Goal: Task Accomplishment & Management: Manage account settings

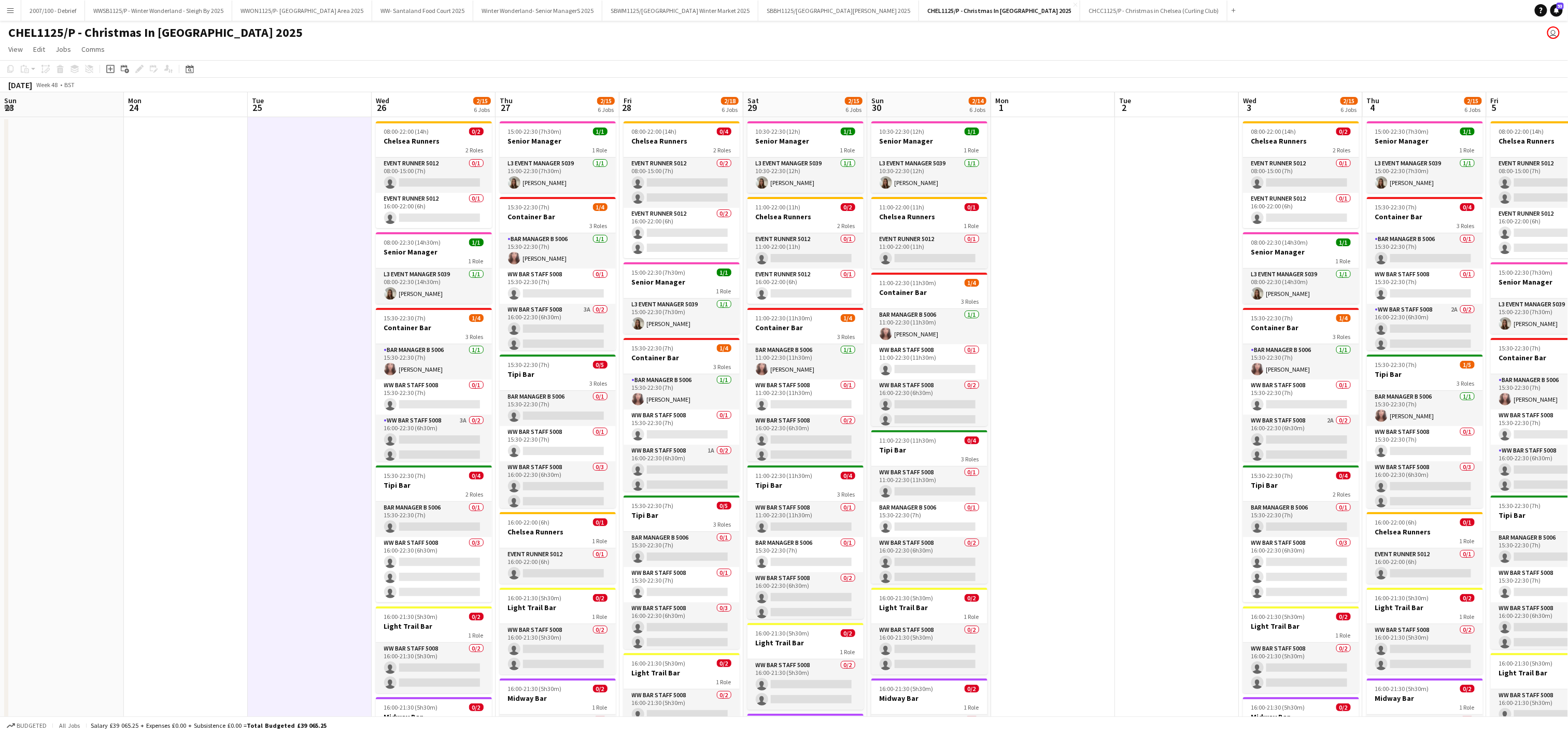
scroll to position [6, 0]
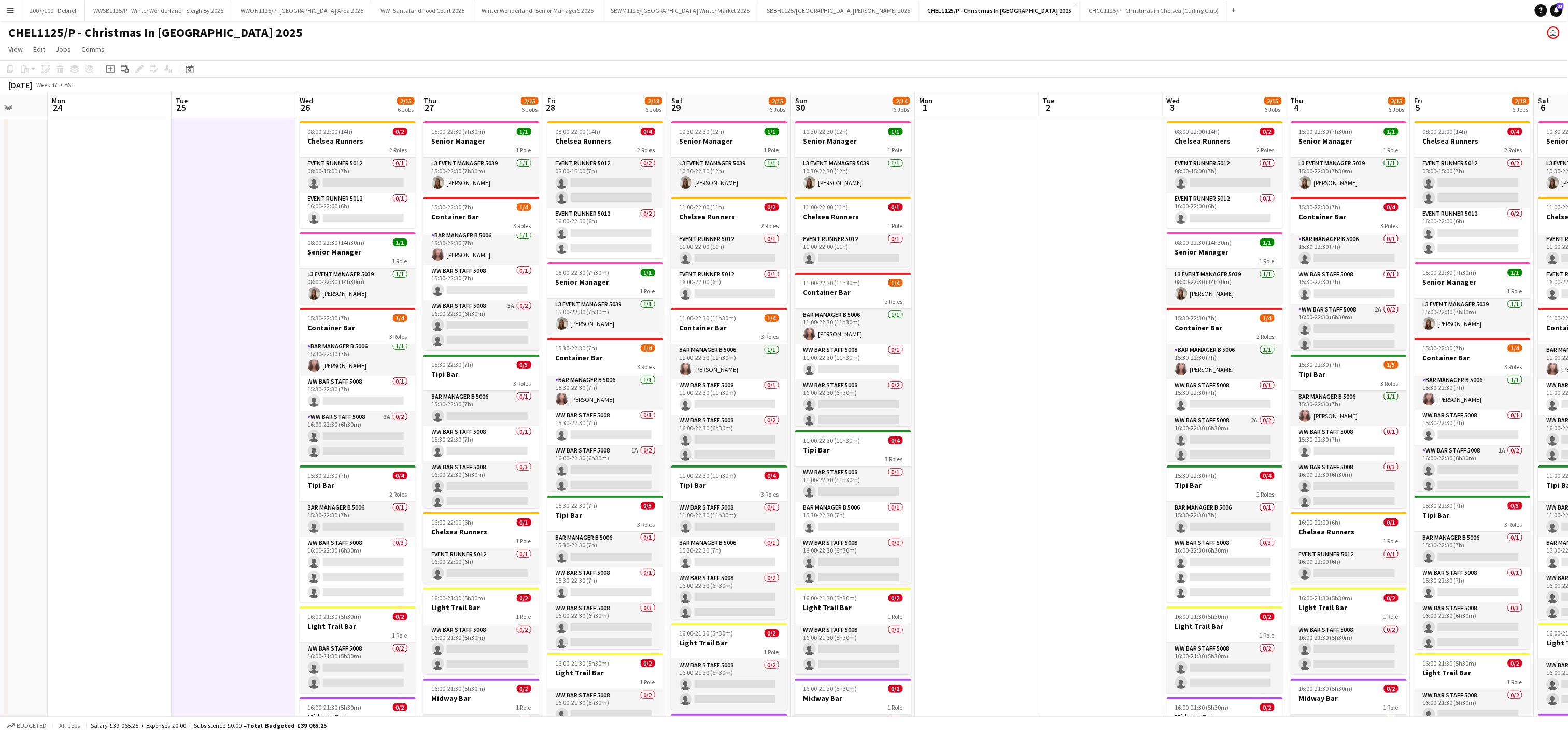
drag, startPoint x: 689, startPoint y: 328, endPoint x: 1571, endPoint y: 294, distance: 882.7
click at [1567, 296] on html "Menu Boards Boards Boards All jobs Status Workforce Workforce My Workforce Recr…" at bounding box center [784, 435] width 1568 height 871
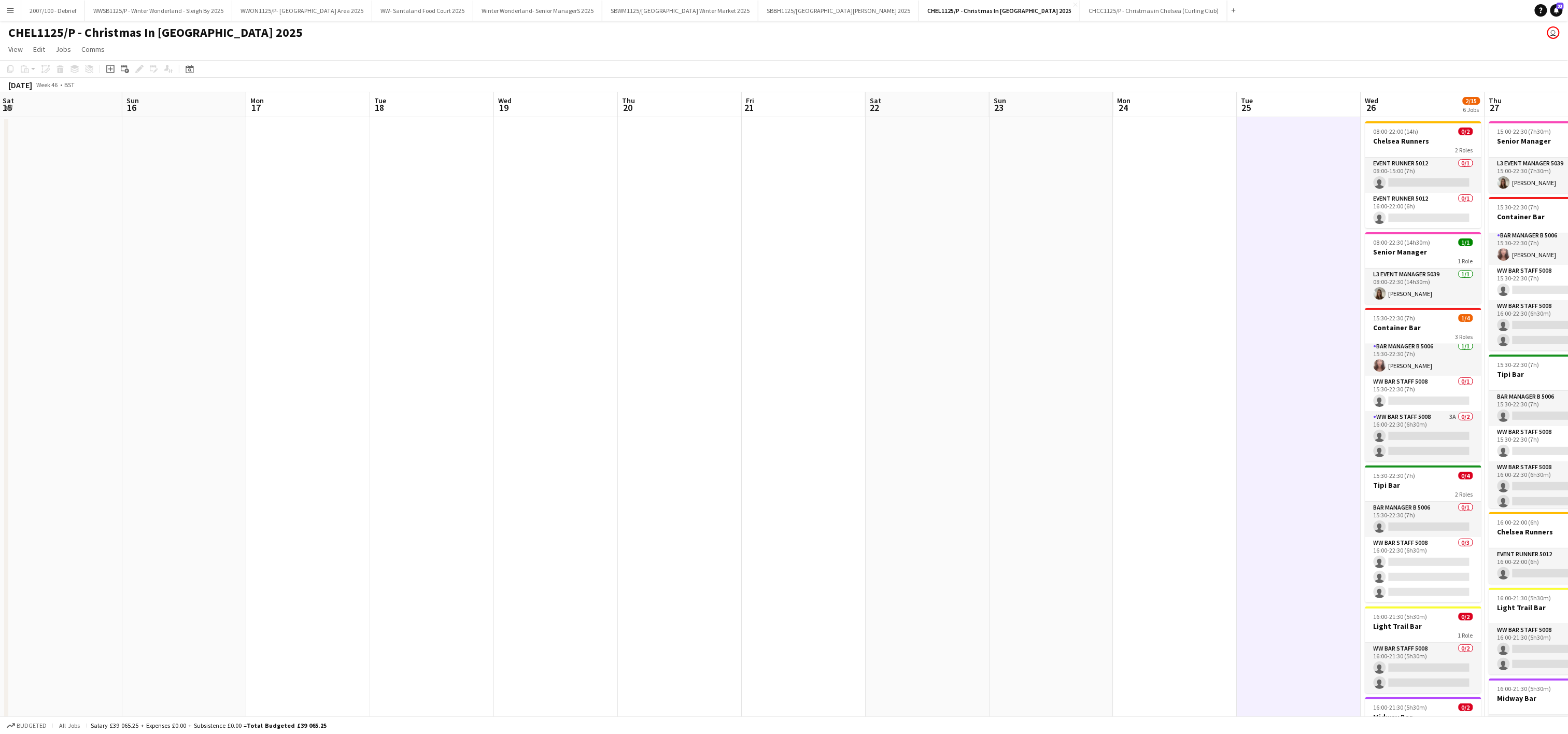
drag, startPoint x: 406, startPoint y: 429, endPoint x: 870, endPoint y: 284, distance: 486.1
click at [962, 356] on app-calendar-viewport "Thu 13 Fri 14 Sat 15 Sun 16 Mon 17 Tue 18 Wed 19 Thu 20 Fri 21 Sat 22 Sun 23 Mo…" at bounding box center [784, 473] width 1568 height 762
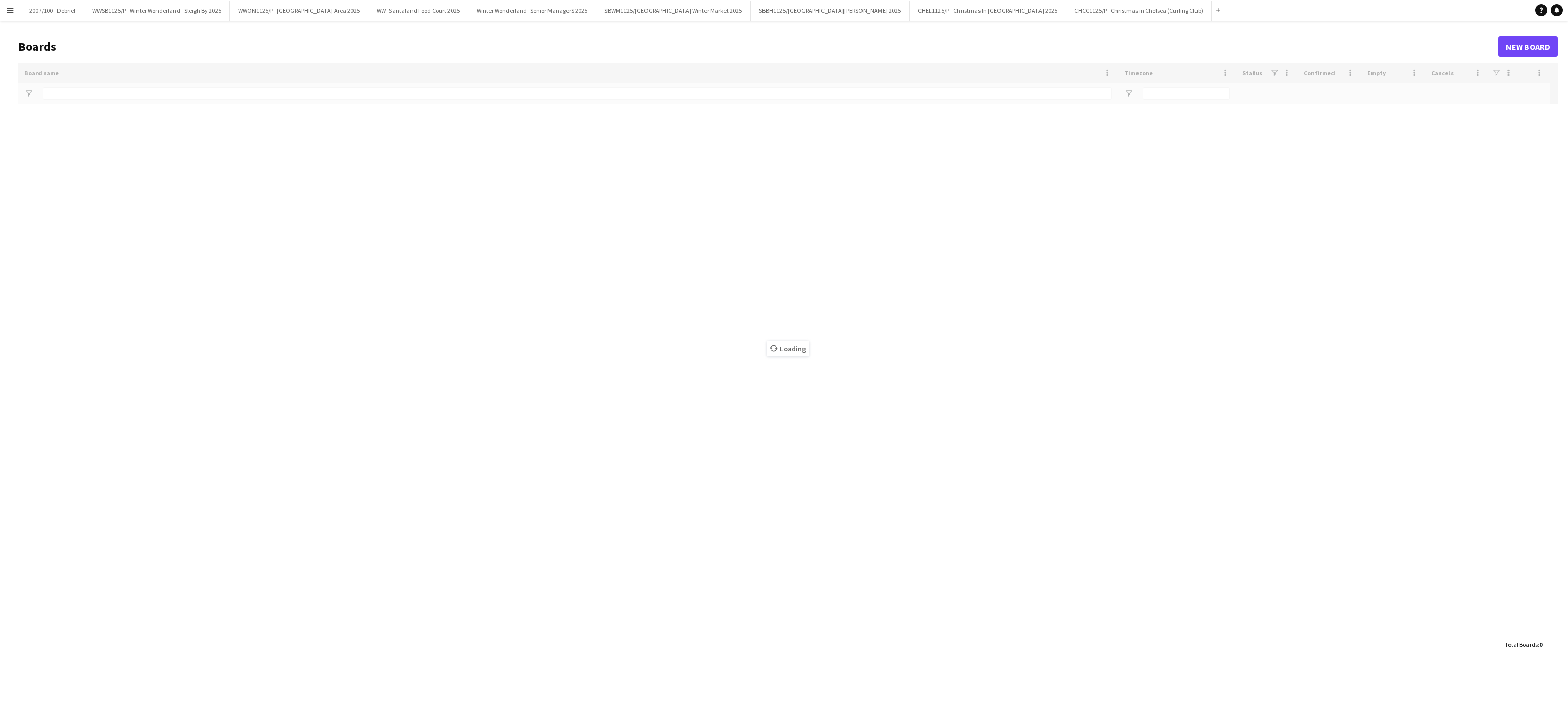
click at [10, 9] on app-icon "Menu" at bounding box center [10, 10] width 9 height 9
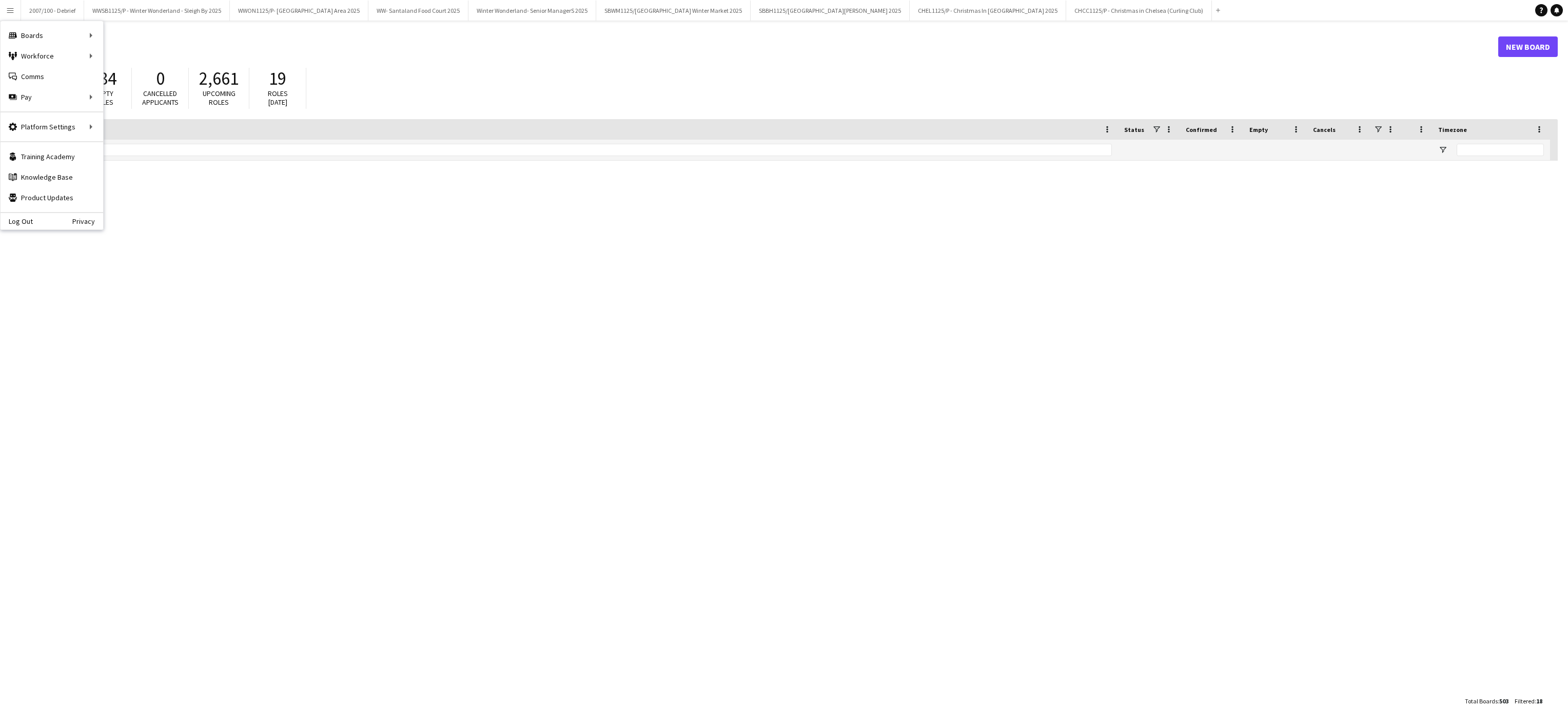
type input "*******"
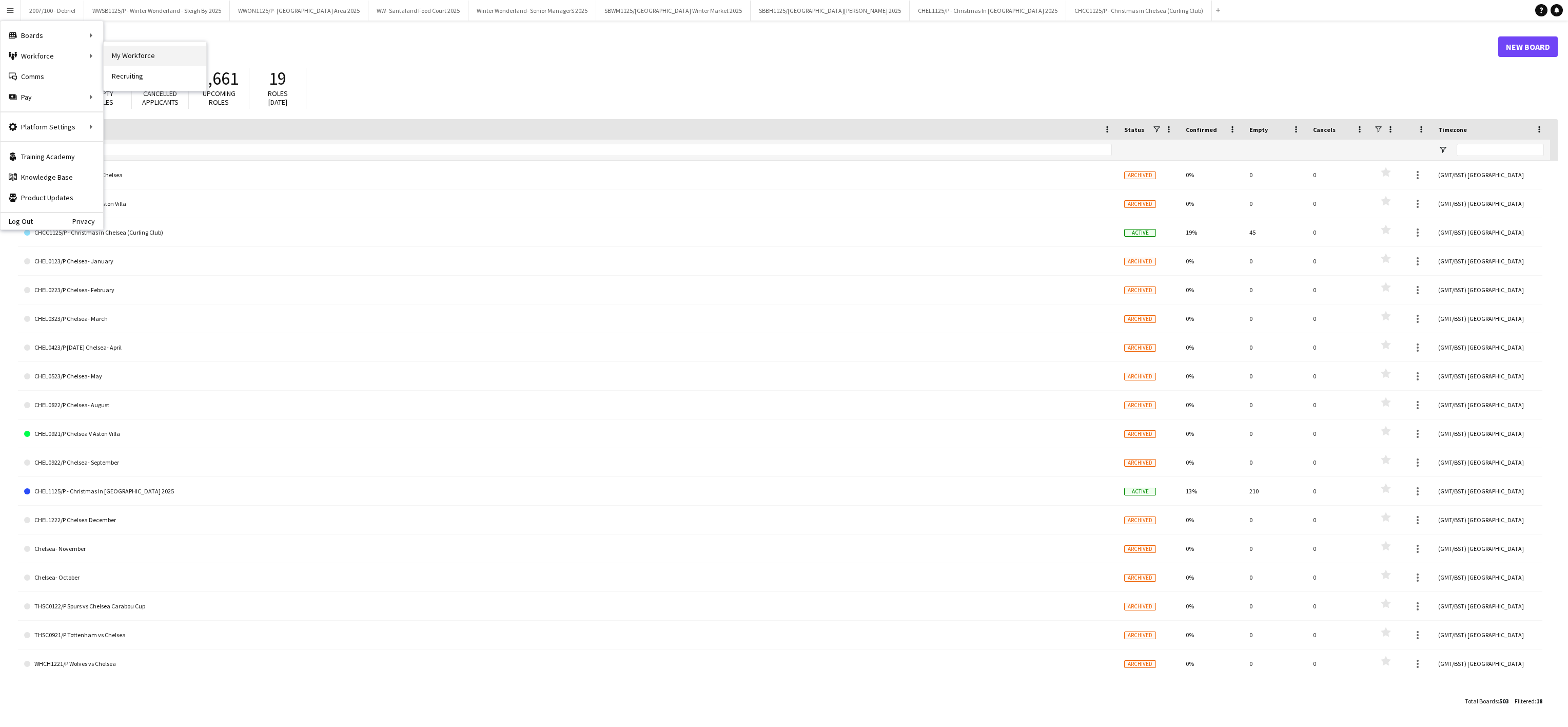
click at [123, 58] on link "My Workforce" at bounding box center [155, 56] width 103 height 21
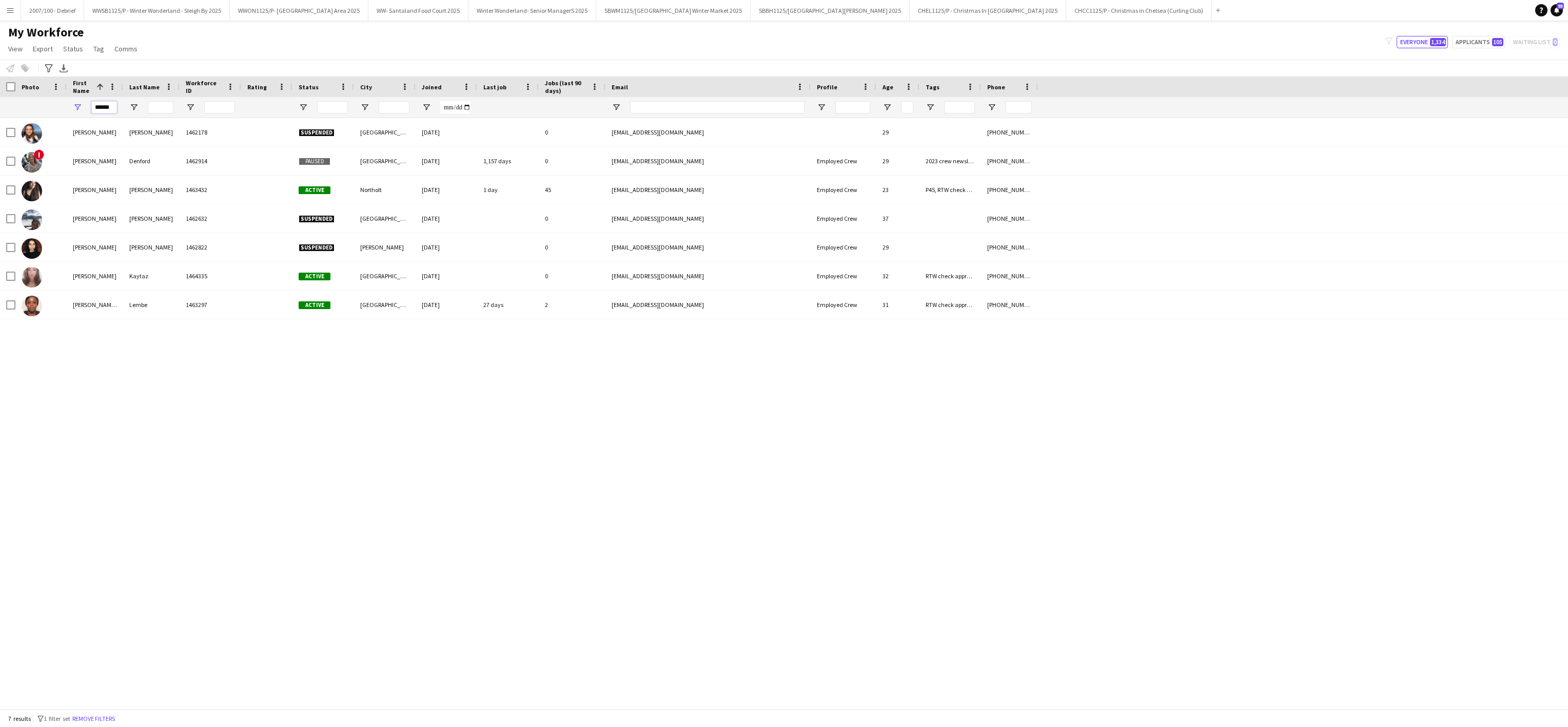
drag, startPoint x: 114, startPoint y: 111, endPoint x: 29, endPoint y: 115, distance: 85.1
click at [30, 115] on div "******" at bounding box center [1561, 107] width 3123 height 21
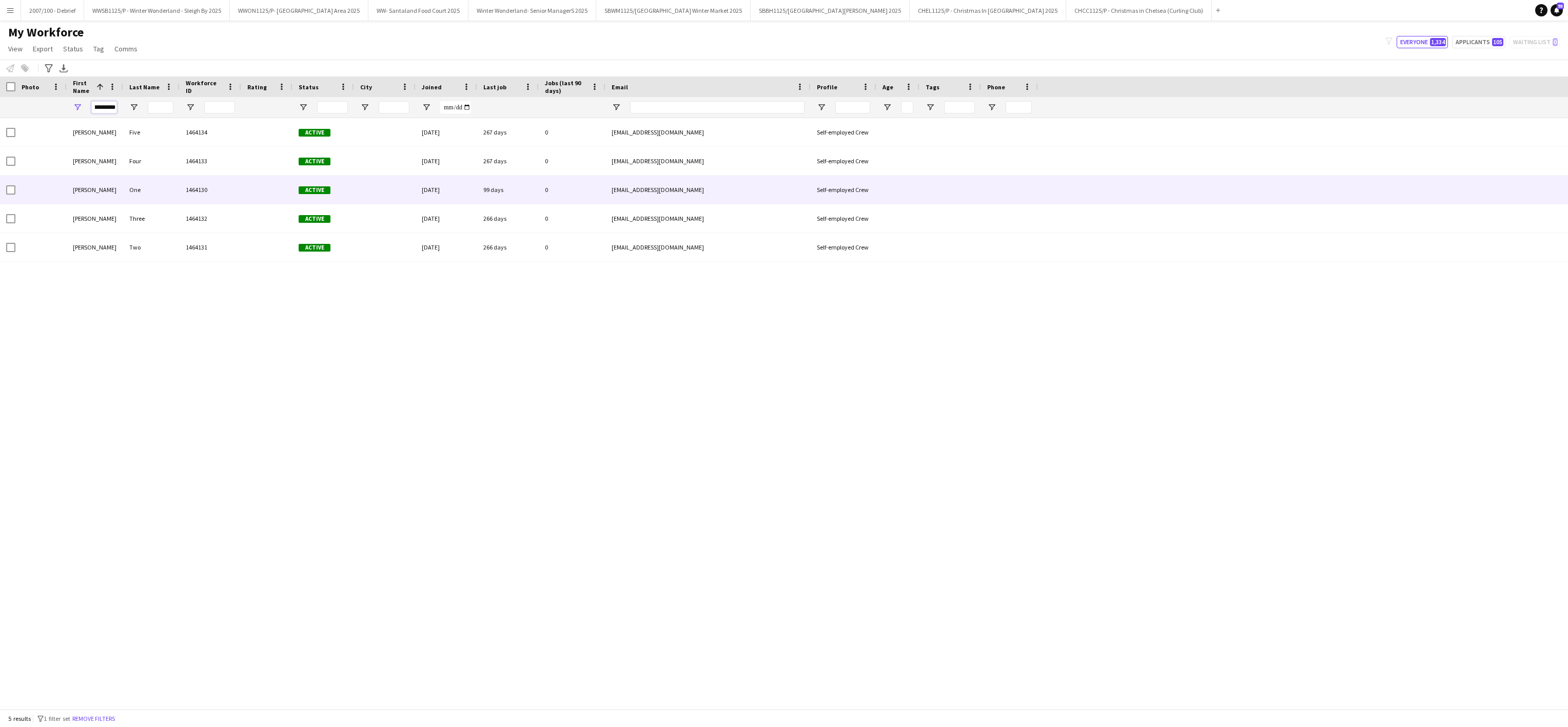
type input "*********"
click at [132, 196] on div "One" at bounding box center [151, 189] width 56 height 28
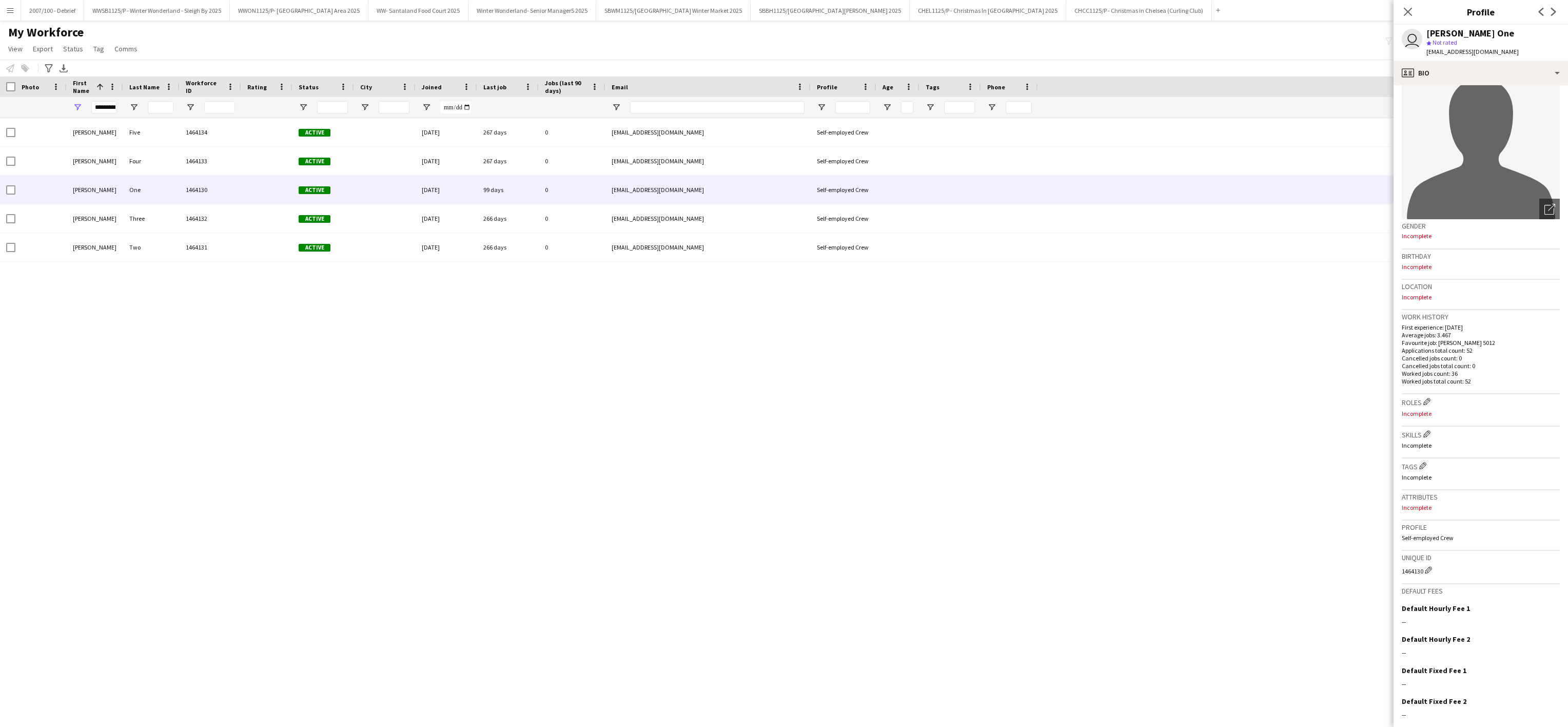
scroll to position [65, 0]
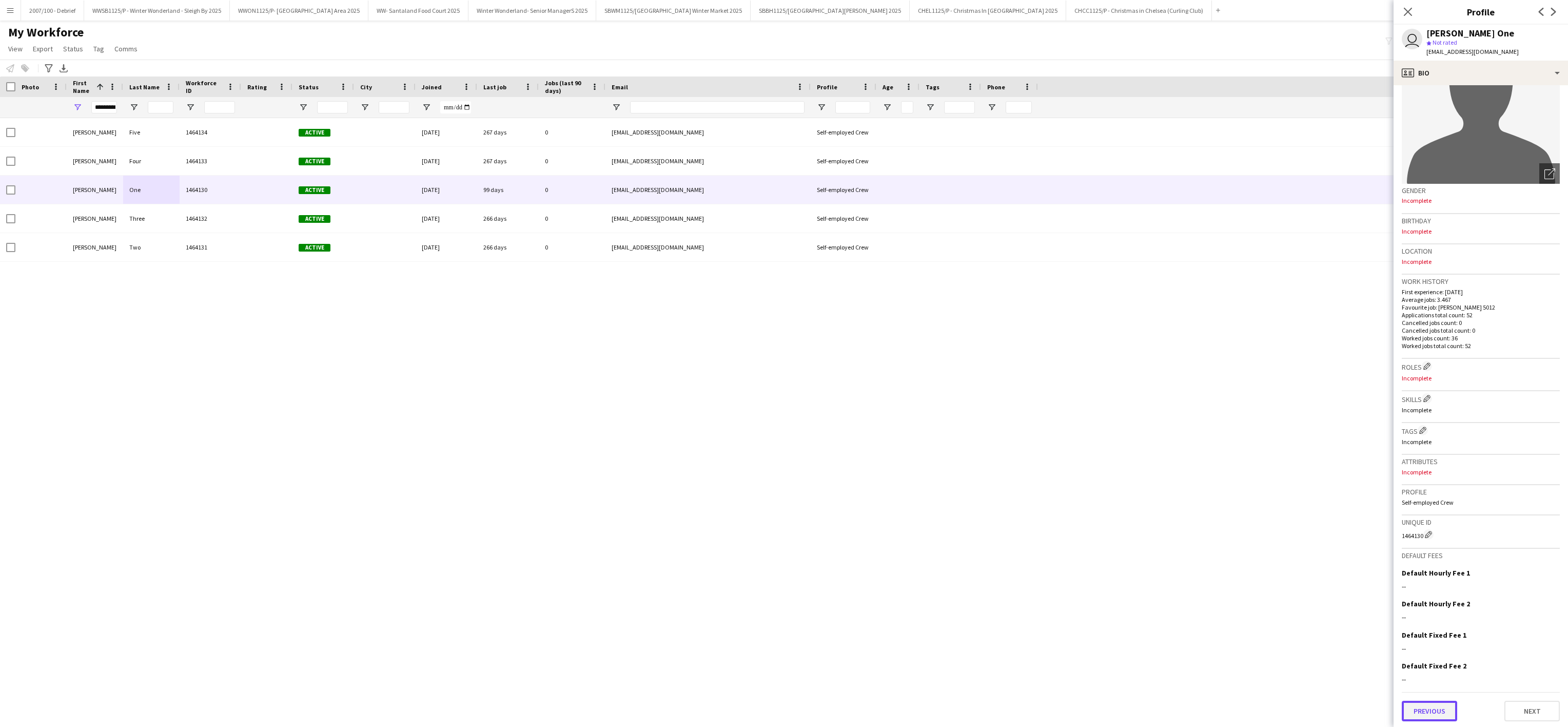
click at [1426, 707] on button "Previous" at bounding box center [1429, 711] width 56 height 21
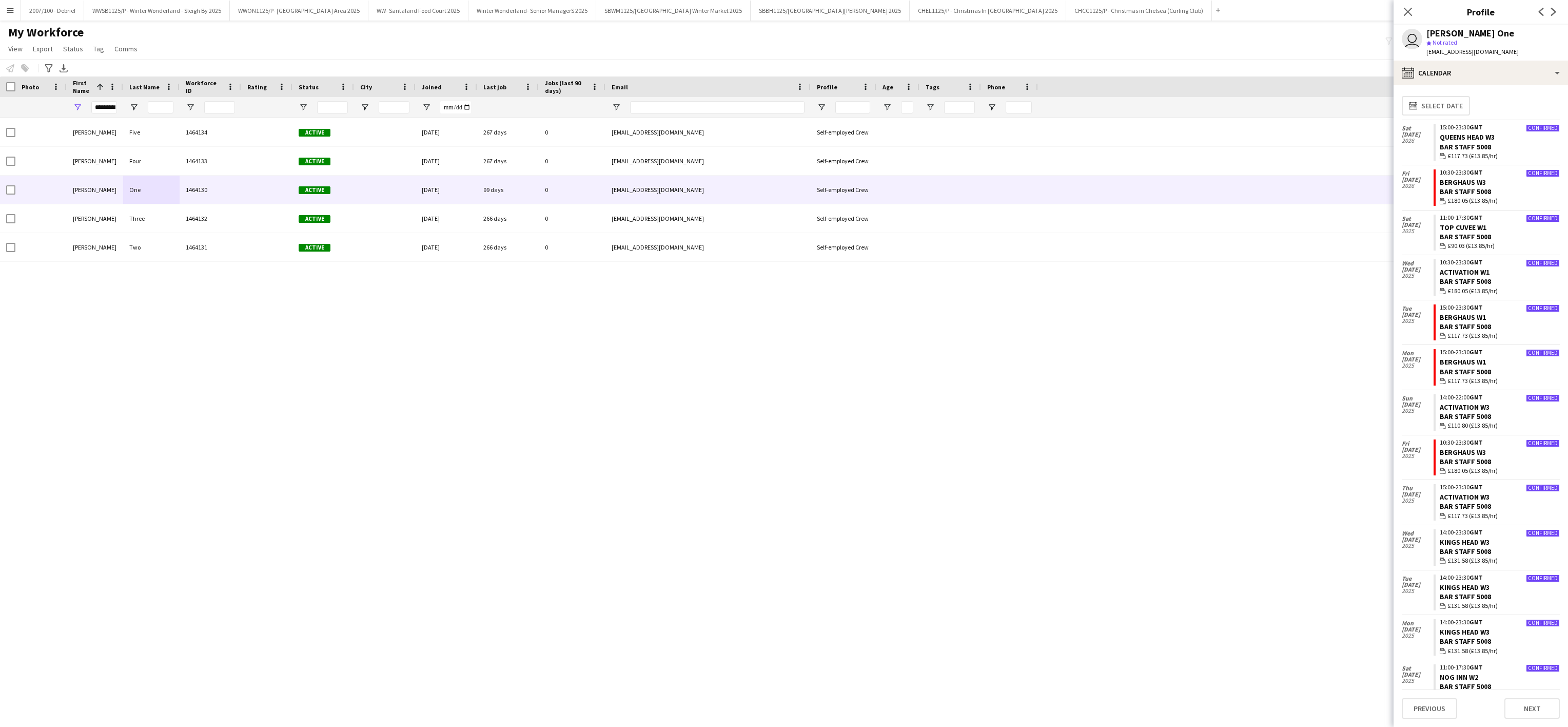
scroll to position [0, 0]
click at [723, 9] on button "SBWM1125/P Southbank Centre Winter Market 2025 Close" at bounding box center [673, 10] width 155 height 20
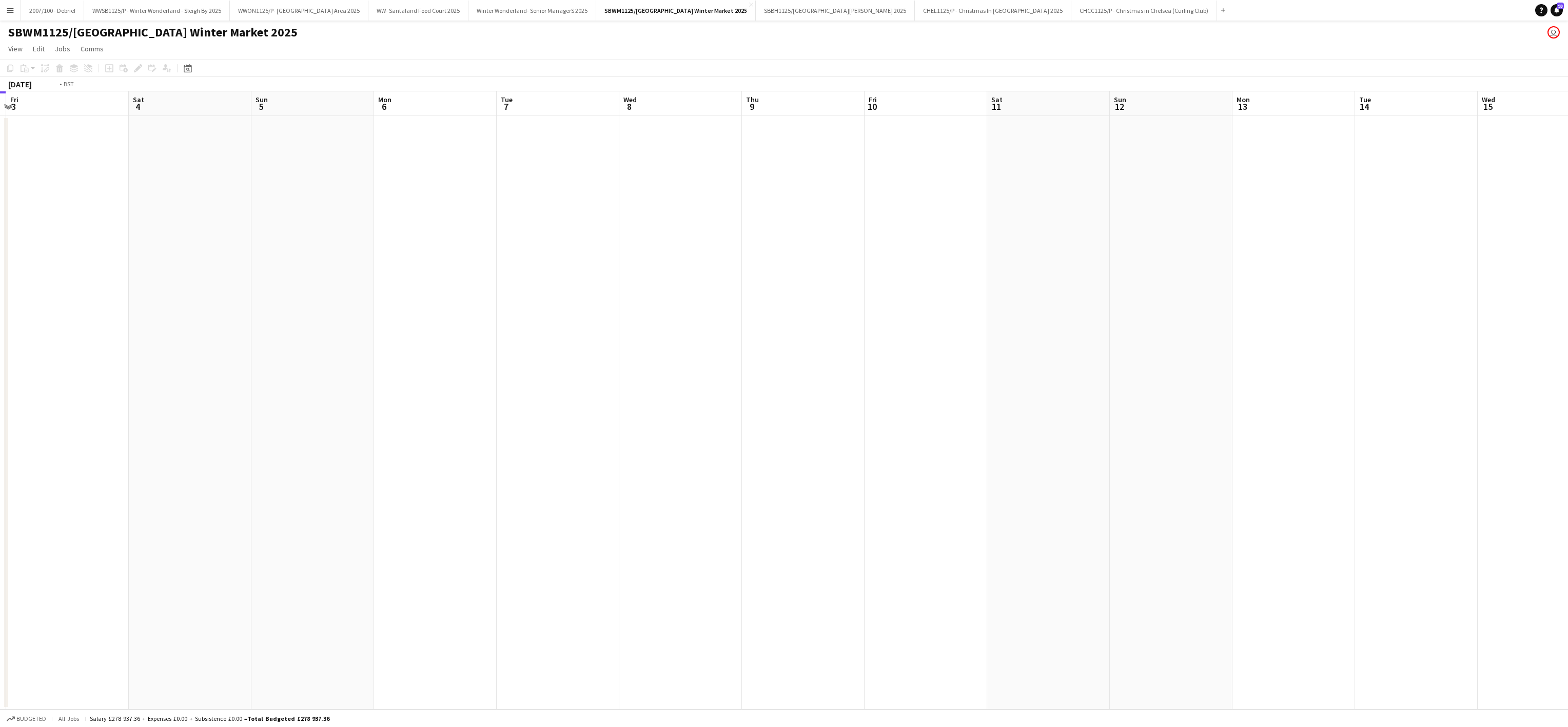
click at [332, 330] on app-calendar-viewport "Mon 29 Tue 30 Wed 1 Thu 2 Fri 3 Sat 4 Sun 5 Mon 6 Tue 7 Wed 8 Thu 9 Fri 10 Sat …" at bounding box center [784, 400] width 1568 height 618
drag, startPoint x: 915, startPoint y: 314, endPoint x: 597, endPoint y: 305, distance: 318.1
click at [368, 333] on app-calendar-viewport "Sun 5 Mon 6 Tue 7 Wed 8 Thu 9 Fri 10 Sat 11 Sun 12 Mon 13 Tue 14 Wed 15 Thu 16 …" at bounding box center [784, 400] width 1568 height 618
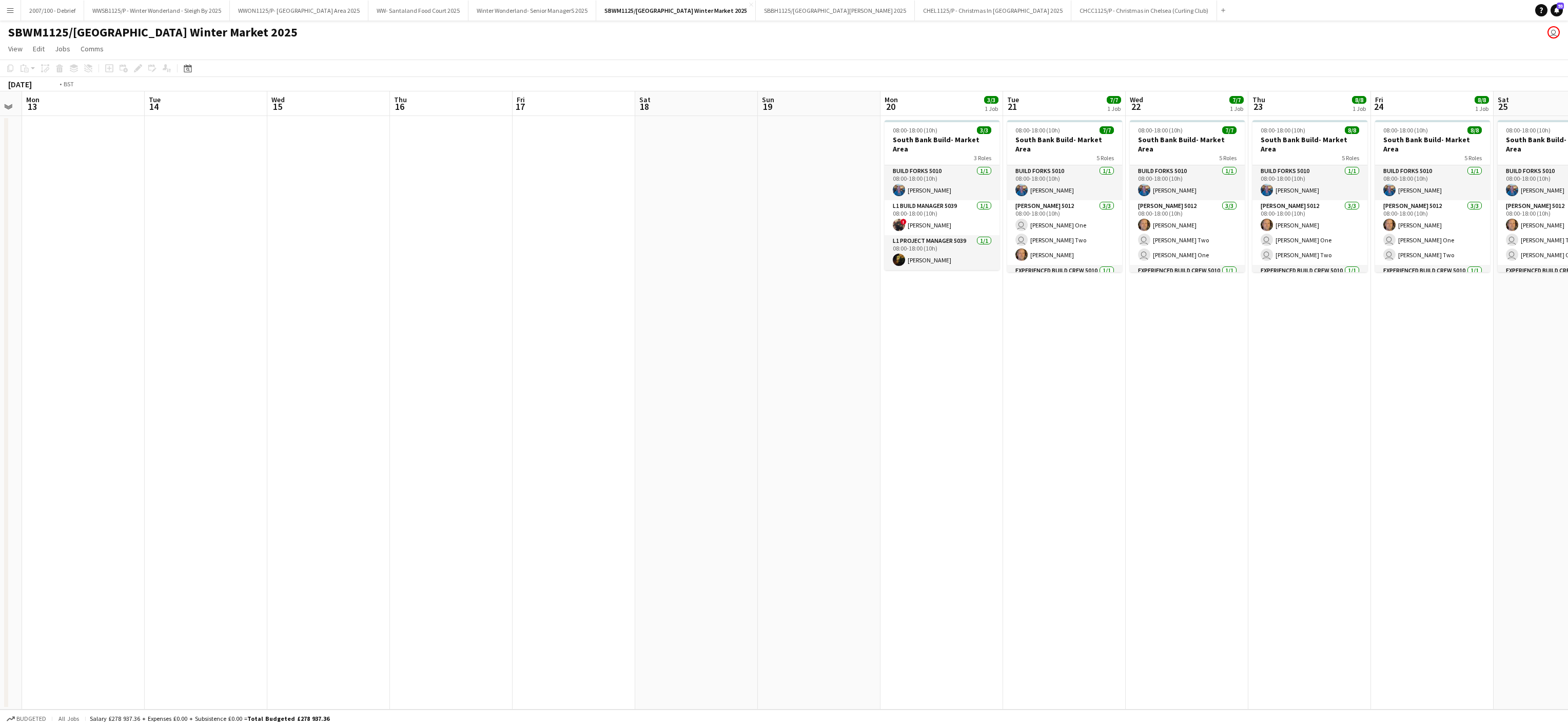
click at [232, 322] on app-calendar-viewport "Fri 10 Sat 11 Sun 12 Mon 13 Tue 14 Wed 15 Thu 16 Fri 17 Sat 18 Sun 19 Mon 20 3/…" at bounding box center [784, 400] width 1568 height 618
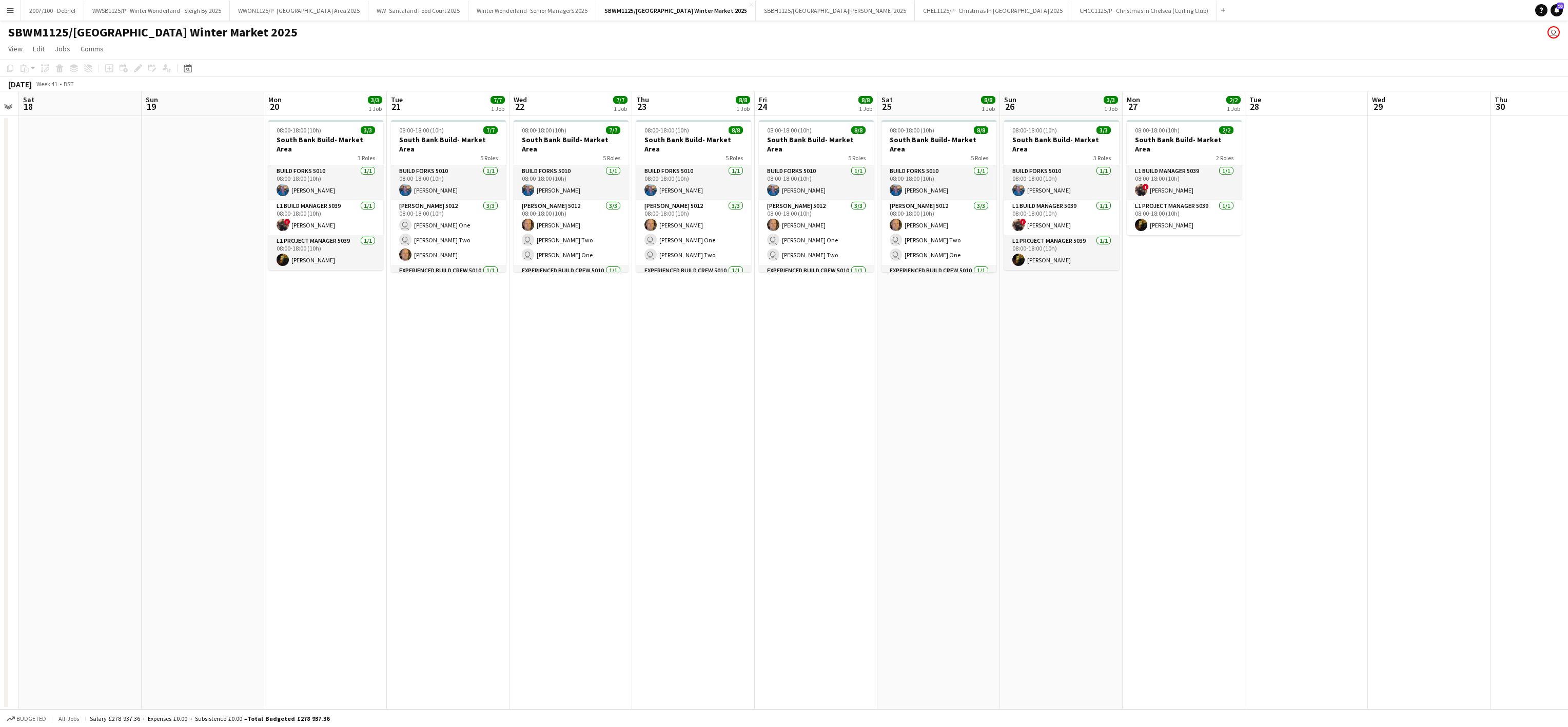
drag, startPoint x: 499, startPoint y: 322, endPoint x: 92, endPoint y: 333, distance: 407.1
click at [32, 340] on app-calendar-viewport "Wed 15 Thu 16 Fri 17 Sat 18 Sun 19 Mon 20 3/3 1 Job Tue 21 7/7 1 Job Wed 22 7/7…" at bounding box center [784, 400] width 1568 height 618
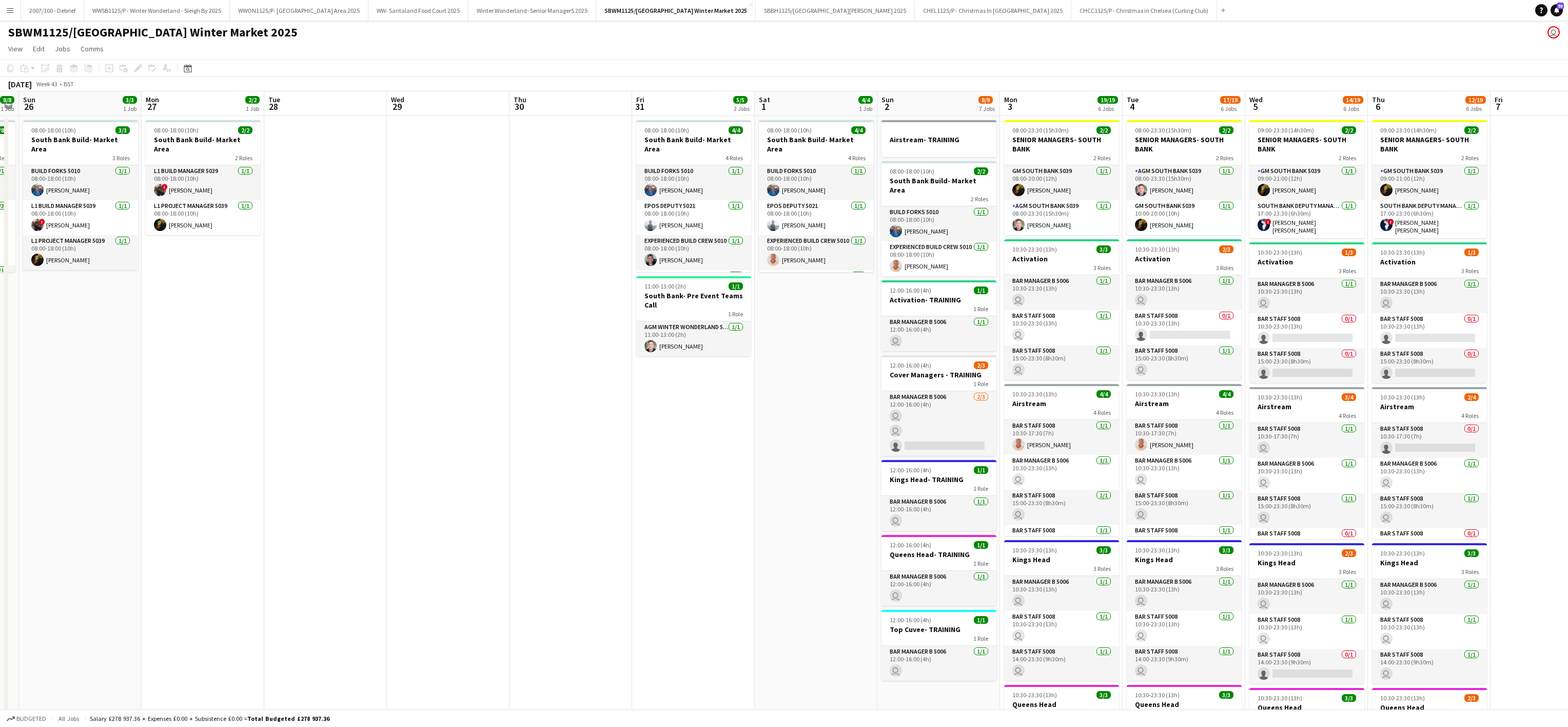
drag, startPoint x: 92, startPoint y: 333, endPoint x: 59, endPoint y: 333, distance: 33.0
click at [59, 333] on app-calendar-viewport "Thu 23 8/8 1 Job Fri 24 8/8 1 Job Sat 25 8/8 1 Job Sun 26 3/3 1 Job Mon 27 2/2 …" at bounding box center [784, 548] width 1568 height 913
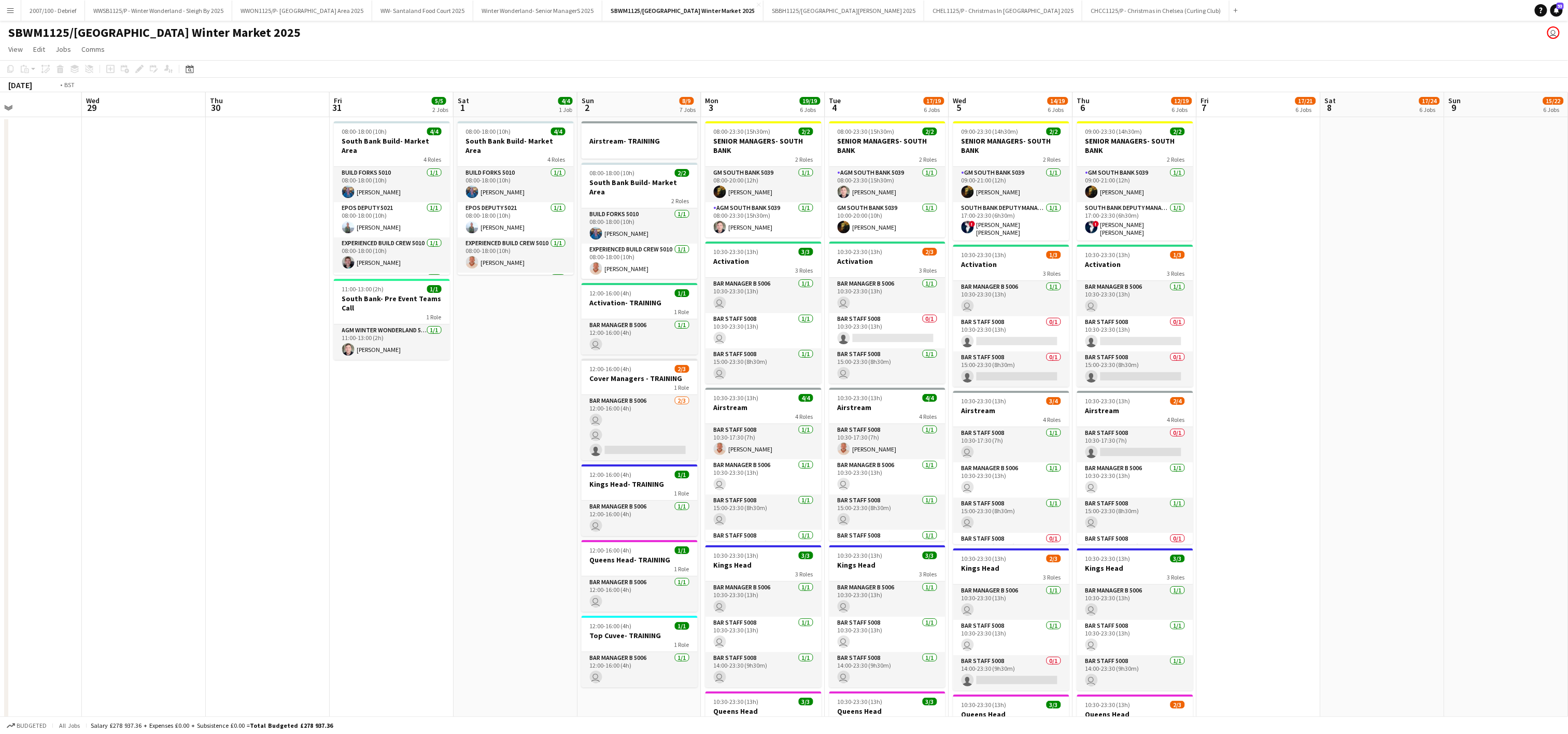
click at [227, 349] on app-calendar-viewport "Thu 23 8/8 1 Job Fri 24 8/8 1 Job Sat 25 8/8 1 Job Sun 26 3/3 1 Job Mon 27 2/2 …" at bounding box center [784, 554] width 1568 height 922
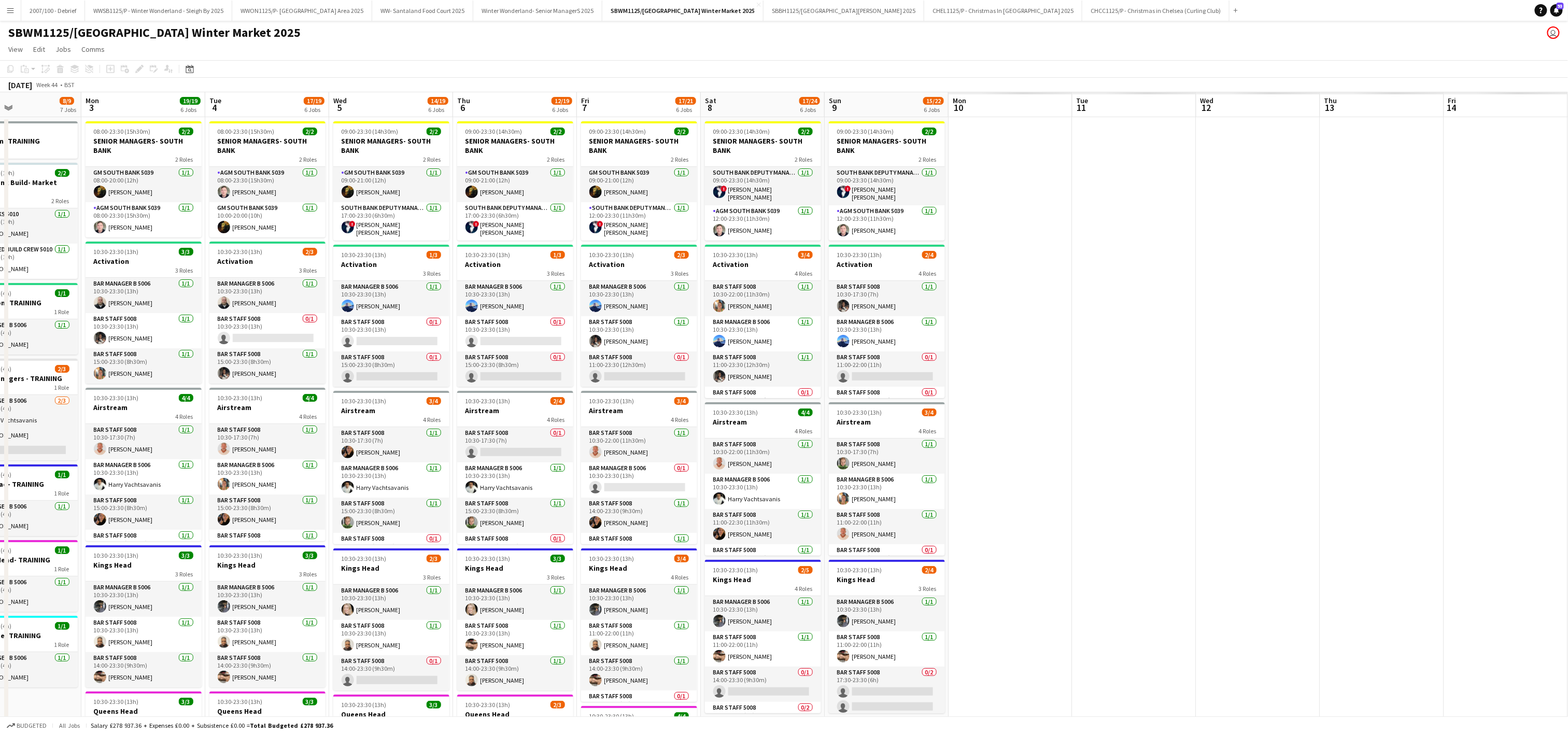
click at [135, 329] on app-calendar-viewport "Fri 31 5/5 2 Jobs Sat 1 4/4 1 Job Sun 2 8/9 7 Jobs Mon 3 19/19 6 Jobs Tue 4 17/…" at bounding box center [784, 569] width 1568 height 954
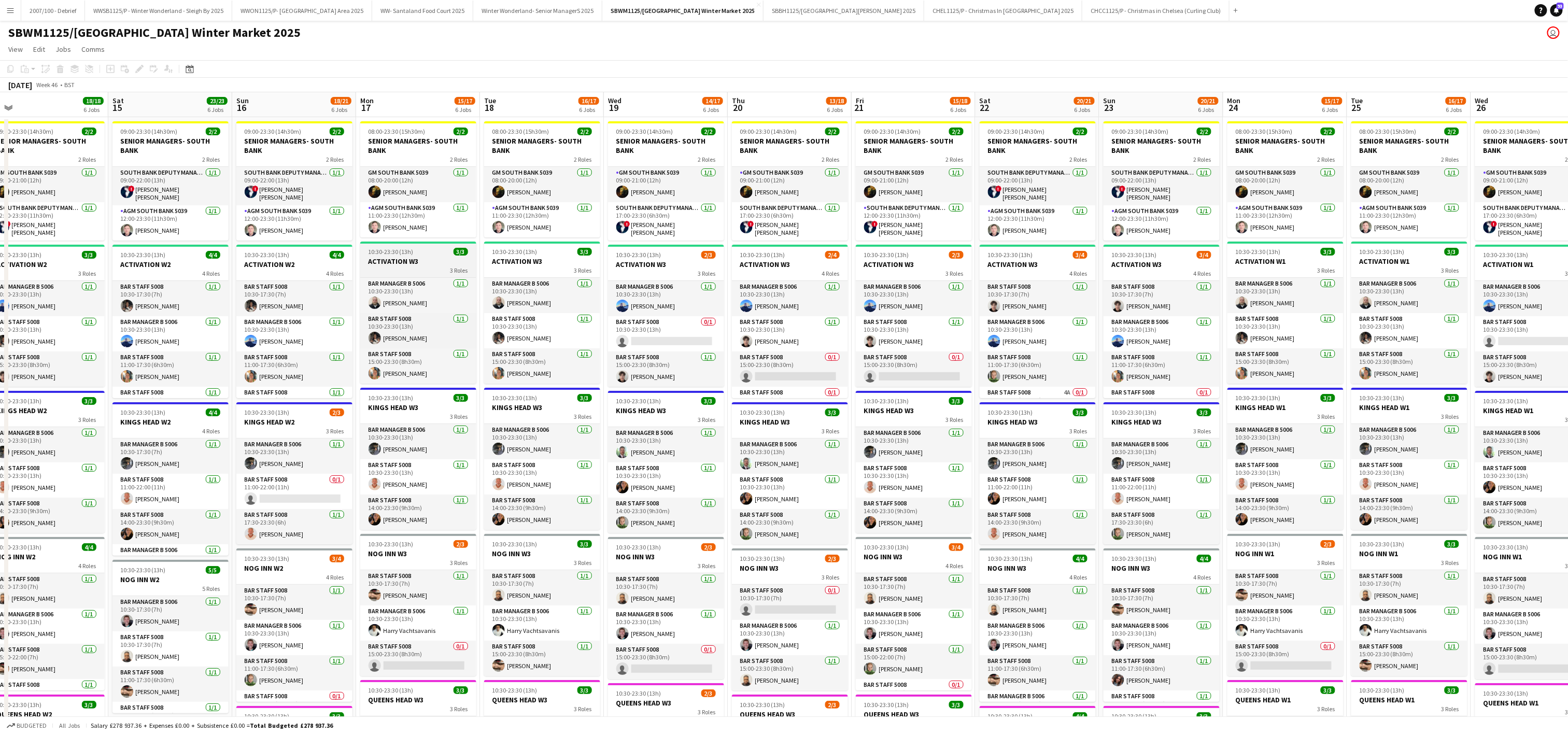
drag, startPoint x: 709, startPoint y: 250, endPoint x: 354, endPoint y: 243, distance: 355.1
click at [332, 247] on app-calendar-viewport "Tue 11 16/17 6 Jobs Wed 12 13/17 6 Jobs Thu 13 14/18 6 Jobs Fri 14 18/18 6 Jobs…" at bounding box center [784, 569] width 1568 height 954
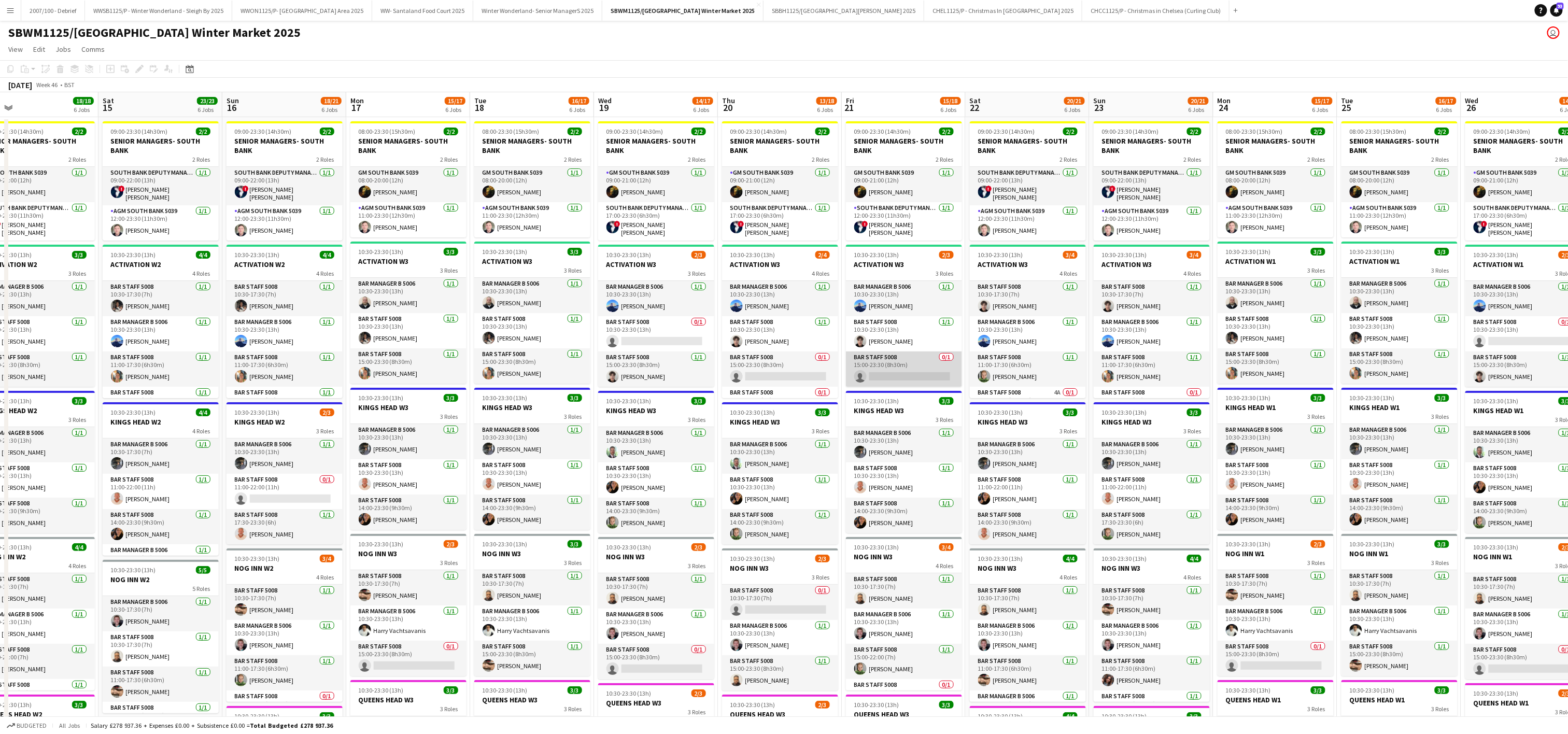
click at [897, 374] on app-card-role "Bar Staff 5008 0/1 15:00-23:30 (8h30m) single-neutral-actions" at bounding box center [904, 369] width 116 height 35
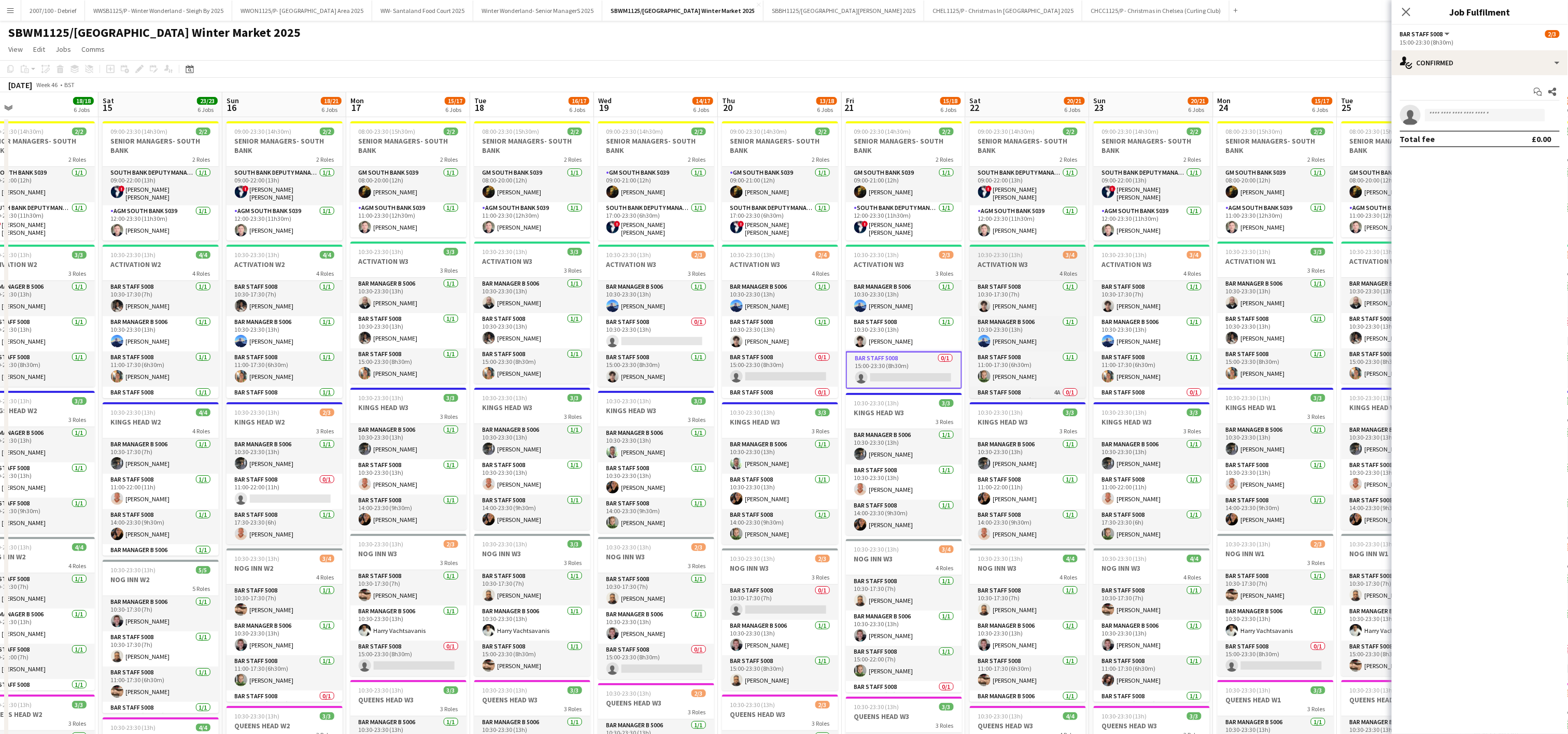
scroll to position [27, 0]
click at [994, 384] on app-card-role "Bar Staff 5008 4A 0/1 14:00-23:30 (9h30m) single-neutral-actions" at bounding box center [1027, 380] width 116 height 35
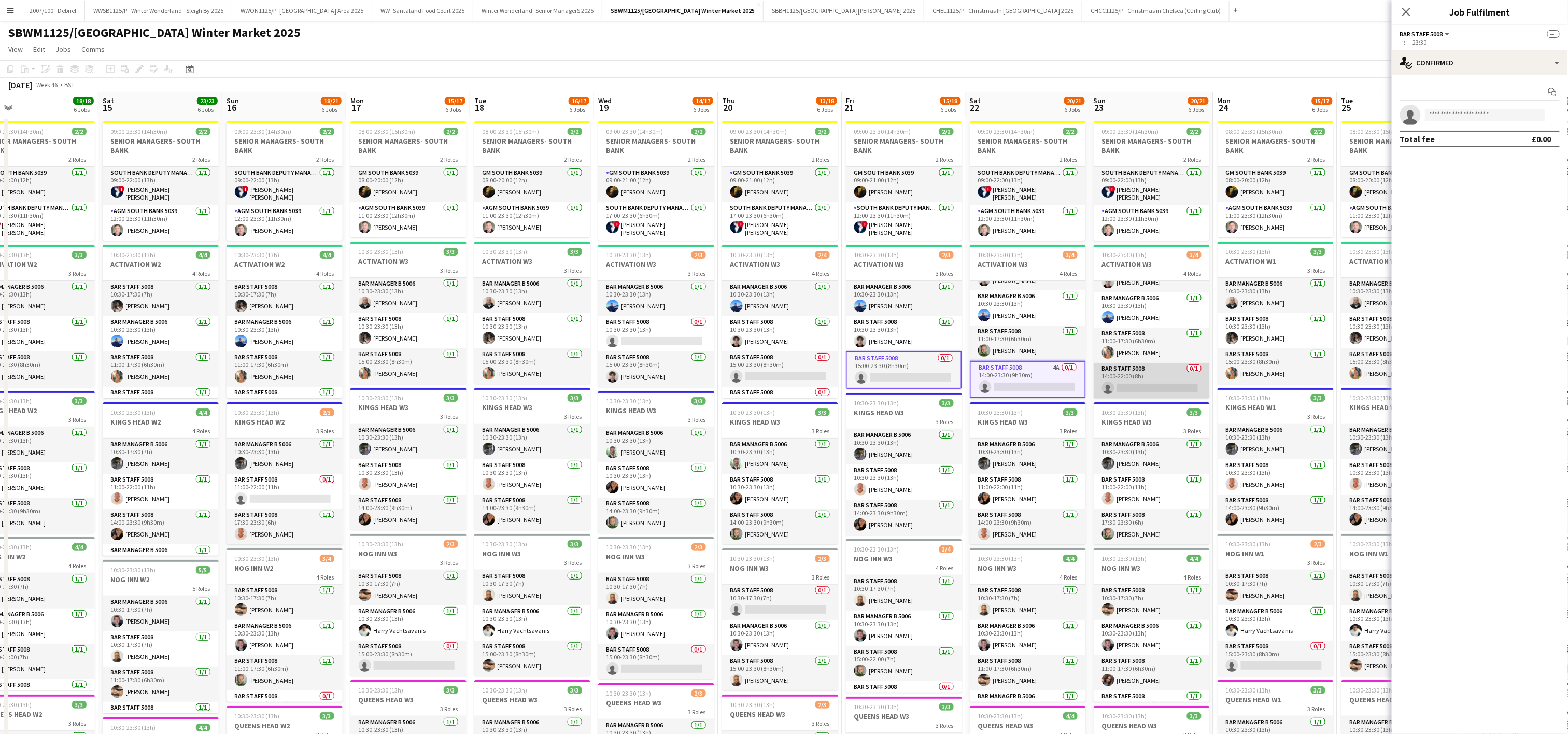
click at [1146, 382] on app-card-role "Bar Staff 5008 0/1 14:00-22:00 (8h) single-neutral-actions" at bounding box center [1152, 380] width 116 height 35
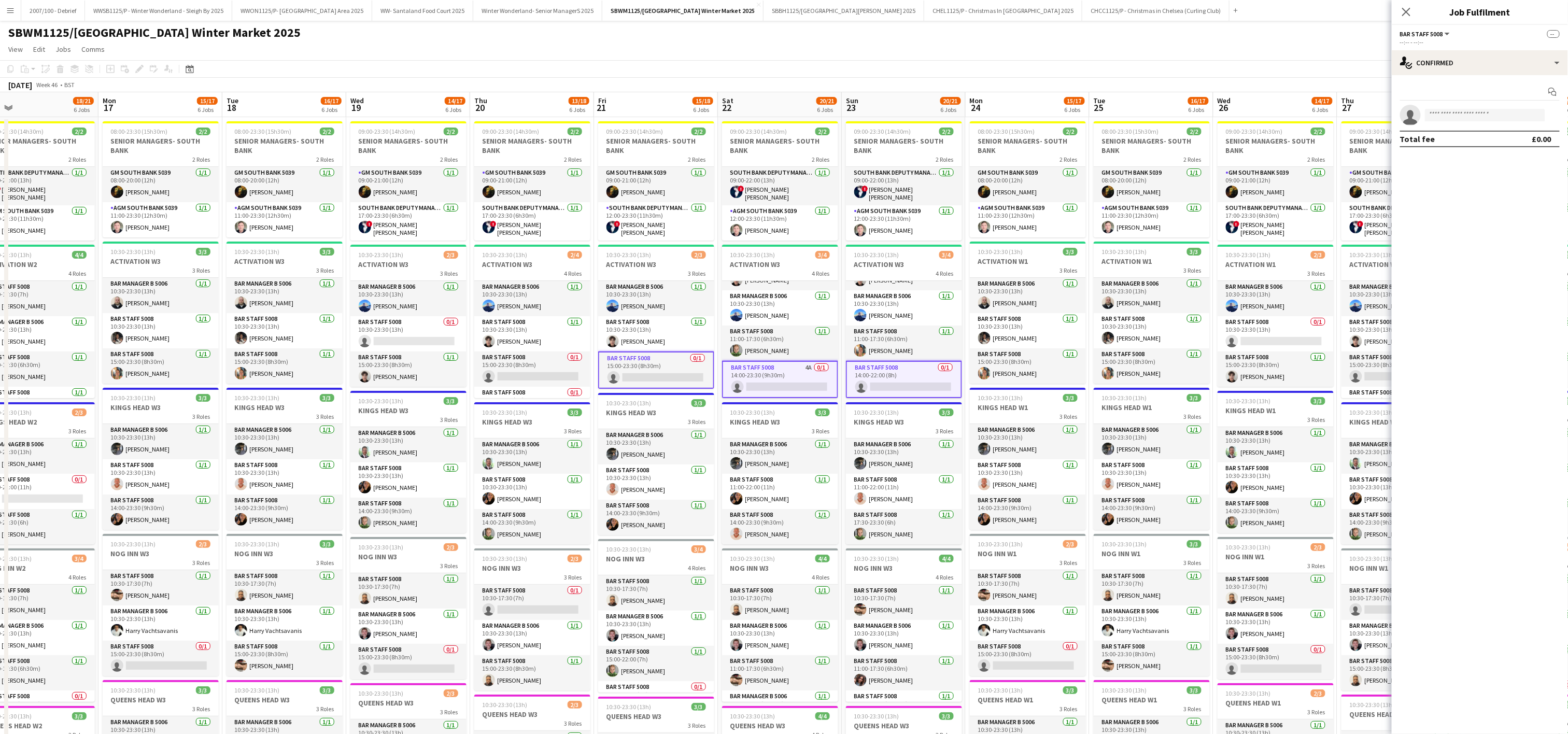
scroll to position [0, 357]
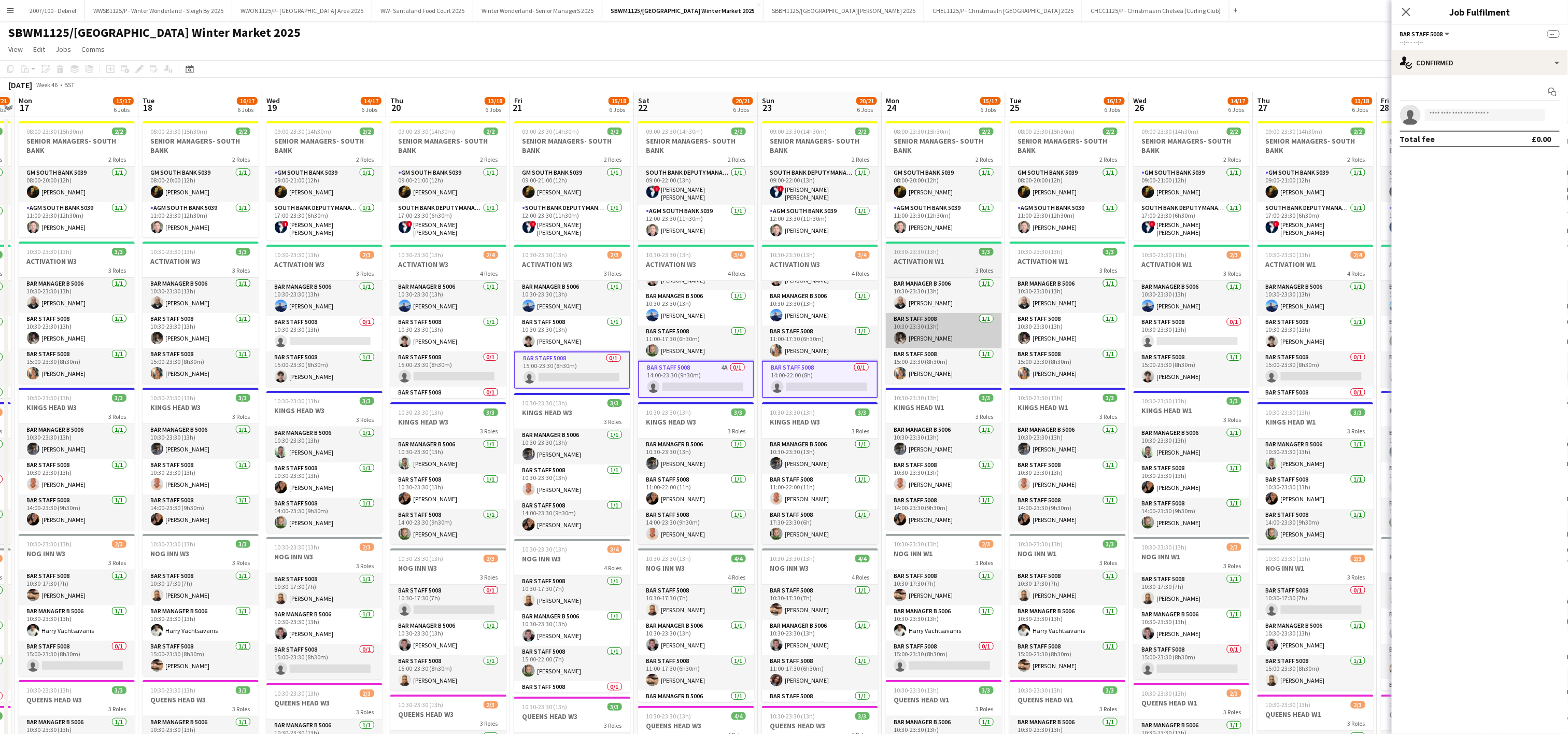
drag, startPoint x: 949, startPoint y: 428, endPoint x: 935, endPoint y: 332, distance: 97.0
click at [917, 427] on app-calendar-viewport "Fri 14 18/18 6 Jobs Sat 15 23/23 6 Jobs Sun 16 18/21 6 Jobs Mon 17 15/17 6 Jobs…" at bounding box center [784, 569] width 1568 height 954
click at [1197, 338] on app-card-role "Bar Staff 5008 0/1 10:30-23:30 (13h) single-neutral-actions" at bounding box center [1191, 333] width 116 height 35
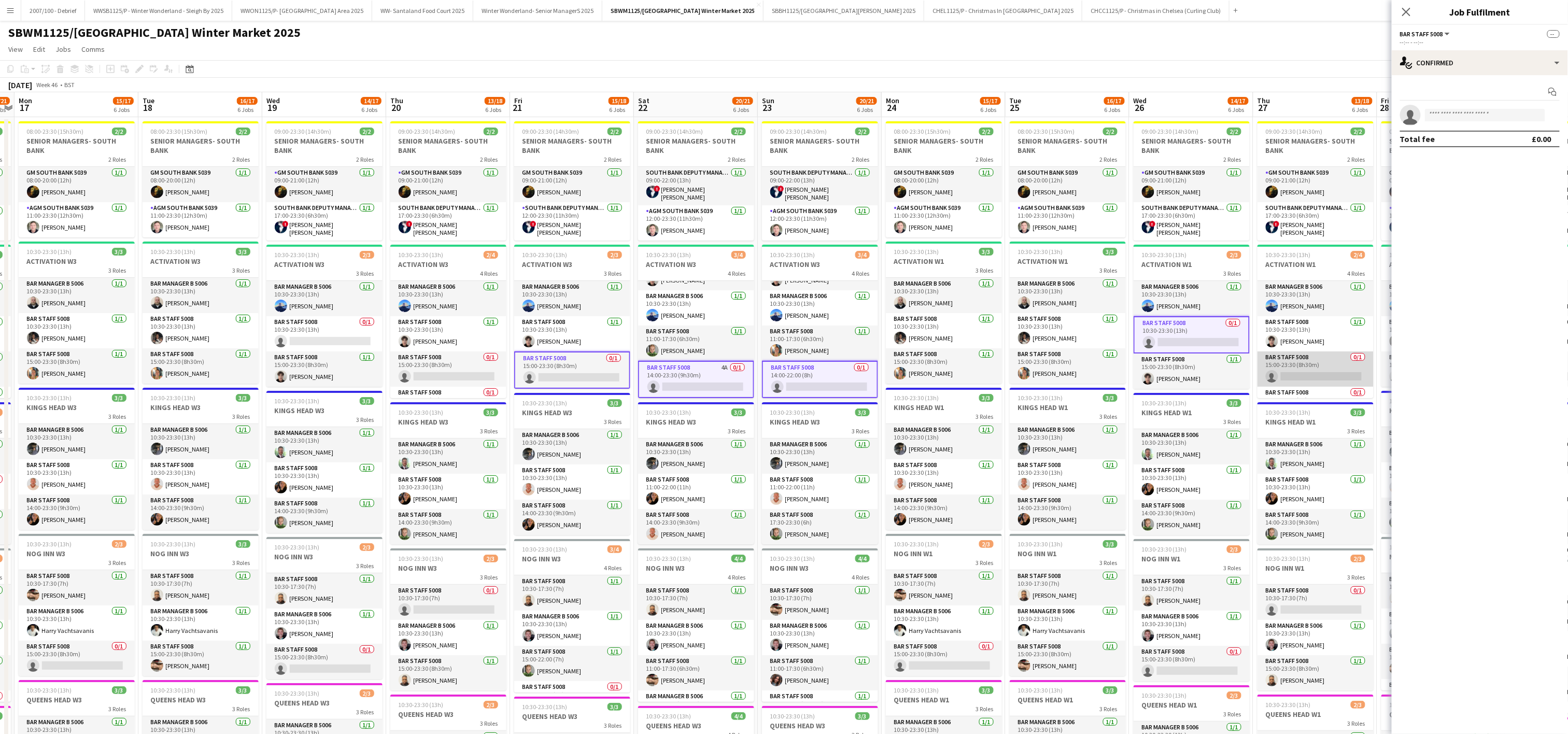
click at [1321, 363] on app-card-role "Bar Staff 5008 0/1 15:00-23:30 (8h30m) single-neutral-actions" at bounding box center [1315, 369] width 116 height 35
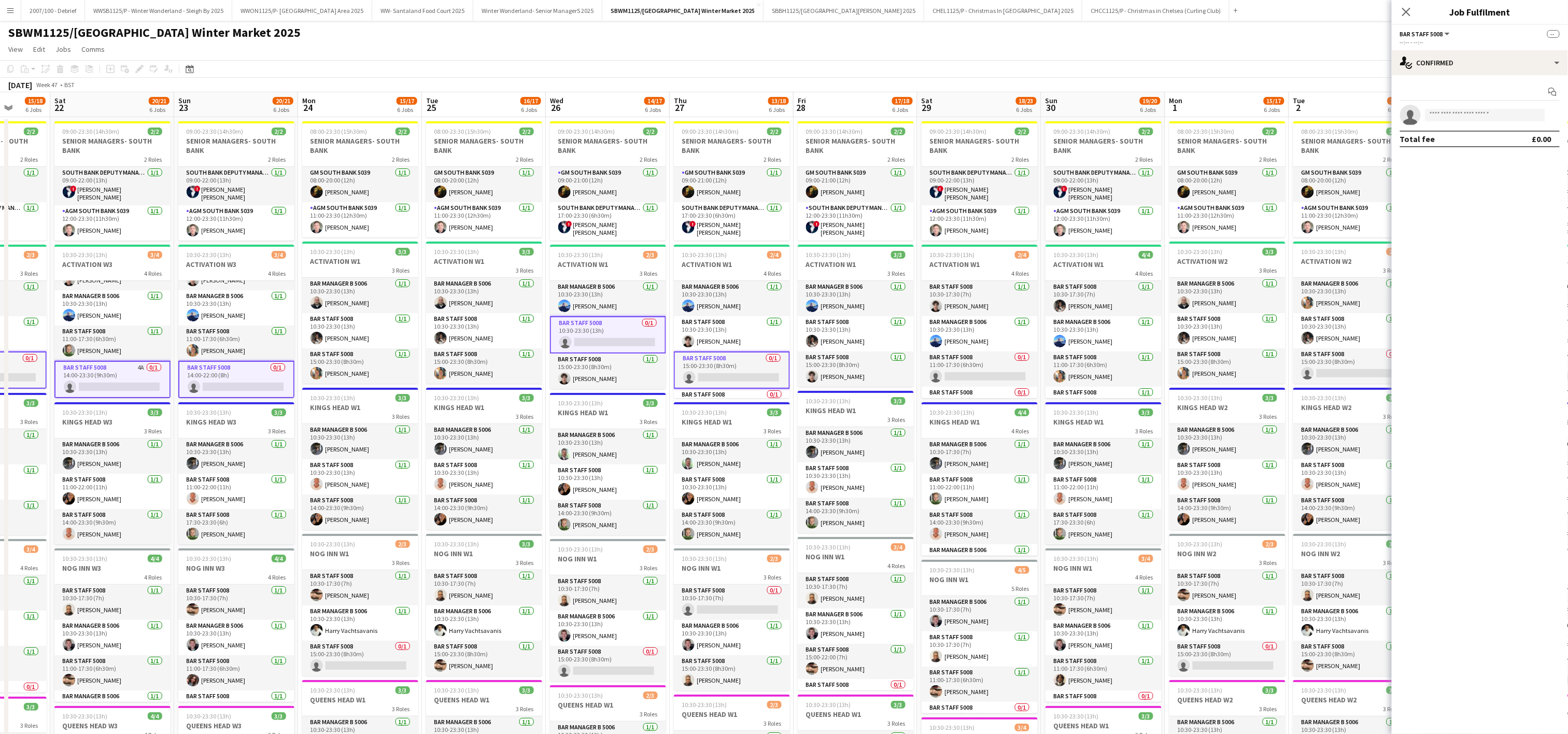
scroll to position [0, 346]
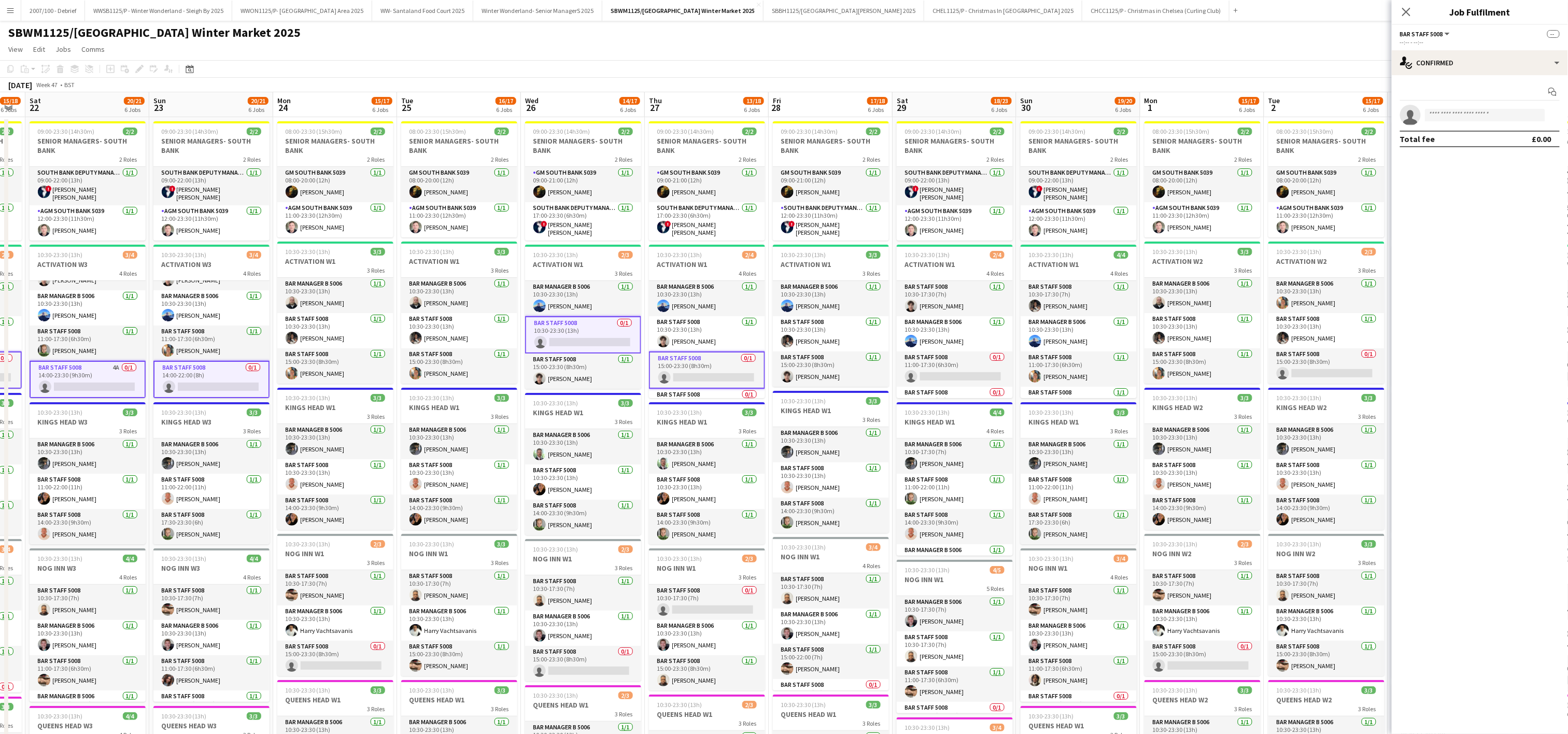
drag, startPoint x: 1336, startPoint y: 481, endPoint x: 727, endPoint y: 478, distance: 609.0
click at [727, 478] on app-calendar-viewport "Wed 19 14/17 6 Jobs Thu 20 13/18 6 Jobs Fri 21 15/18 6 Jobs Sat 22 20/21 6 Jobs…" at bounding box center [784, 569] width 1568 height 954
click at [943, 374] on app-card-role "Bar Staff 5008 0/1 11:00-17:30 (6h30m) single-neutral-actions" at bounding box center [955, 369] width 116 height 35
click at [1357, 366] on app-card-role "Bar Staff 5008 0/1 15:00-23:30 (8h30m) single-neutral-actions" at bounding box center [1326, 365] width 116 height 35
drag, startPoint x: 1304, startPoint y: 368, endPoint x: 1384, endPoint y: 276, distance: 121.9
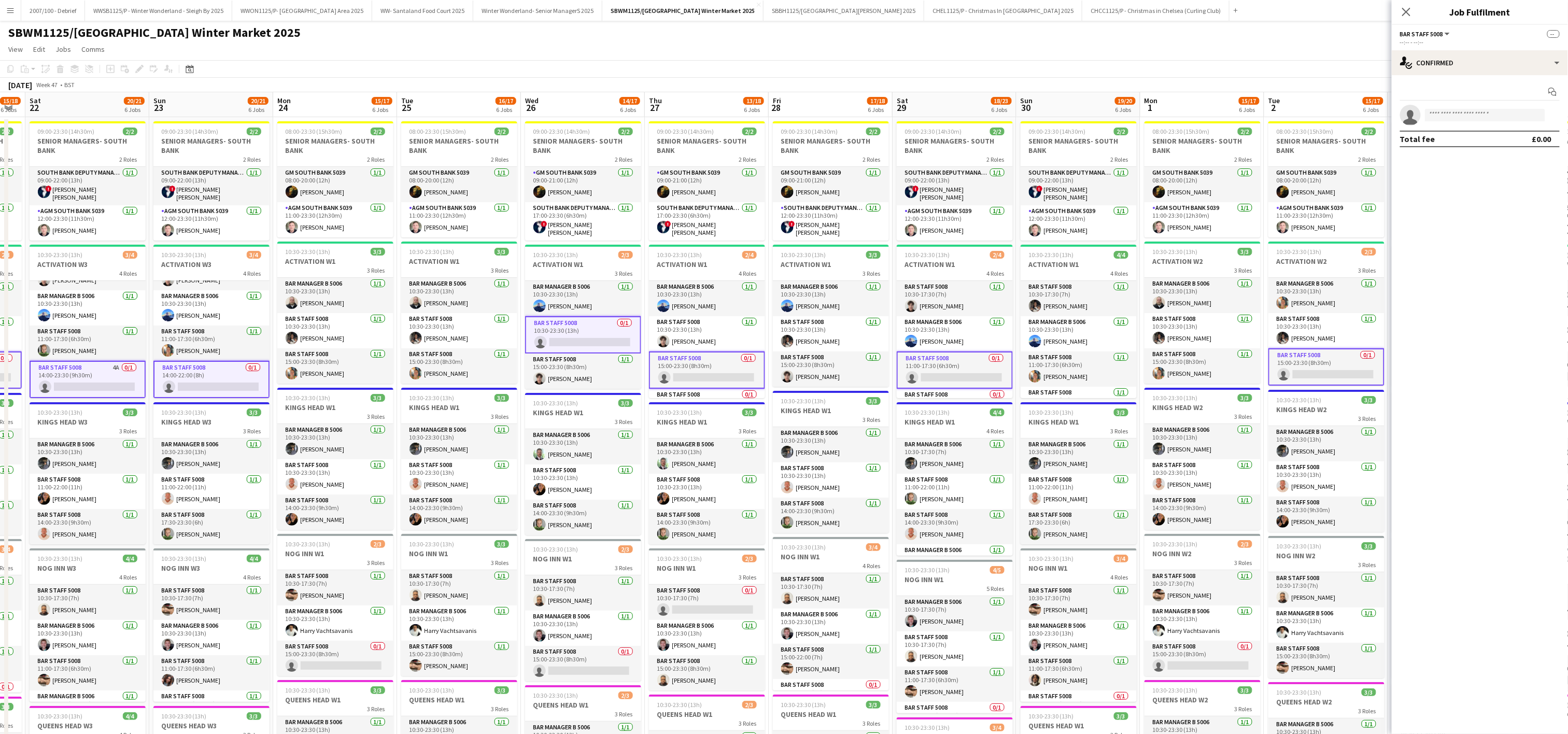
click at [1304, 365] on app-card-role "Bar Staff 5008 0/1 15:00-23:30 (8h30m) single-neutral-actions" at bounding box center [1326, 366] width 116 height 37
click at [1445, 118] on input at bounding box center [1484, 115] width 120 height 12
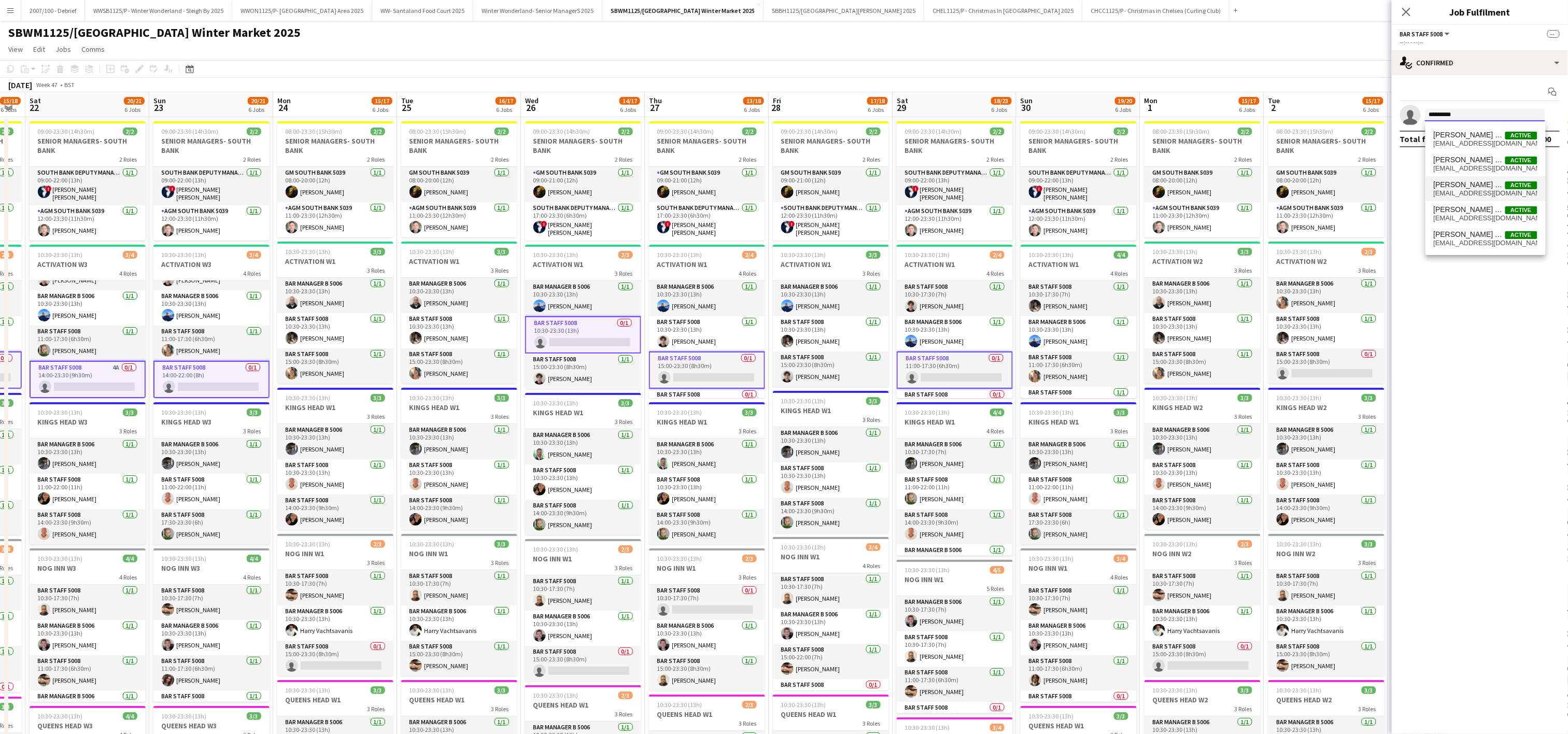
type input "*********"
click at [1509, 181] on span "Active" at bounding box center [1520, 185] width 32 height 8
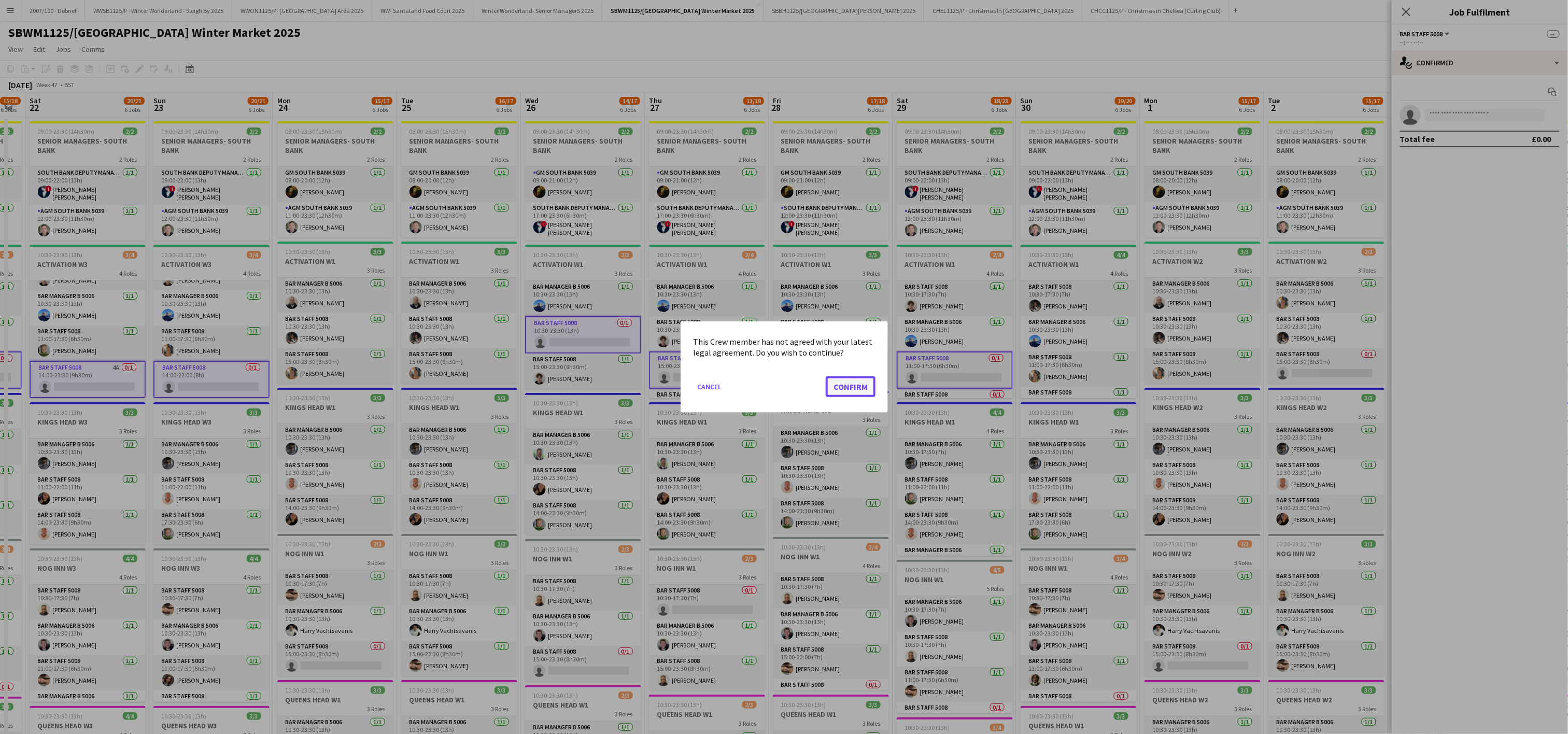
click at [859, 386] on button "Confirm" at bounding box center [851, 387] width 50 height 21
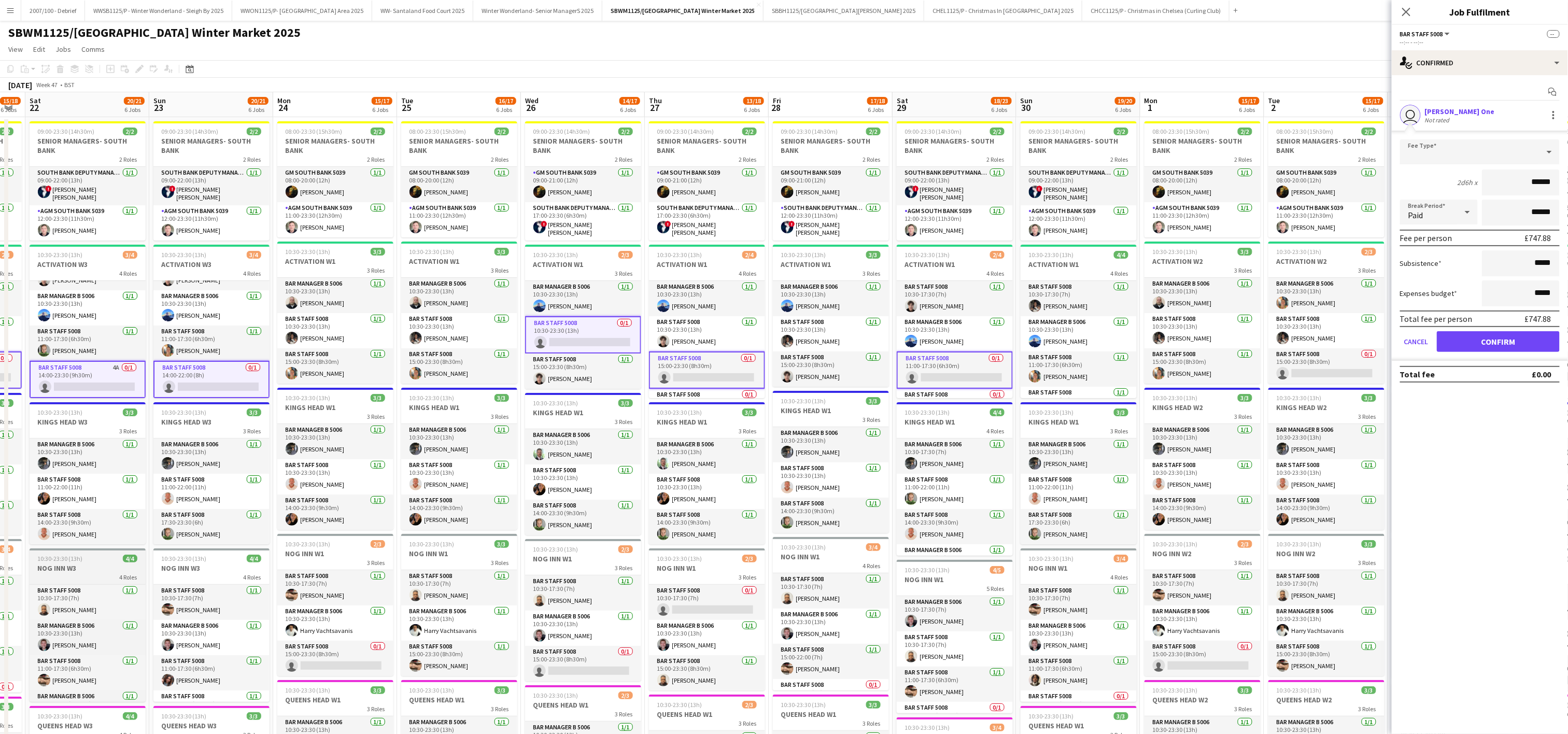
type input "******"
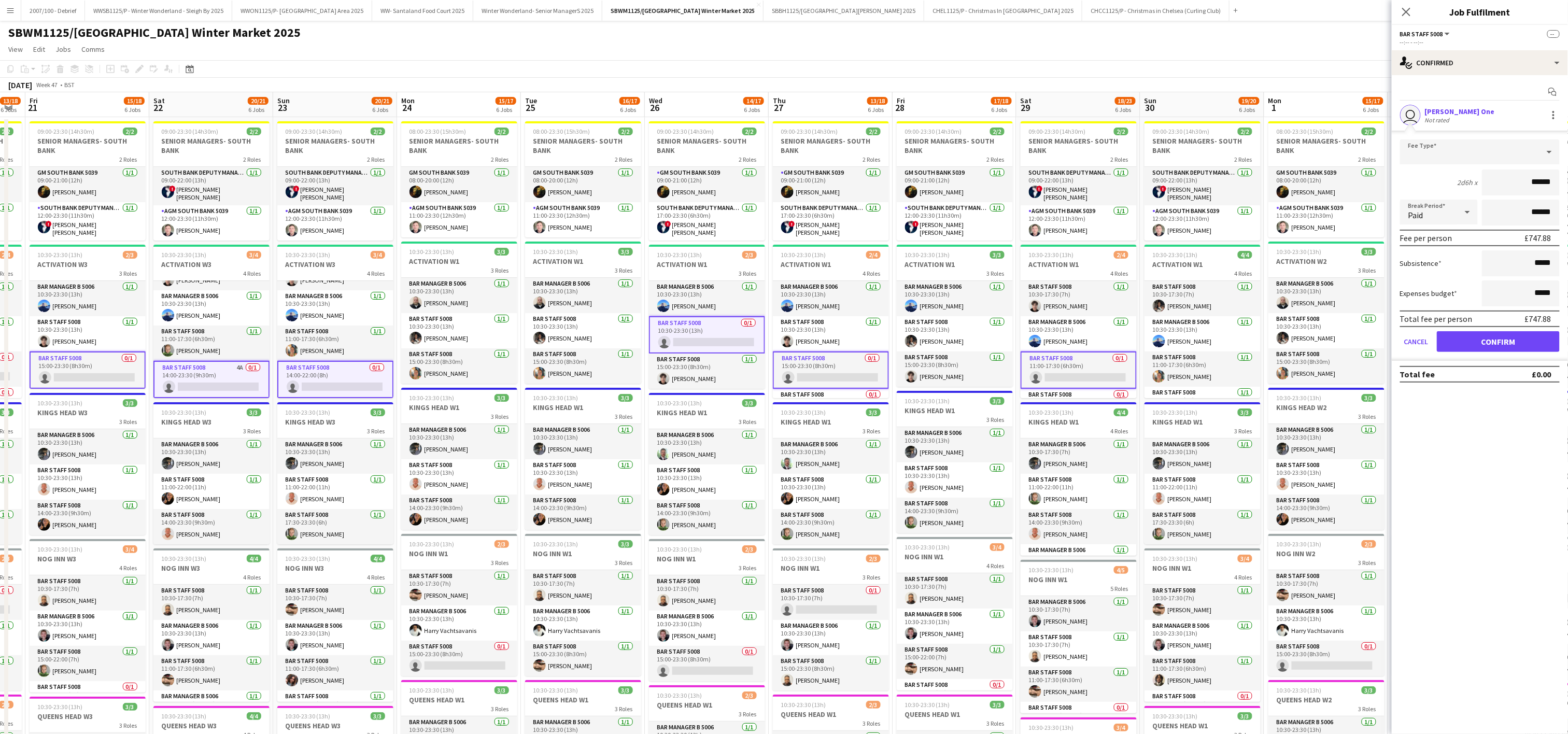
scroll to position [0, 222]
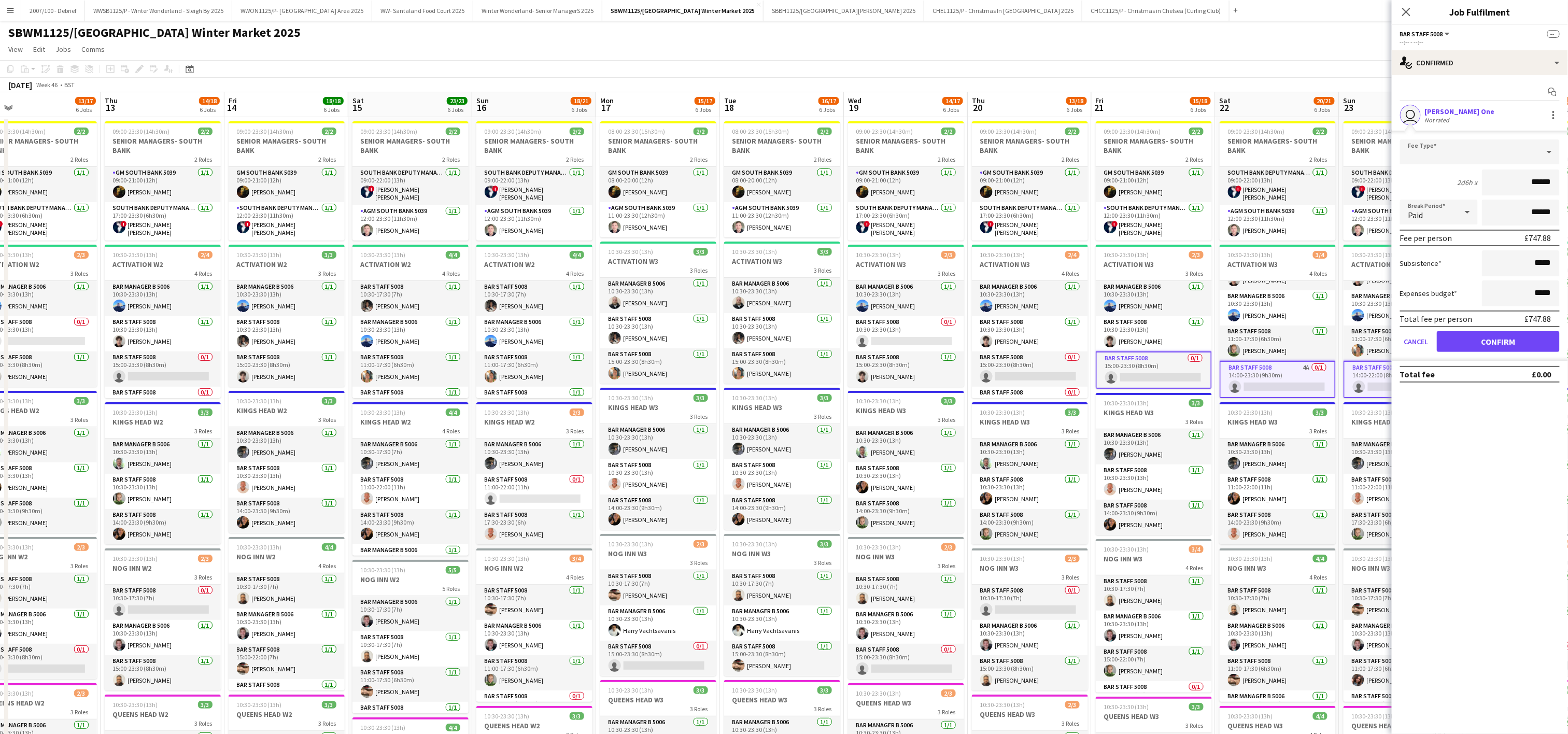
drag, startPoint x: 143, startPoint y: 554, endPoint x: 1151, endPoint y: 498, distance: 1009.6
click at [1318, 525] on app-calendar-viewport "Mon 10 16/17 6 Jobs Tue 11 16/17 6 Jobs Wed 12 13/17 6 Jobs Thu 13 14/18 6 Jobs…" at bounding box center [784, 569] width 1568 height 954
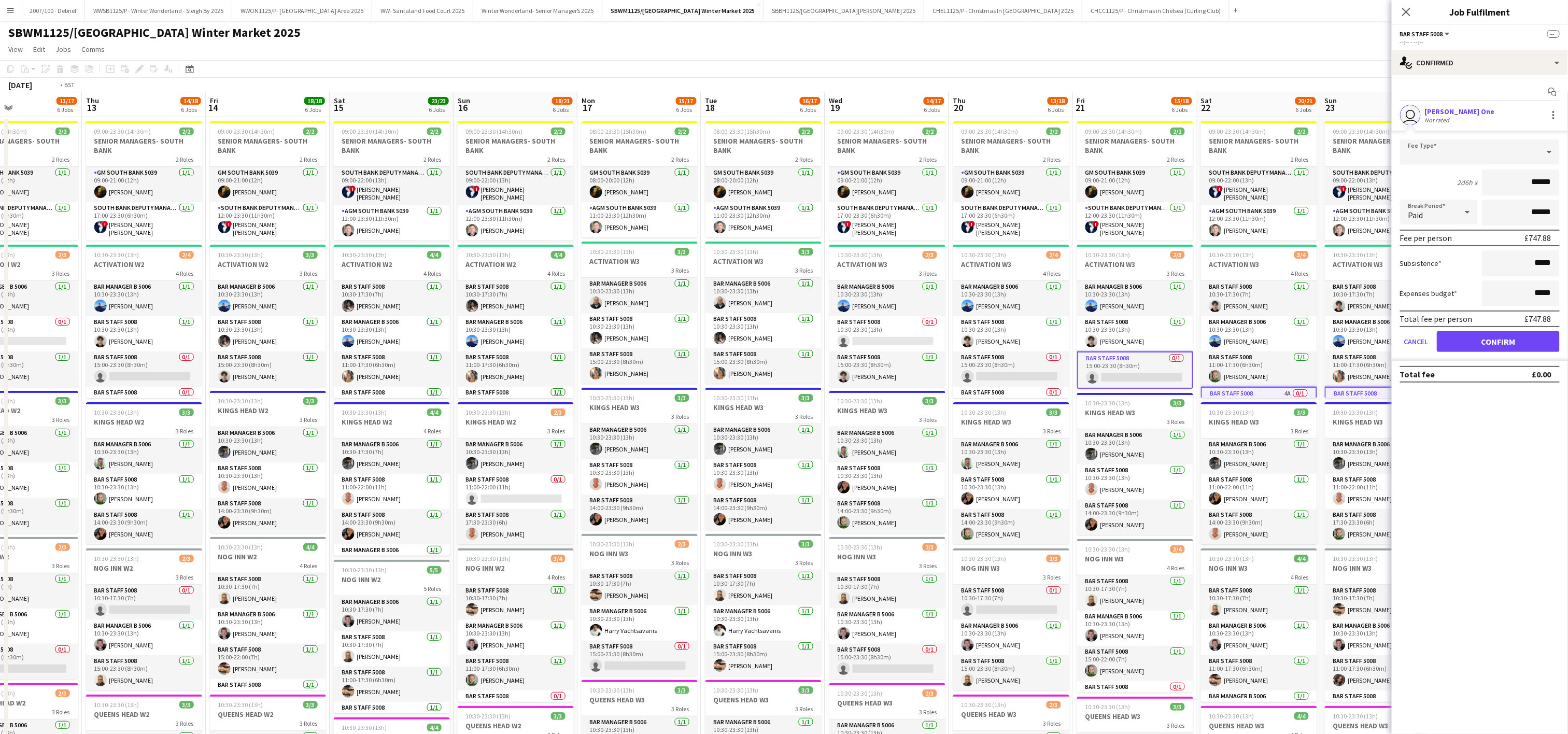
scroll to position [0, 290]
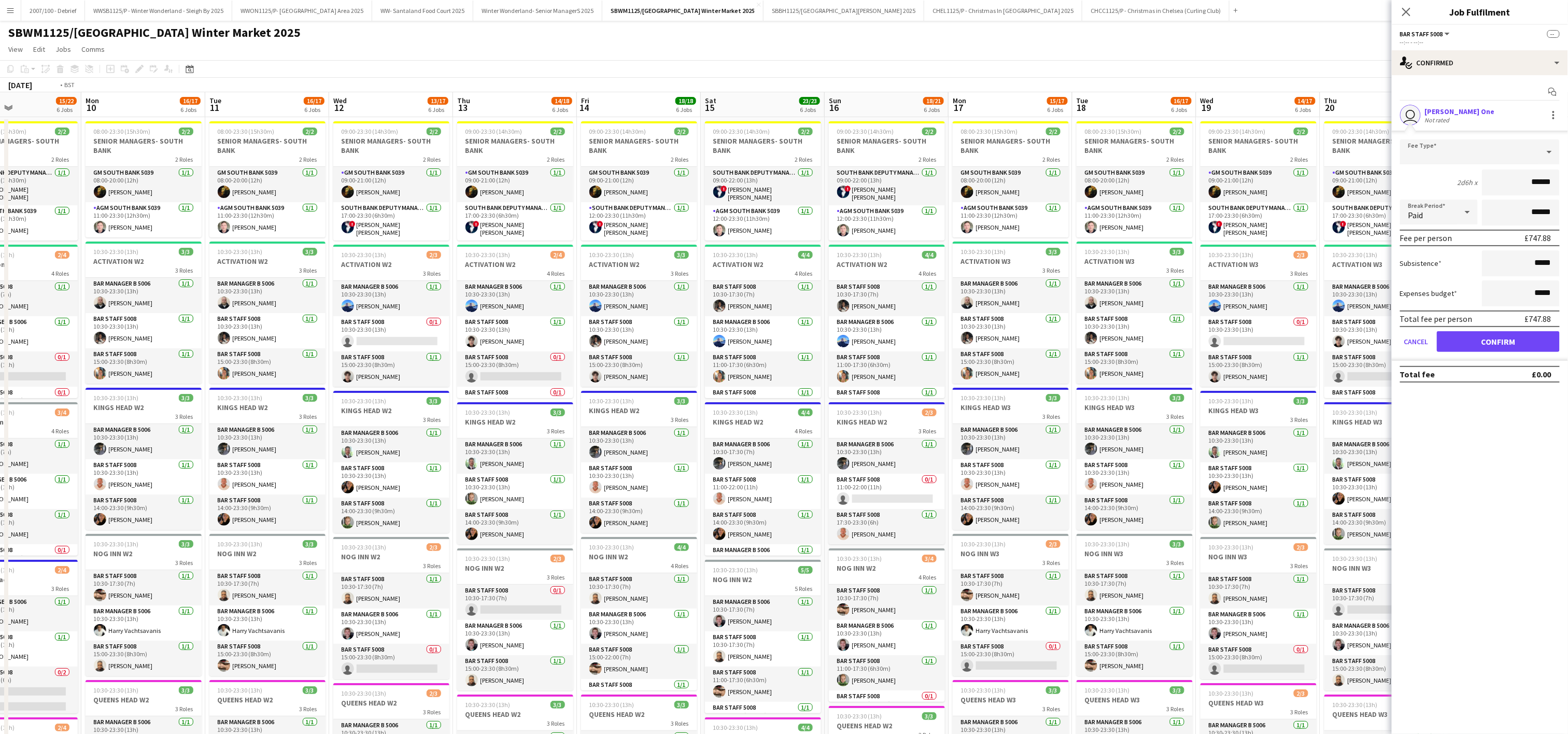
drag, startPoint x: 234, startPoint y: 450, endPoint x: 0, endPoint y: 413, distance: 236.9
click at [0, 416] on html "Menu Boards Boards Boards All jobs Status Workforce Workforce My Workforce Recr…" at bounding box center [784, 532] width 1568 height 1064
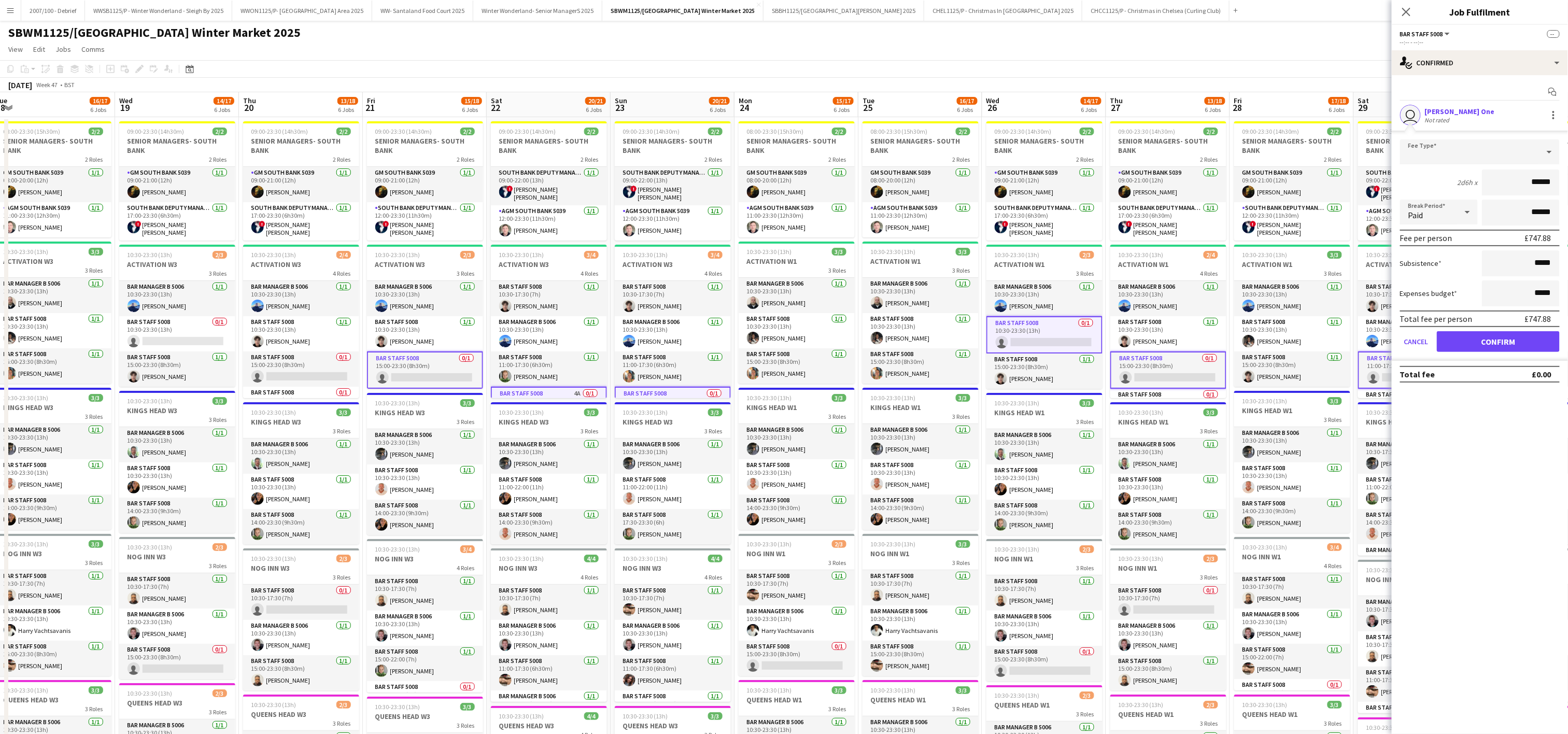
scroll to position [0, 444]
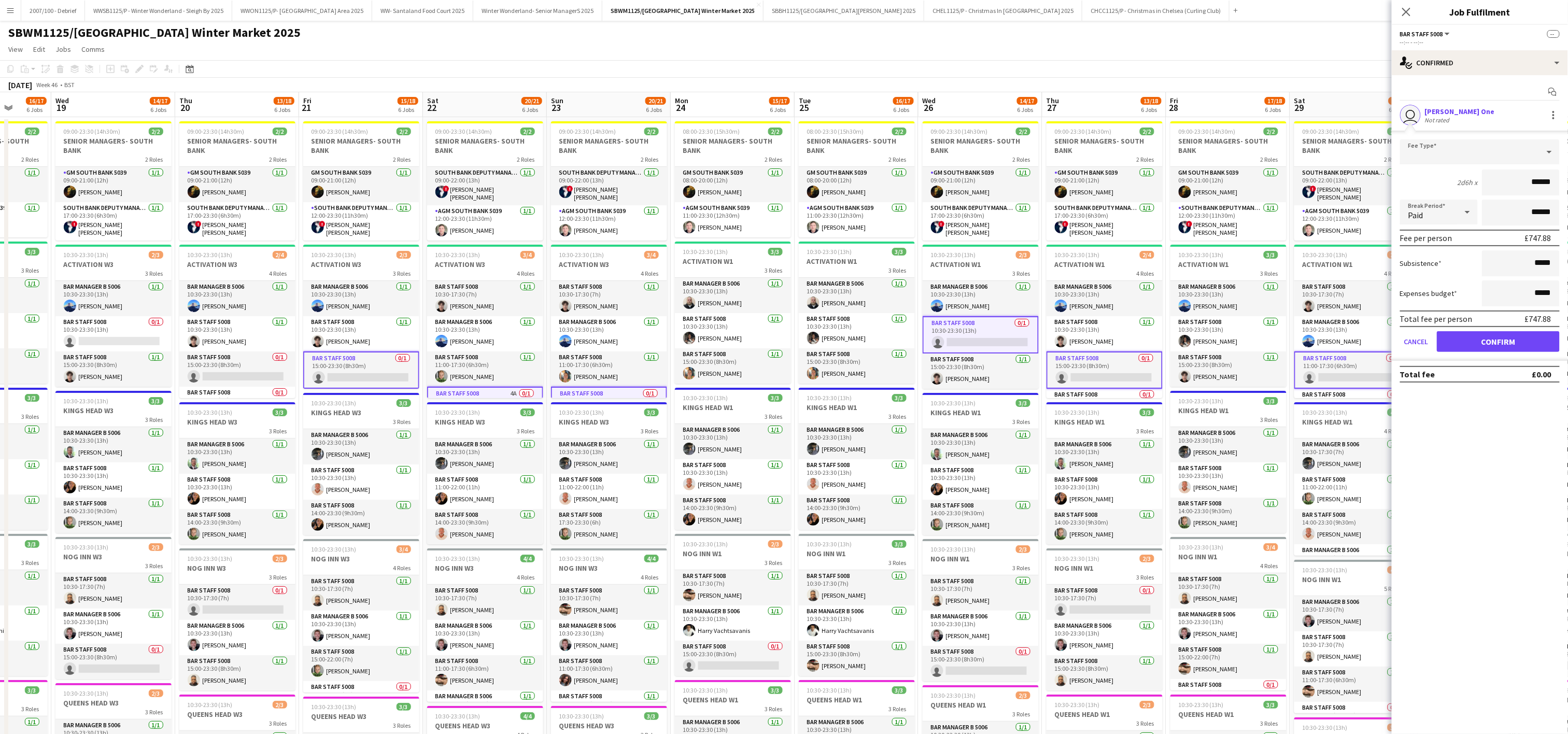
drag, startPoint x: 663, startPoint y: 493, endPoint x: 496, endPoint y: 492, distance: 167.0
click at [496, 492] on app-calendar-viewport "Sat 15 23/23 6 Jobs Sun 16 18/21 6 Jobs Mon 17 15/17 6 Jobs Tue 18 16/17 6 Jobs…" at bounding box center [784, 569] width 1568 height 954
click at [1515, 345] on button "Confirm" at bounding box center [1498, 341] width 123 height 21
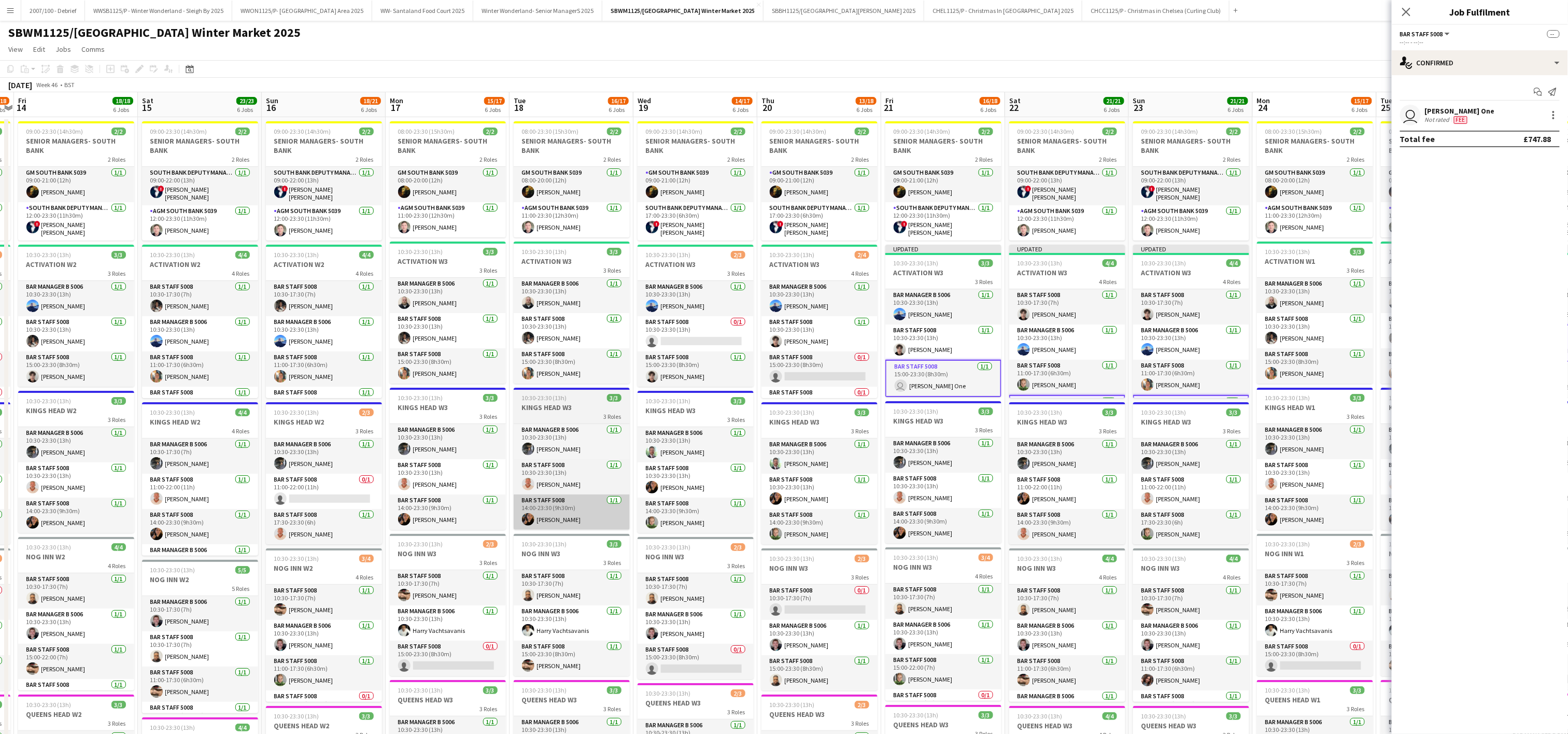
drag, startPoint x: 170, startPoint y: 516, endPoint x: 751, endPoint y: 508, distance: 581.1
click at [753, 509] on app-calendar-viewport "Wed 12 13/17 6 Jobs Thu 13 14/18 6 Jobs Fri 14 18/18 6 Jobs Sat 15 23/23 6 Jobs…" at bounding box center [784, 569] width 1568 height 954
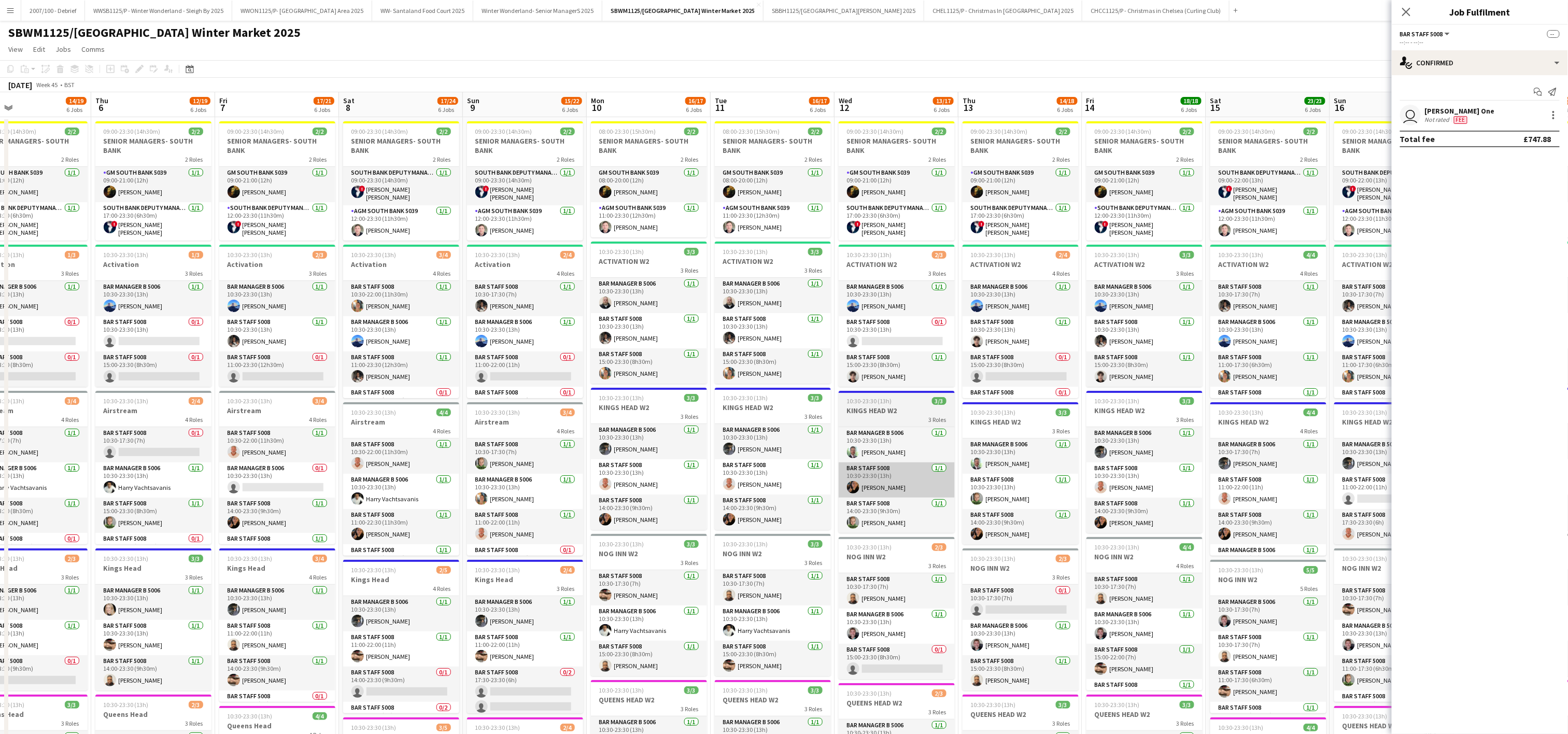
drag, startPoint x: 555, startPoint y: 503, endPoint x: 914, endPoint y: 497, distance: 359.1
click at [1117, 495] on app-calendar-viewport "Mon 3 19/19 6 Jobs Tue 4 17/19 6 Jobs Wed 5 14/19 6 Jobs Thu 6 12/19 6 Jobs Fri…" at bounding box center [784, 569] width 1568 height 954
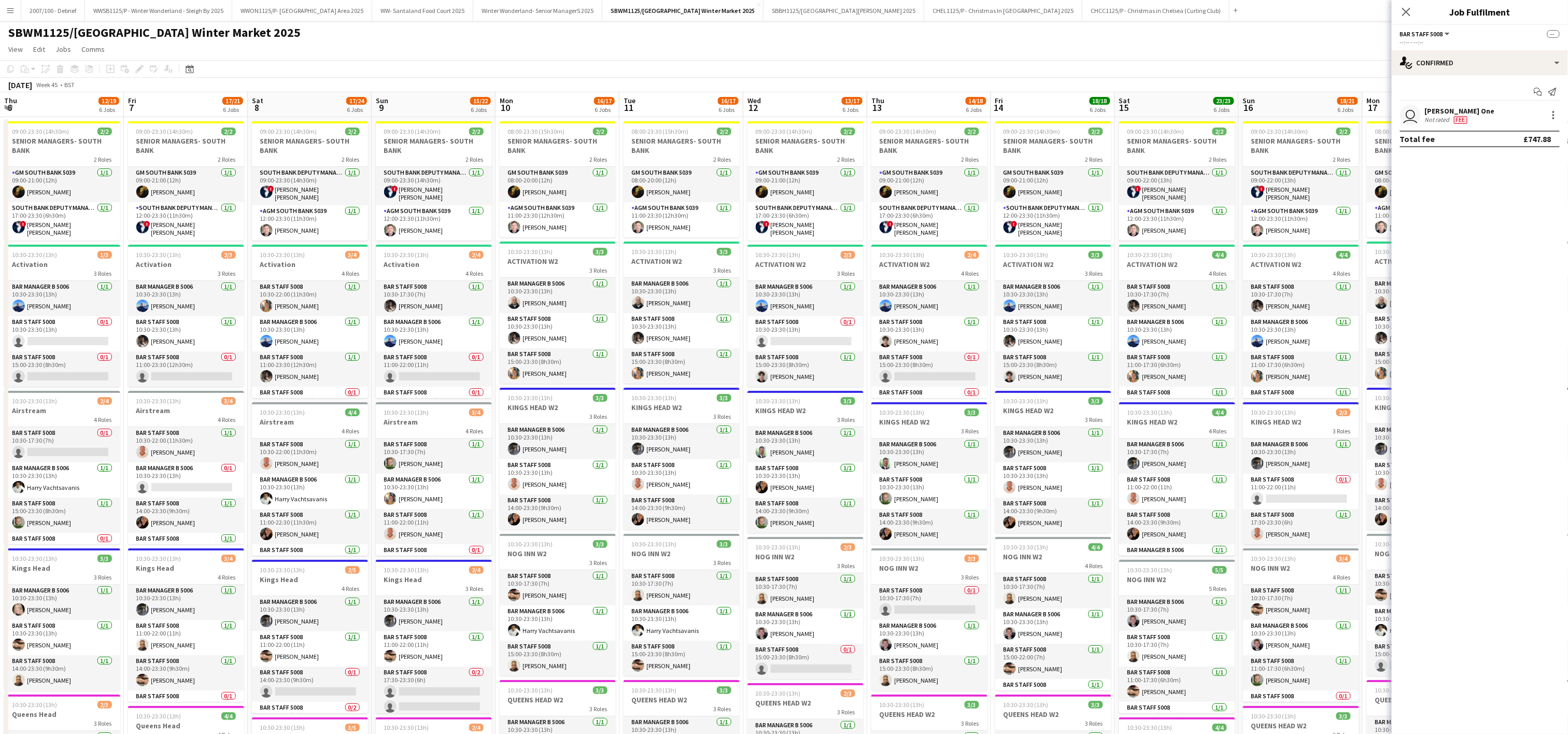
drag, startPoint x: 375, startPoint y: 469, endPoint x: 742, endPoint y: 481, distance: 367.2
click at [276, 452] on app-calendar-viewport "Mon 3 19/19 6 Jobs Tue 4 17/19 6 Jobs Wed 5 14/19 6 Jobs Thu 6 12/19 6 Jobs Fri…" at bounding box center [784, 569] width 1568 height 954
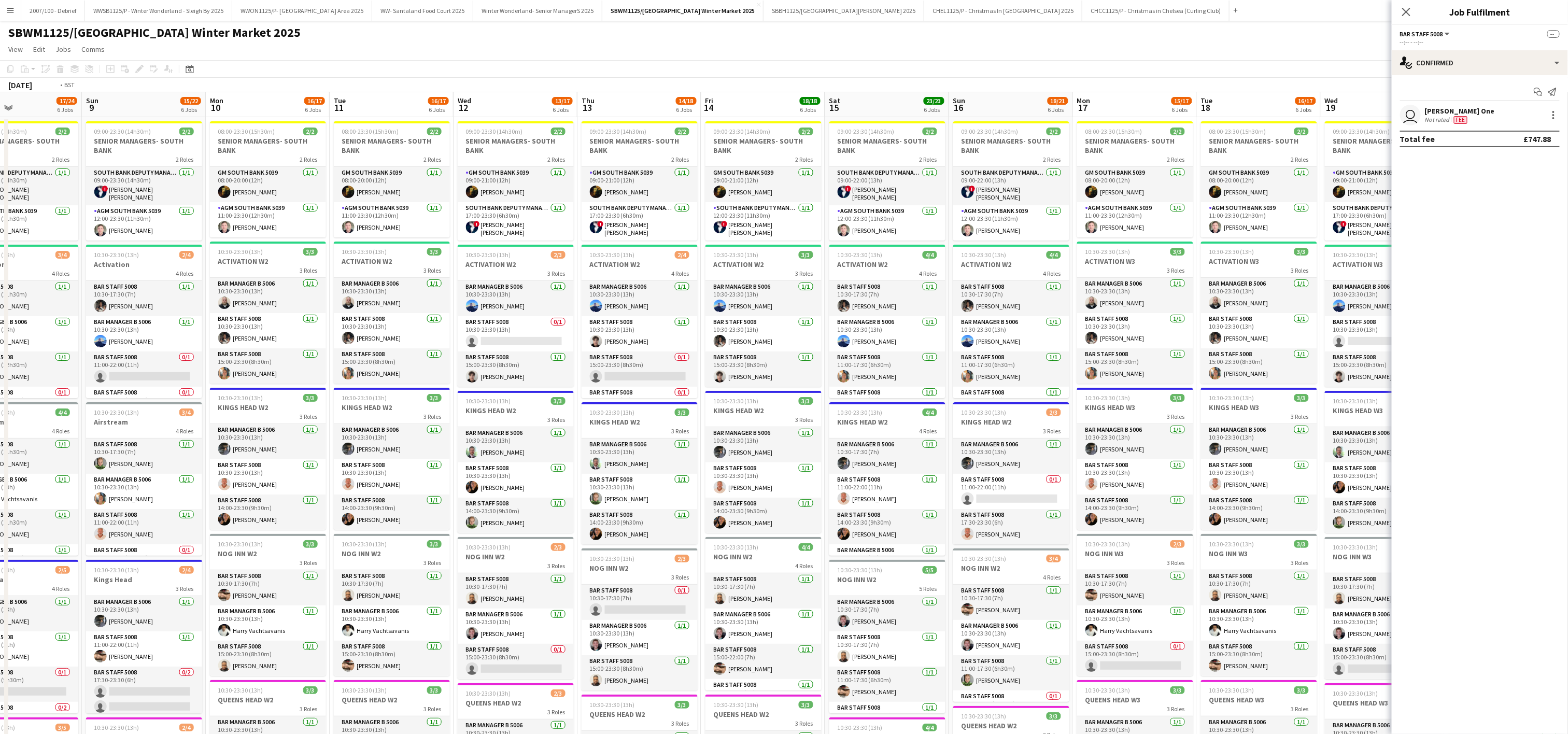
drag, startPoint x: 567, startPoint y: 472, endPoint x: 271, endPoint y: 454, distance: 296.5
click at [274, 460] on app-calendar-viewport "Mon 3 19/19 6 Jobs Tue 4 17/19 6 Jobs Wed 5 14/19 6 Jobs Thu 6 12/19 6 Jobs Fri…" at bounding box center [784, 569] width 1568 height 954
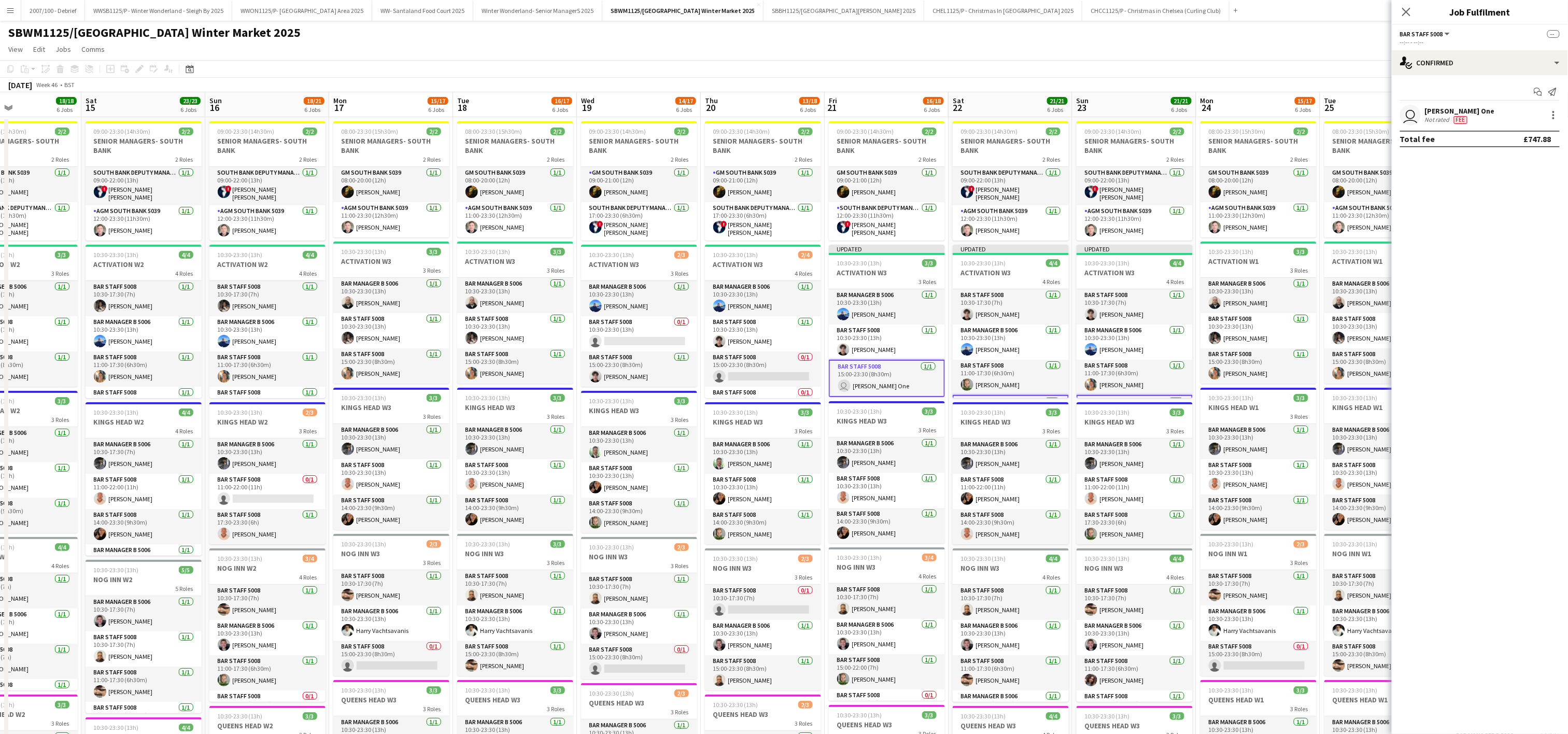
drag, startPoint x: 883, startPoint y: 453, endPoint x: 398, endPoint y: 456, distance: 485.0
click at [398, 456] on app-calendar-viewport "Wed 12 13/17 6 Jobs Thu 13 14/18 6 Jobs Fri 14 18/18 6 Jobs Sat 15 23/23 6 Jobs…" at bounding box center [784, 569] width 1568 height 954
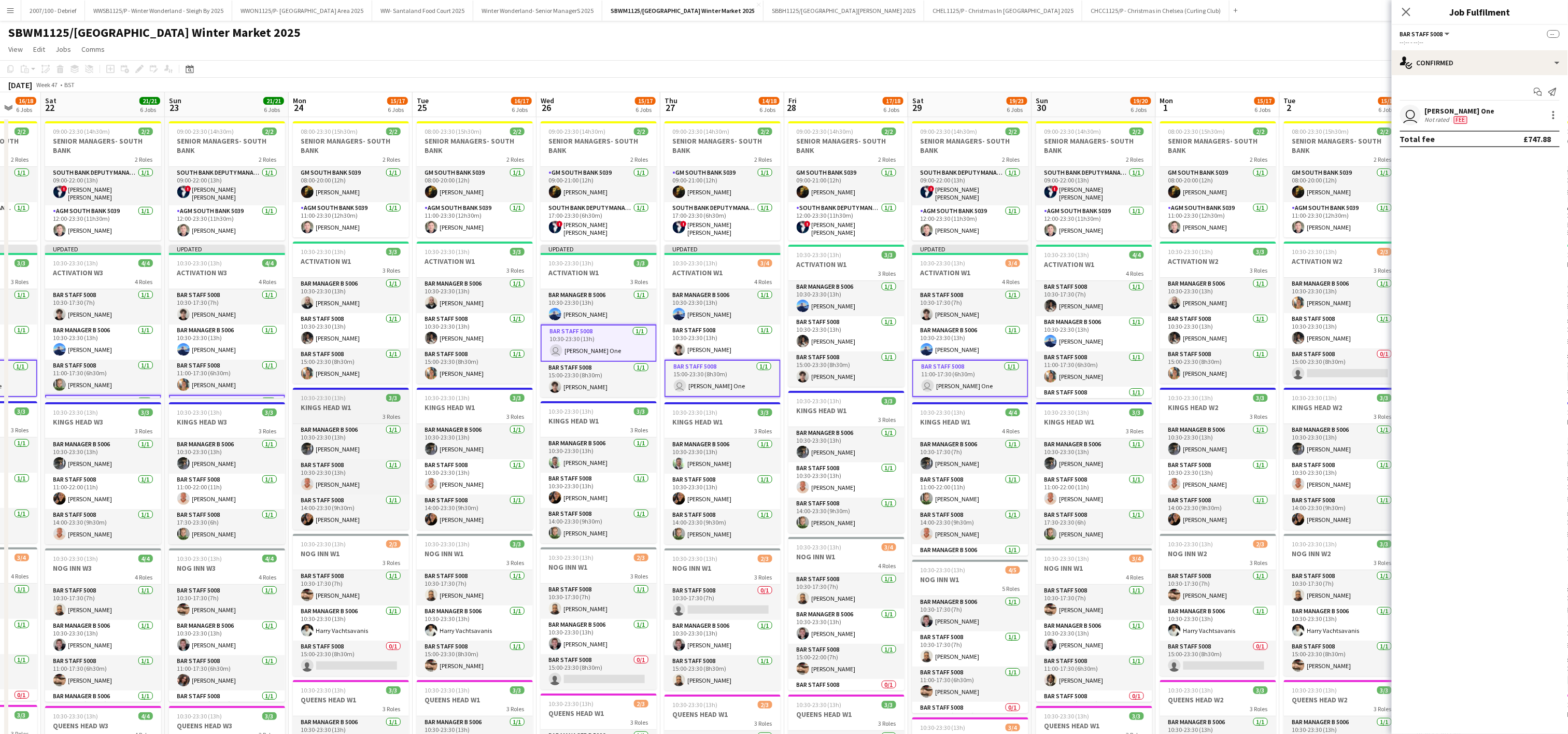
drag, startPoint x: 1062, startPoint y: 478, endPoint x: 290, endPoint y: 414, distance: 774.6
click at [253, 431] on app-calendar-viewport "Wed 19 14/17 6 Jobs Thu 20 13/18 6 Jobs Fri 21 16/18 6 Jobs Sat 22 21/21 6 Jobs…" at bounding box center [784, 569] width 1568 height 954
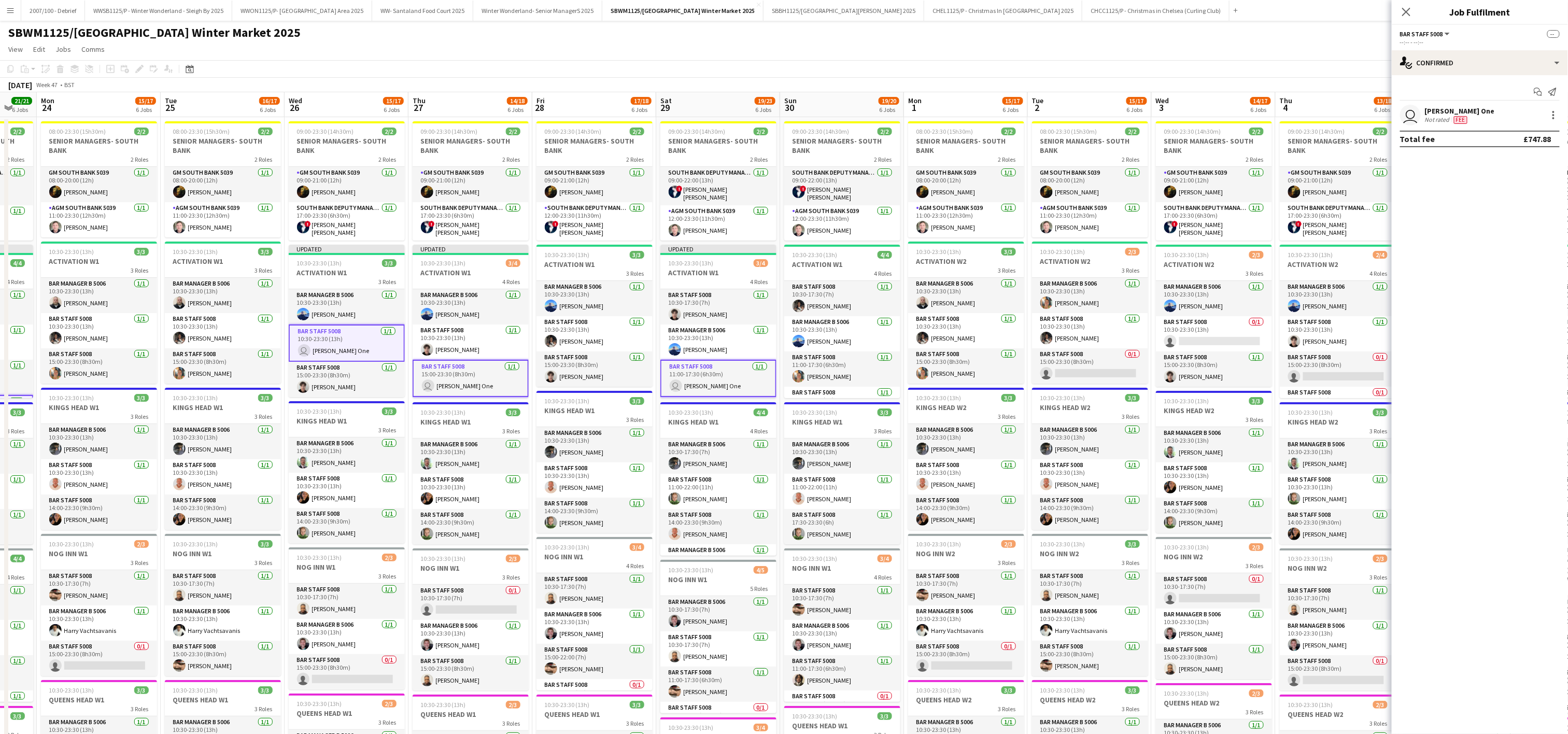
drag, startPoint x: 911, startPoint y: 445, endPoint x: 889, endPoint y: 446, distance: 22.0
click at [886, 446] on app-calendar-viewport "Fri 21 16/18 6 Jobs Sat 22 21/21 6 Jobs Sun 23 21/21 6 Jobs Mon 24 15/17 6 Jobs…" at bounding box center [784, 569] width 1568 height 954
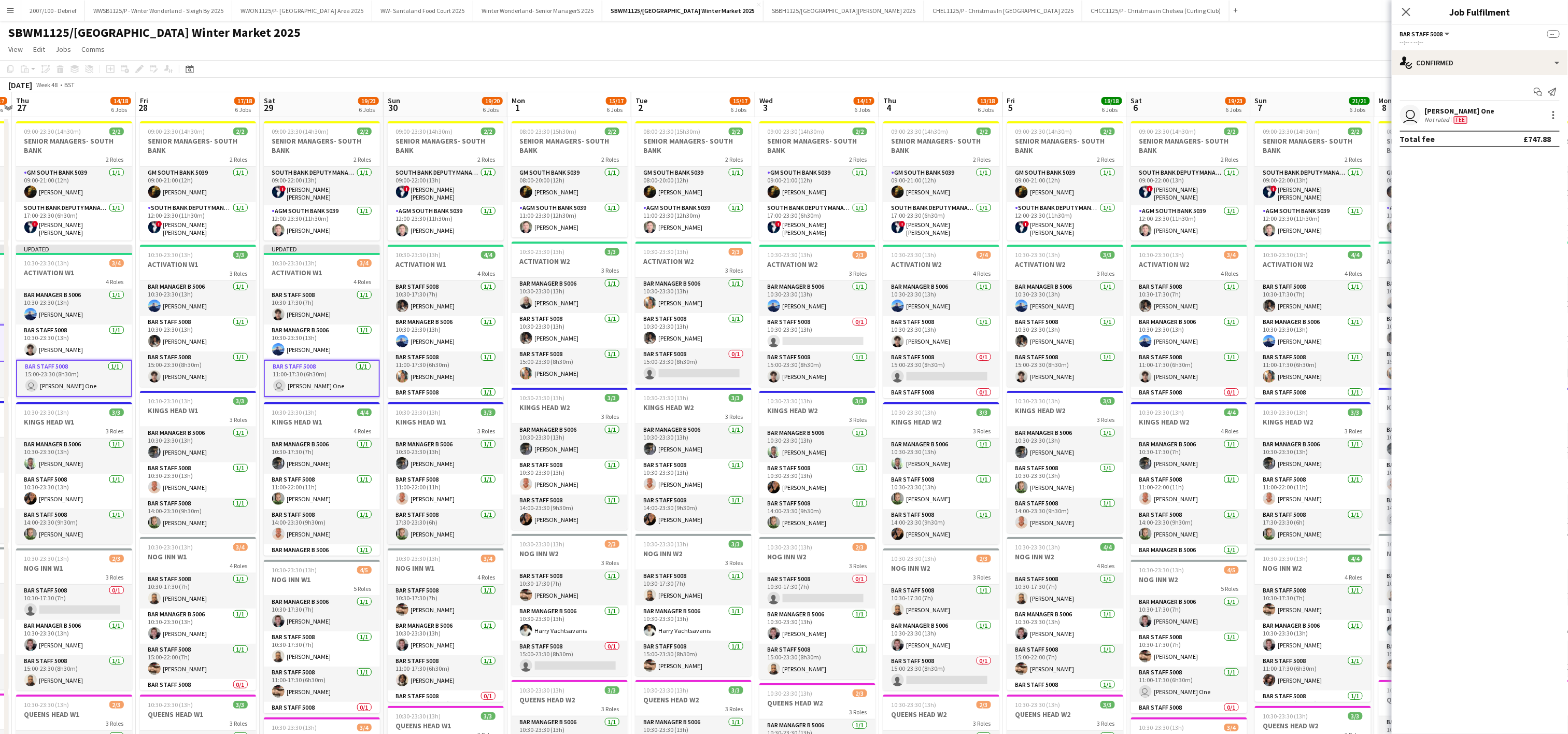
scroll to position [0, 365]
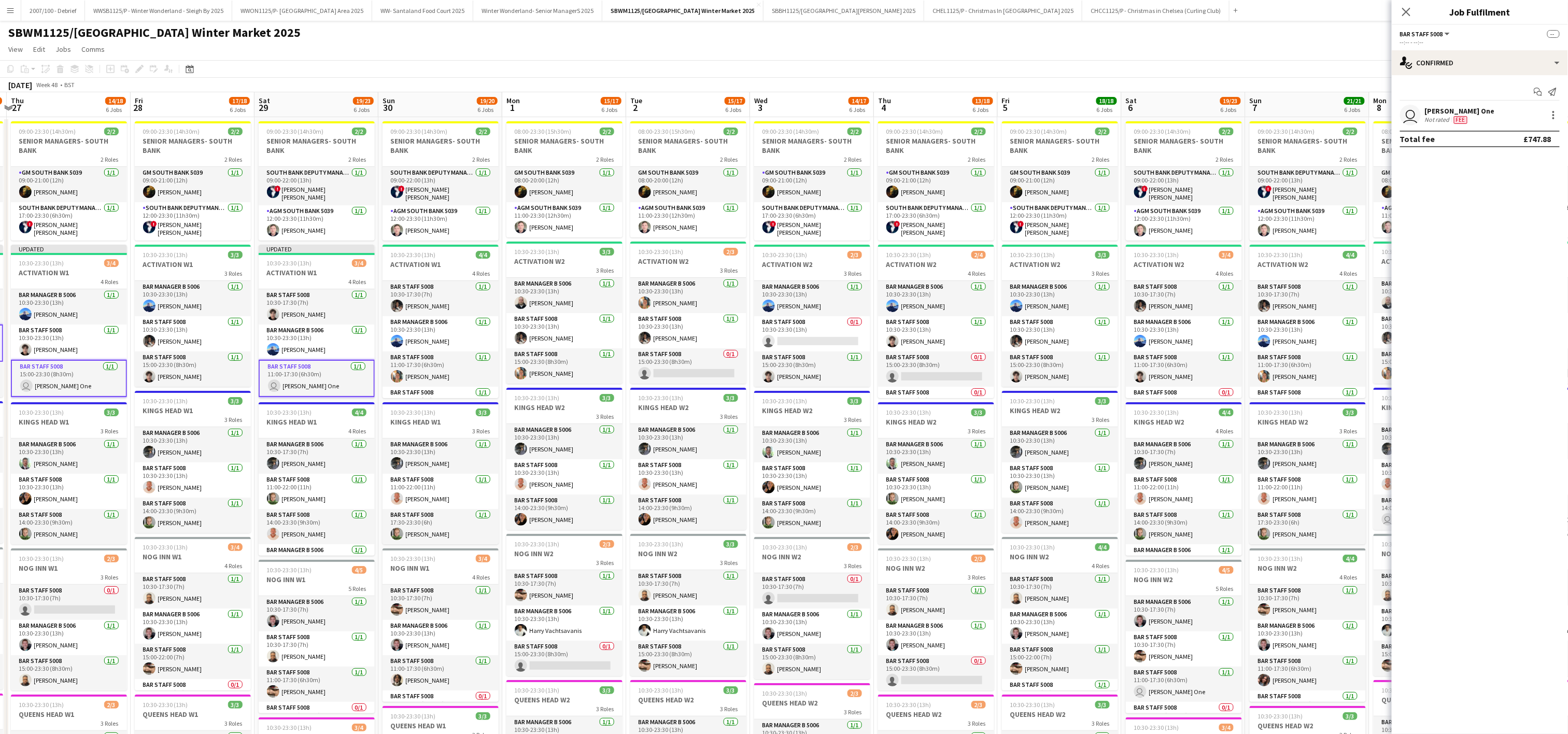
drag, startPoint x: 918, startPoint y: 467, endPoint x: 689, endPoint y: 465, distance: 229.0
click at [689, 465] on app-calendar-viewport "Mon 24 15/17 6 Jobs Tue 25 16/17 6 Jobs Wed 26 15/17 6 Jobs Thu 27 14/18 6 Jobs…" at bounding box center [784, 569] width 1568 height 954
click at [694, 376] on app-card-role "Bar Staff 5008 0/1 15:00-23:30 (8h30m) single-neutral-actions" at bounding box center [689, 365] width 116 height 35
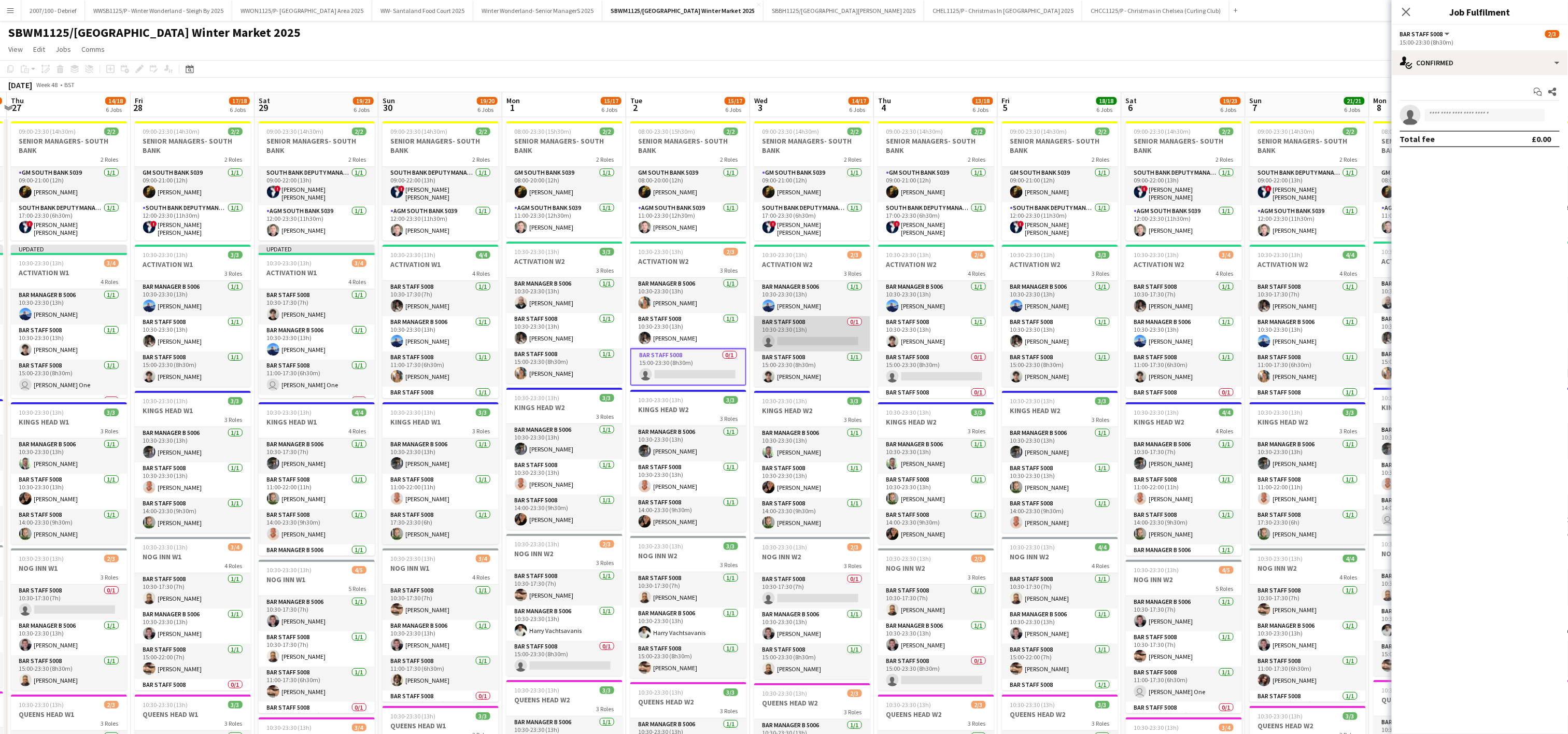
click at [802, 333] on app-card-role "Bar Staff 5008 0/1 10:30-23:30 (13h) single-neutral-actions" at bounding box center [812, 333] width 116 height 35
click at [922, 345] on app-card-role "Bar Staff 5008 1/1 10:30-23:30 (13h) Benjamin Morrison" at bounding box center [936, 333] width 116 height 35
click at [922, 345] on app-card-role "Bar Staff 5008 1/1 10:30-23:30 (13h) Benjamin Morrison" at bounding box center [936, 334] width 116 height 37
click at [925, 364] on app-card-role "Bar Staff 5008 0/1 15:00-23:30 (8h30m) single-neutral-actions" at bounding box center [936, 369] width 116 height 35
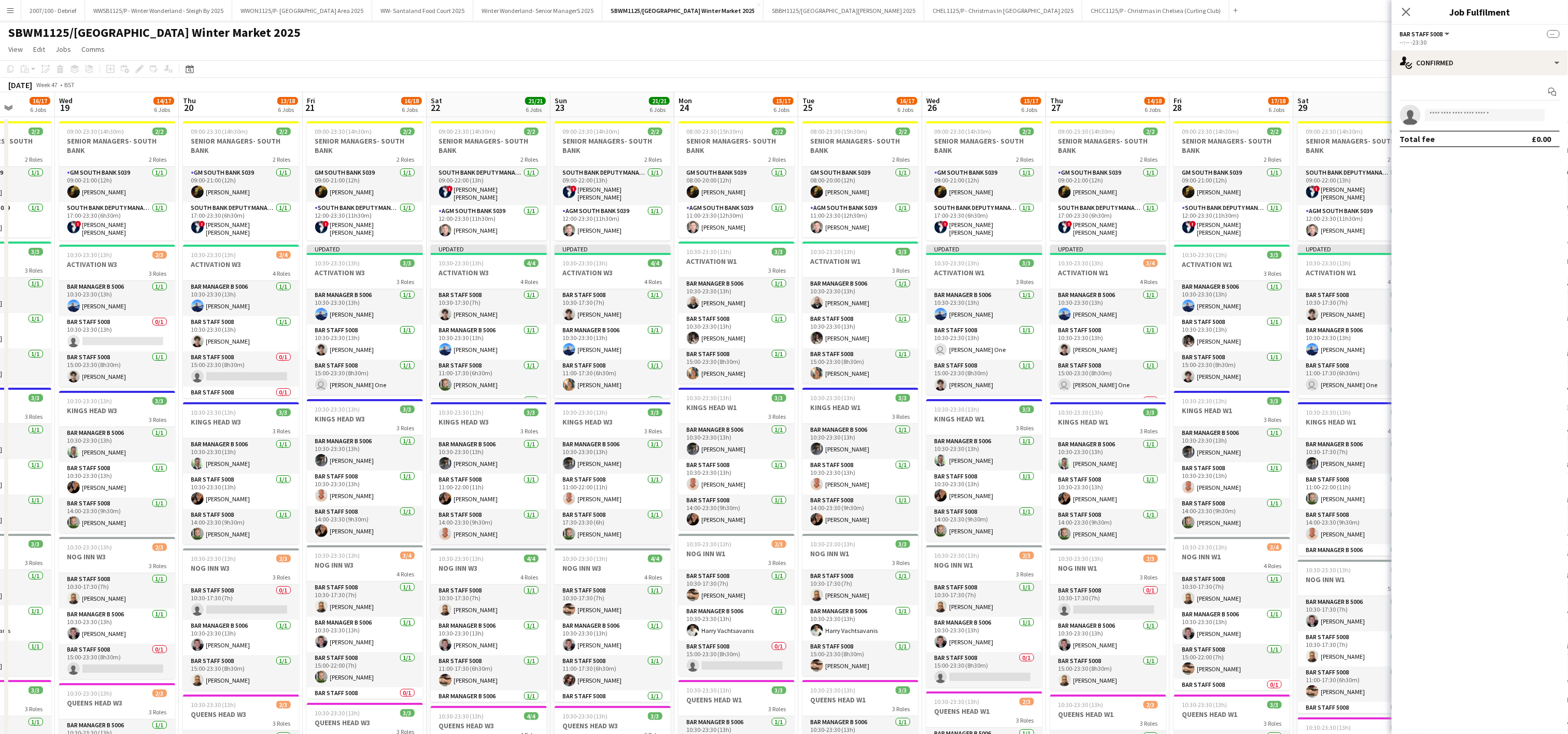
scroll to position [0, 317]
drag, startPoint x: 93, startPoint y: 538, endPoint x: 1133, endPoint y: 495, distance: 1040.9
click at [1133, 495] on app-calendar-viewport "Sun 16 18/21 6 Jobs Mon 17 15/17 6 Jobs Tue 18 16/17 6 Jobs Wed 19 14/17 6 Jobs…" at bounding box center [784, 569] width 1568 height 954
click at [357, 382] on app-card-role "Bar Staff 5008 1/1 15:00-23:30 (8h30m) user Carpenter One" at bounding box center [365, 376] width 116 height 35
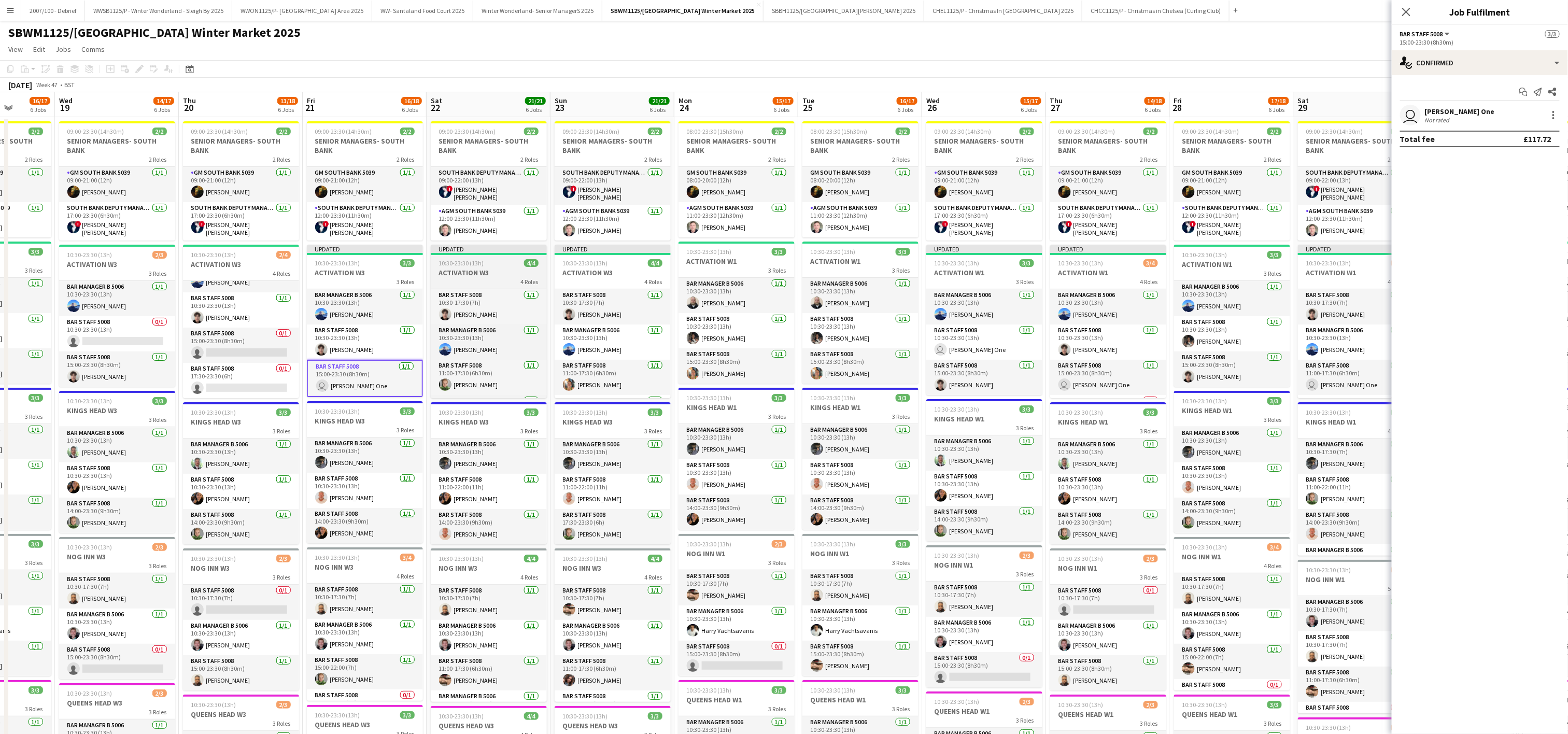
scroll to position [35, 0]
click at [483, 382] on app-card-role "Bar Staff 5008 1/1 14:00-23:30 (9h30m) user Carpenter One" at bounding box center [489, 380] width 116 height 35
click at [976, 344] on app-card-role "Bar Staff 5008 1/1 10:30-23:30 (13h) user Carpenter One" at bounding box center [984, 342] width 116 height 35
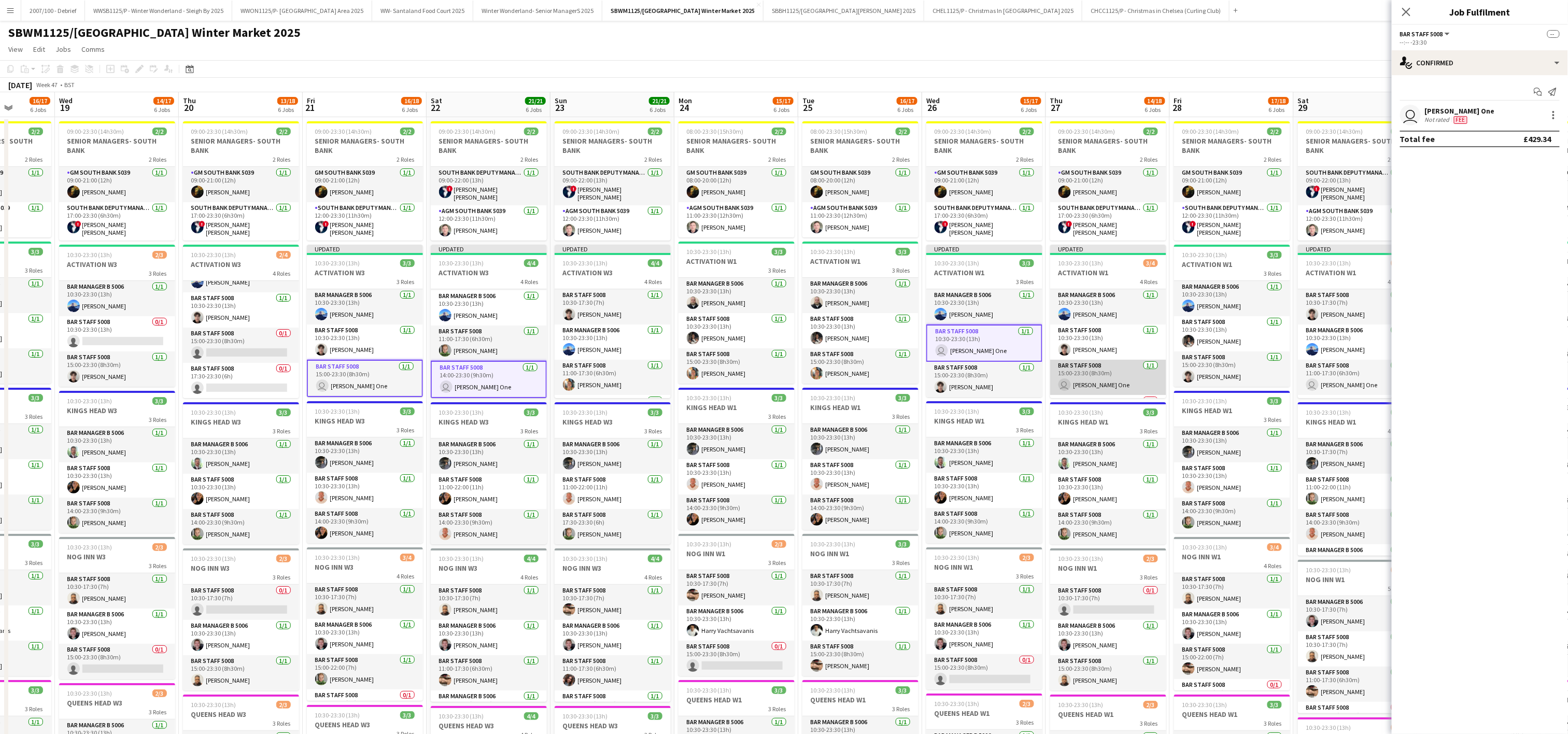
click at [1094, 371] on app-card-role "Bar Staff 5008 1/1 15:00-23:30 (8h30m) user Carpenter One" at bounding box center [1108, 376] width 116 height 35
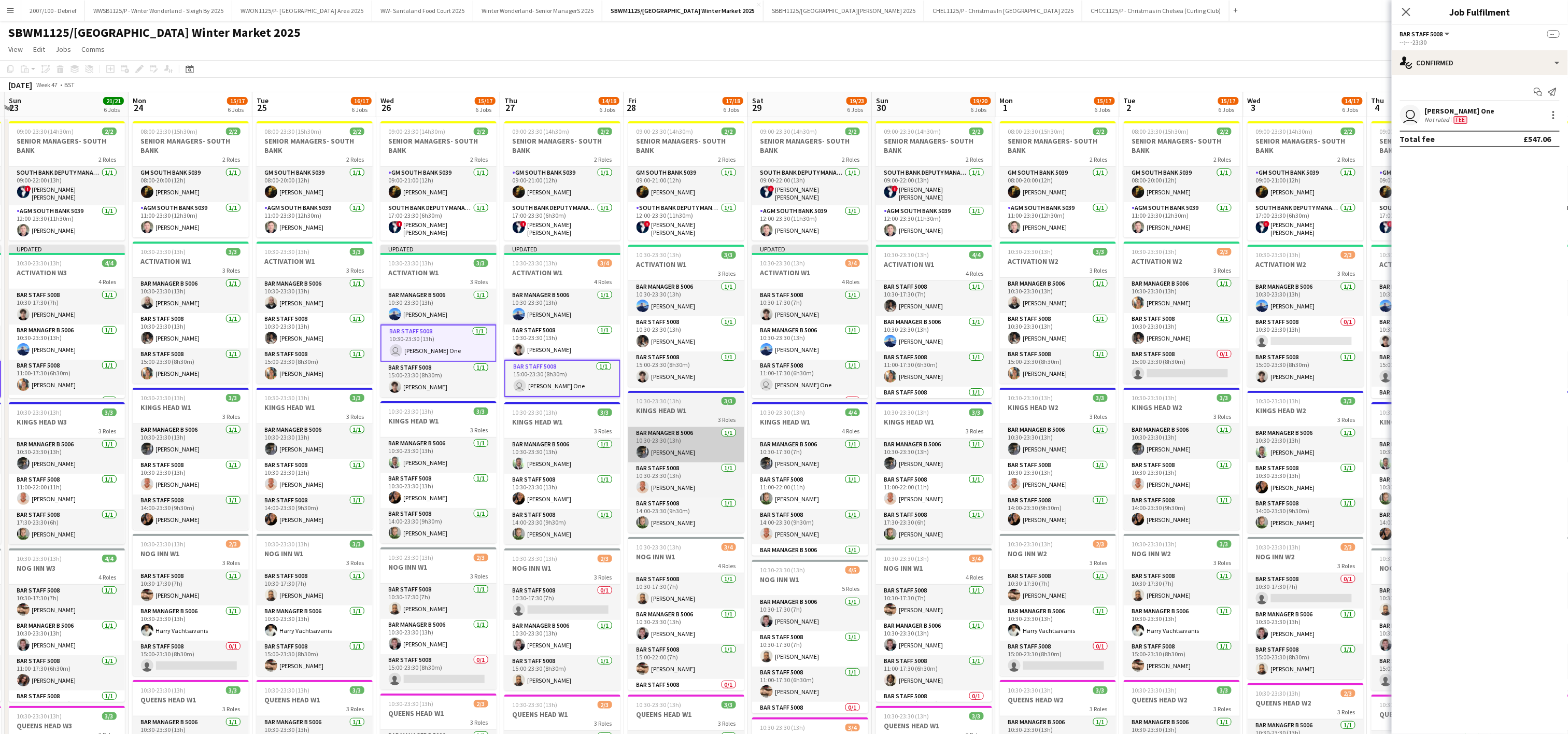
drag, startPoint x: 1276, startPoint y: 448, endPoint x: 730, endPoint y: 453, distance: 546.0
click at [732, 474] on app-calendar-viewport "Thu 20 13/18 6 Jobs Fri 21 16/18 6 Jobs Sat 22 21/21 6 Jobs Sun 23 21/21 6 Jobs…" at bounding box center [784, 569] width 1568 height 954
click at [785, 391] on app-card-role "Bar Staff 5008 1/1 11:00-17:30 (6h30m) user Carpenter One" at bounding box center [811, 376] width 116 height 35
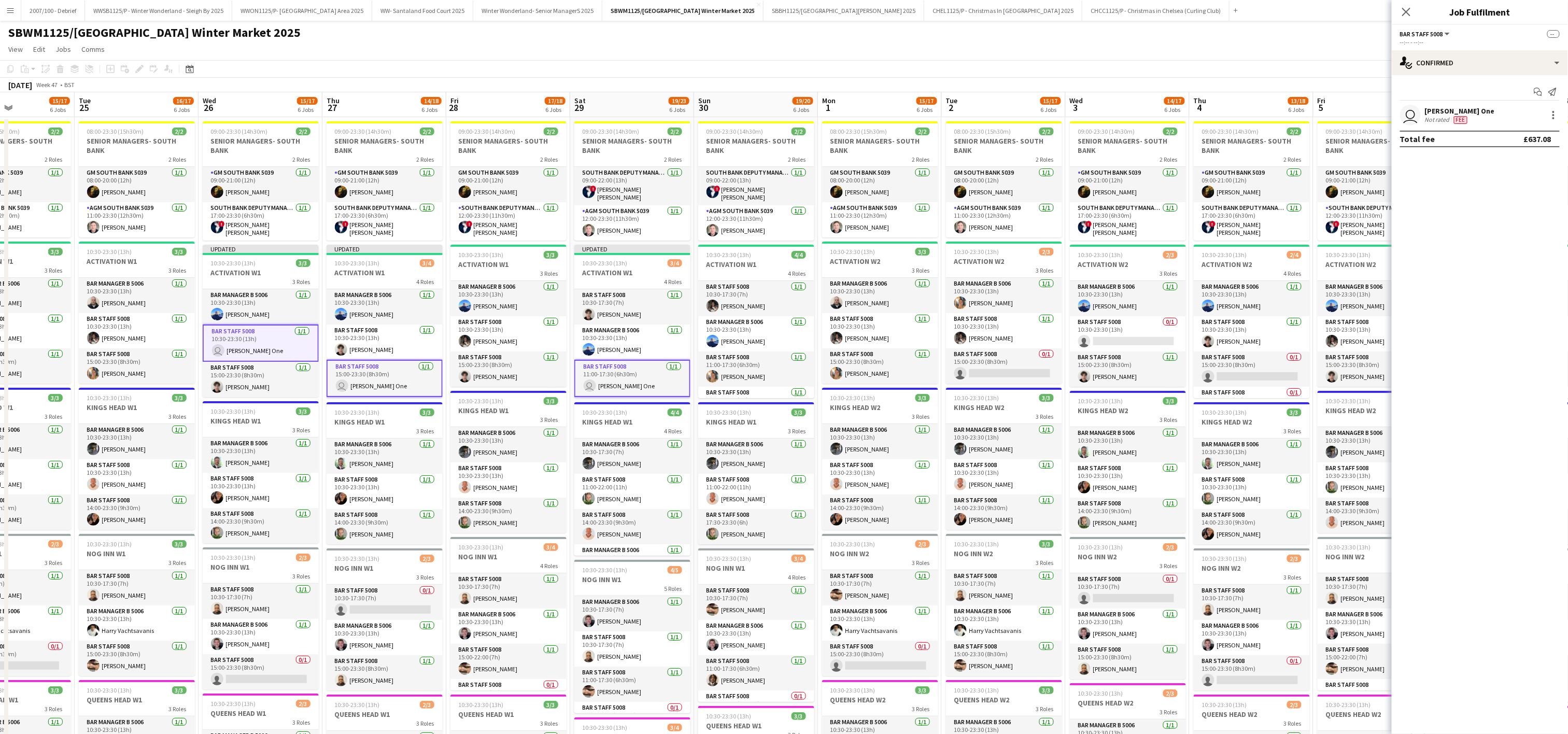
scroll to position [0, 341]
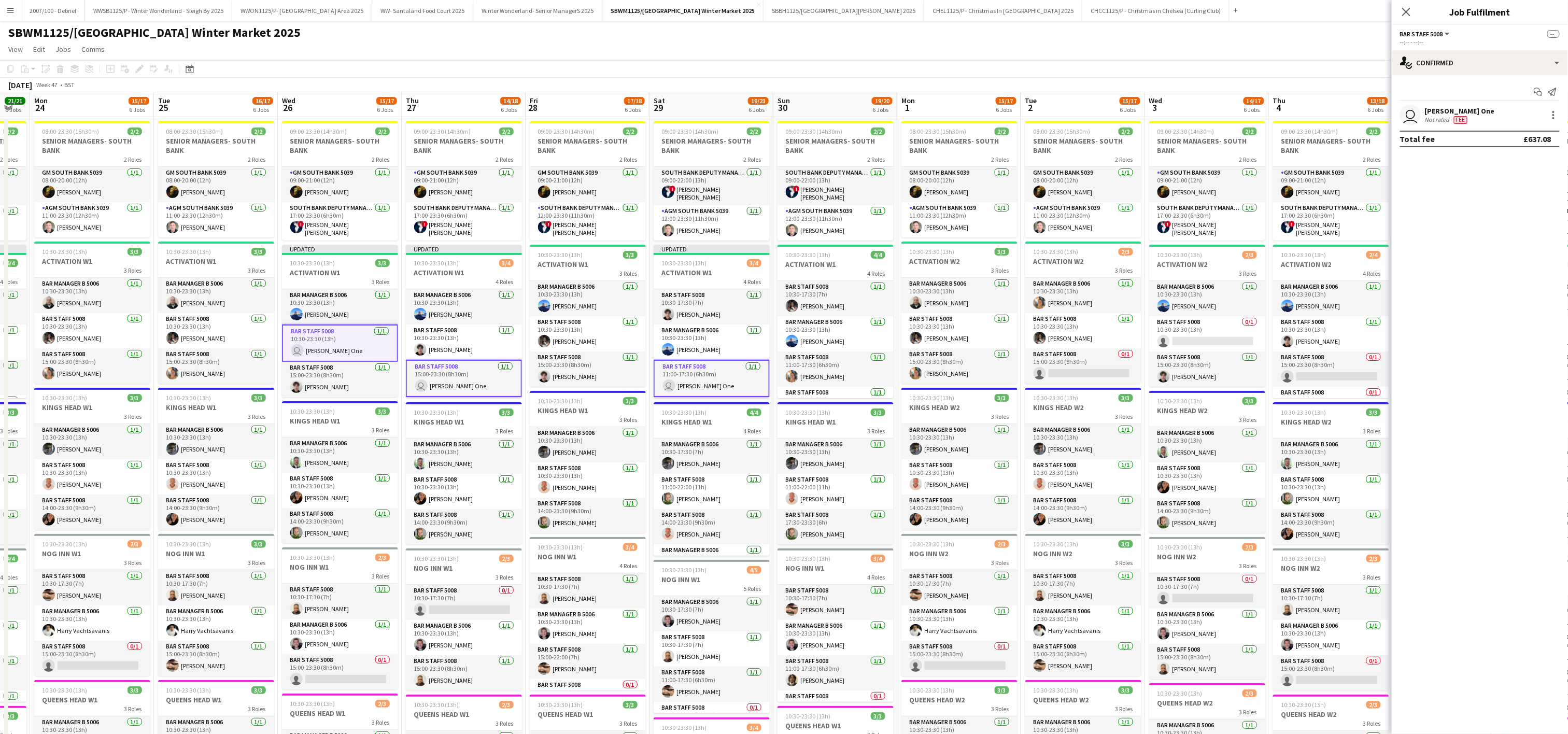
drag, startPoint x: 1186, startPoint y: 504, endPoint x: 1069, endPoint y: 504, distance: 117.0
click at [1069, 504] on app-calendar-viewport "Fri 21 16/18 6 Jobs Sat 22 21/21 6 Jobs Sun 23 21/21 6 Jobs Mon 24 15/17 6 Jobs…" at bounding box center [784, 569] width 1568 height 954
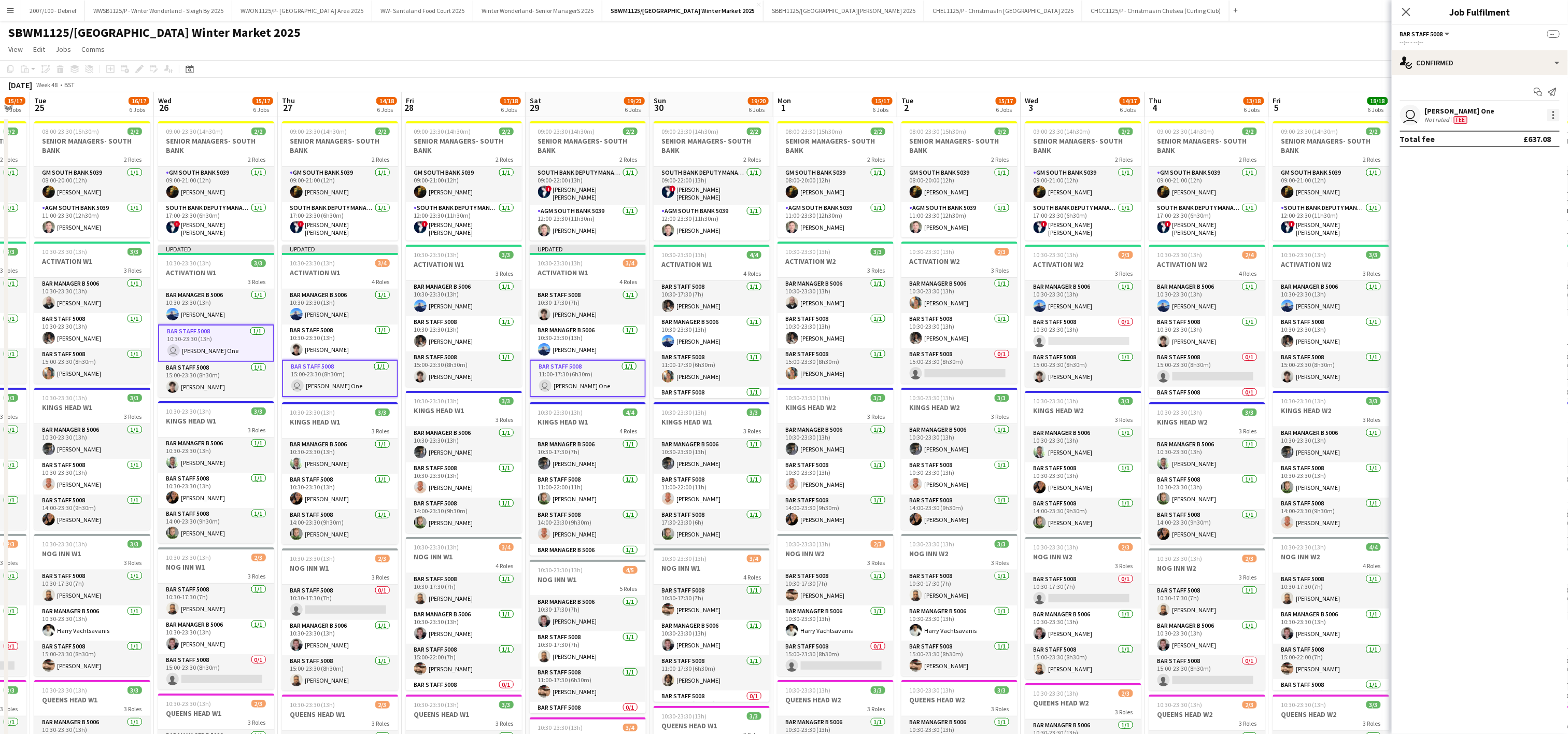
click at [1555, 116] on div at bounding box center [1553, 115] width 12 height 12
drag, startPoint x: 1537, startPoint y: 216, endPoint x: 1330, endPoint y: 259, distance: 211.4
click at [1537, 216] on button "Remove" at bounding box center [1520, 210] width 81 height 25
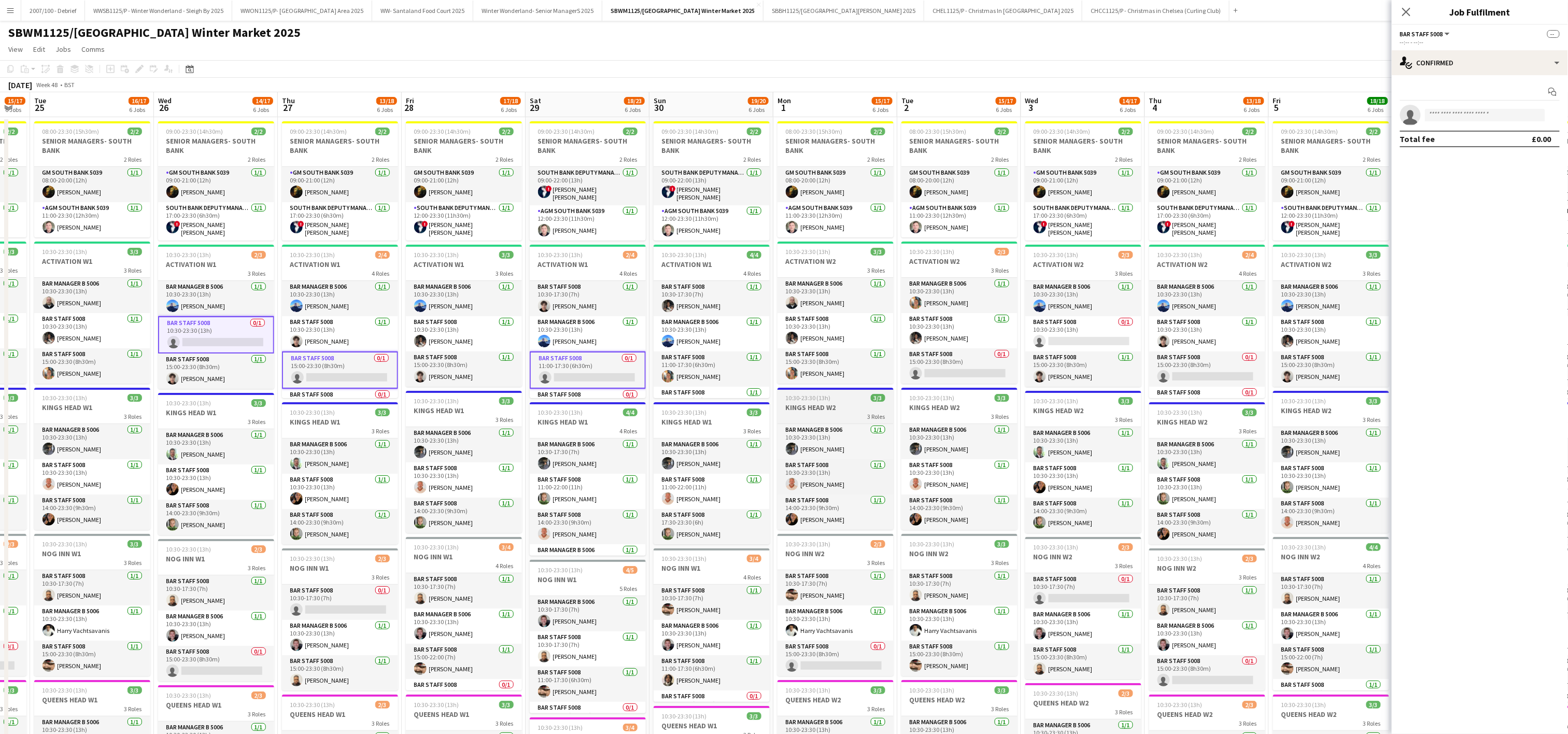
scroll to position [28, 0]
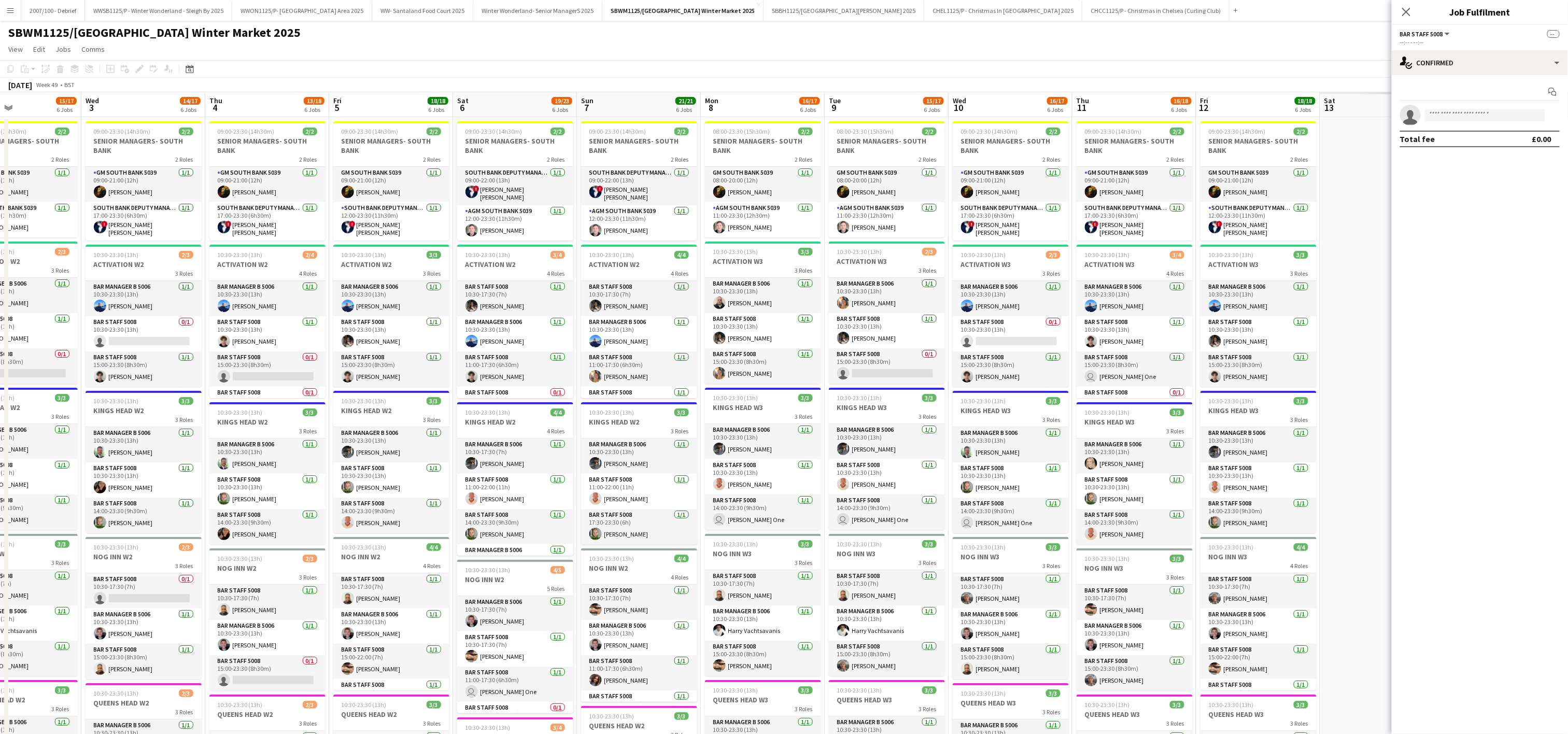
drag, startPoint x: 885, startPoint y: 413, endPoint x: 87, endPoint y: 444, distance: 798.6
click at [87, 444] on app-calendar-viewport "Sun 30 19/20 6 Jobs Mon 1 15/17 6 Jobs Tue 2 15/17 6 Jobs Wed 3 14/17 6 Jobs Th…" at bounding box center [784, 569] width 1568 height 954
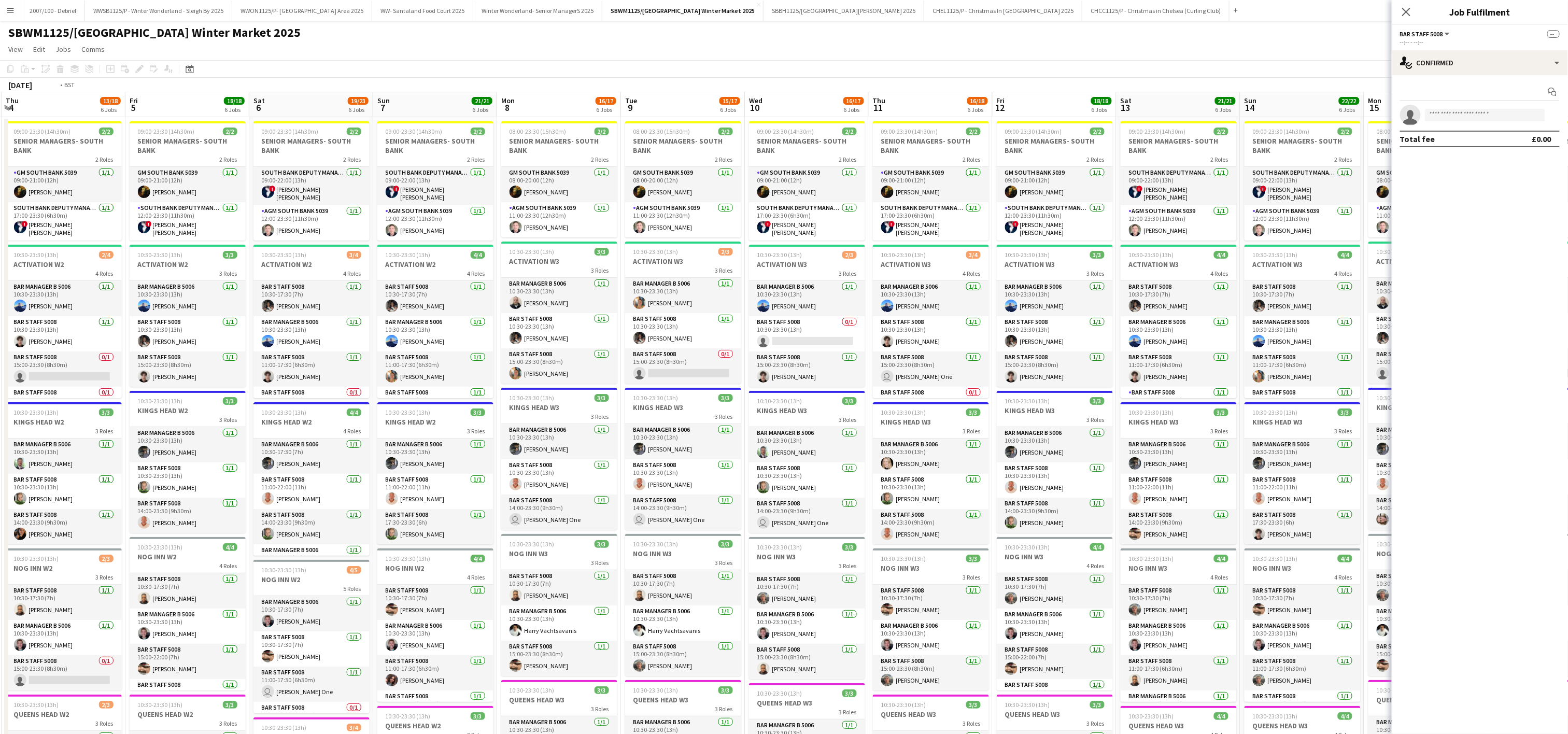
drag, startPoint x: 553, startPoint y: 421, endPoint x: 126, endPoint y: 426, distance: 427.0
click at [126, 426] on app-calendar-viewport "Sun 30 19/20 6 Jobs Mon 1 15/17 6 Jobs Tue 2 15/17 6 Jobs Wed 3 14/17 6 Jobs Th…" at bounding box center [784, 569] width 1568 height 954
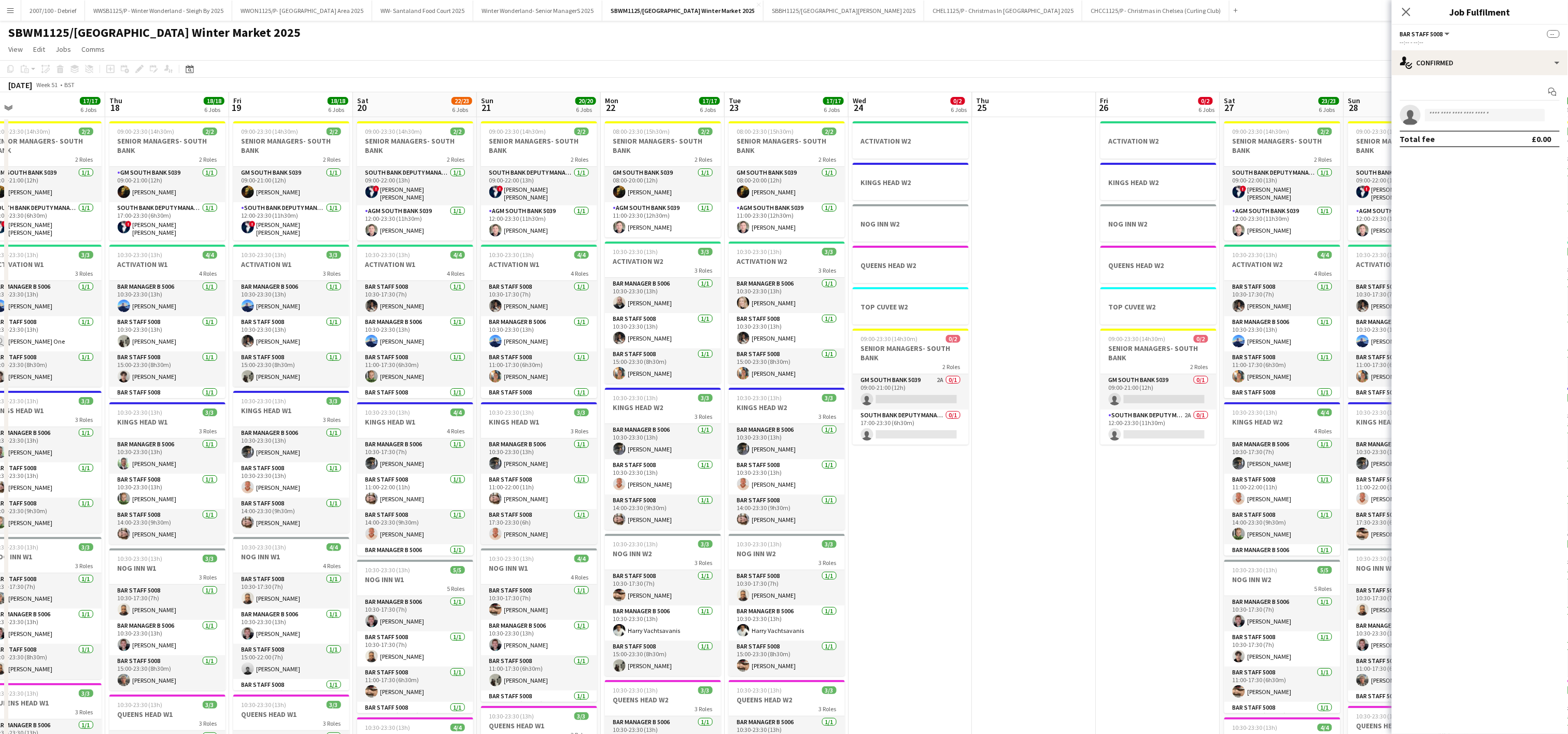
scroll to position [0, 392]
drag, startPoint x: 877, startPoint y: 409, endPoint x: 4, endPoint y: 421, distance: 873.1
click at [4, 421] on div "Sun 14 22/22 6 Jobs Mon 15 16/17 6 Jobs Tue 16 16/17 6 Jobs Wed 17 17/17 6 Jobs…" at bounding box center [784, 569] width 1568 height 954
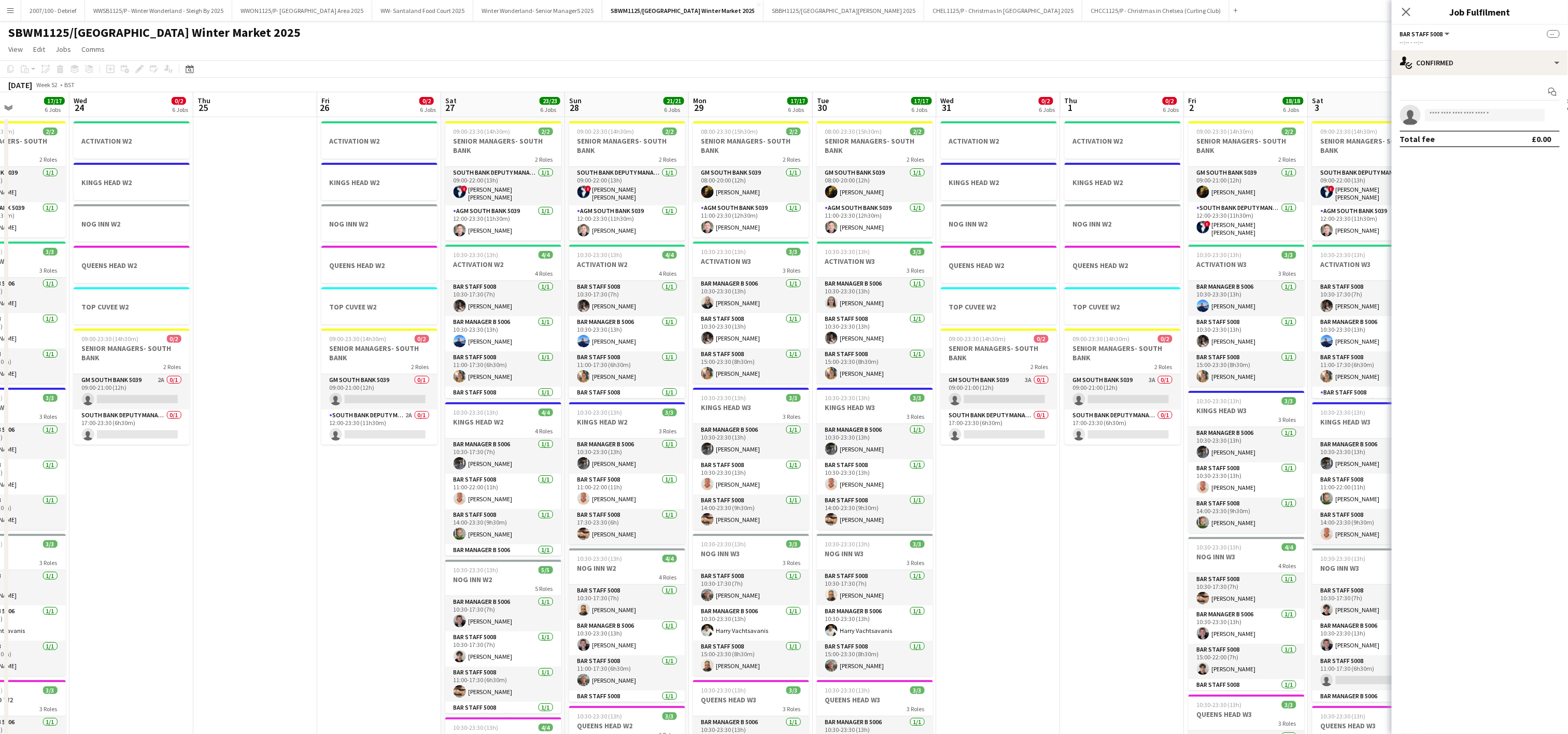
drag, startPoint x: 644, startPoint y: 484, endPoint x: 295, endPoint y: 506, distance: 349.7
click at [295, 506] on app-calendar-viewport "Sat 20 22/23 6 Jobs Sun 21 20/20 6 Jobs Mon 22 17/17 6 Jobs Tue 23 17/17 6 Jobs…" at bounding box center [784, 569] width 1568 height 954
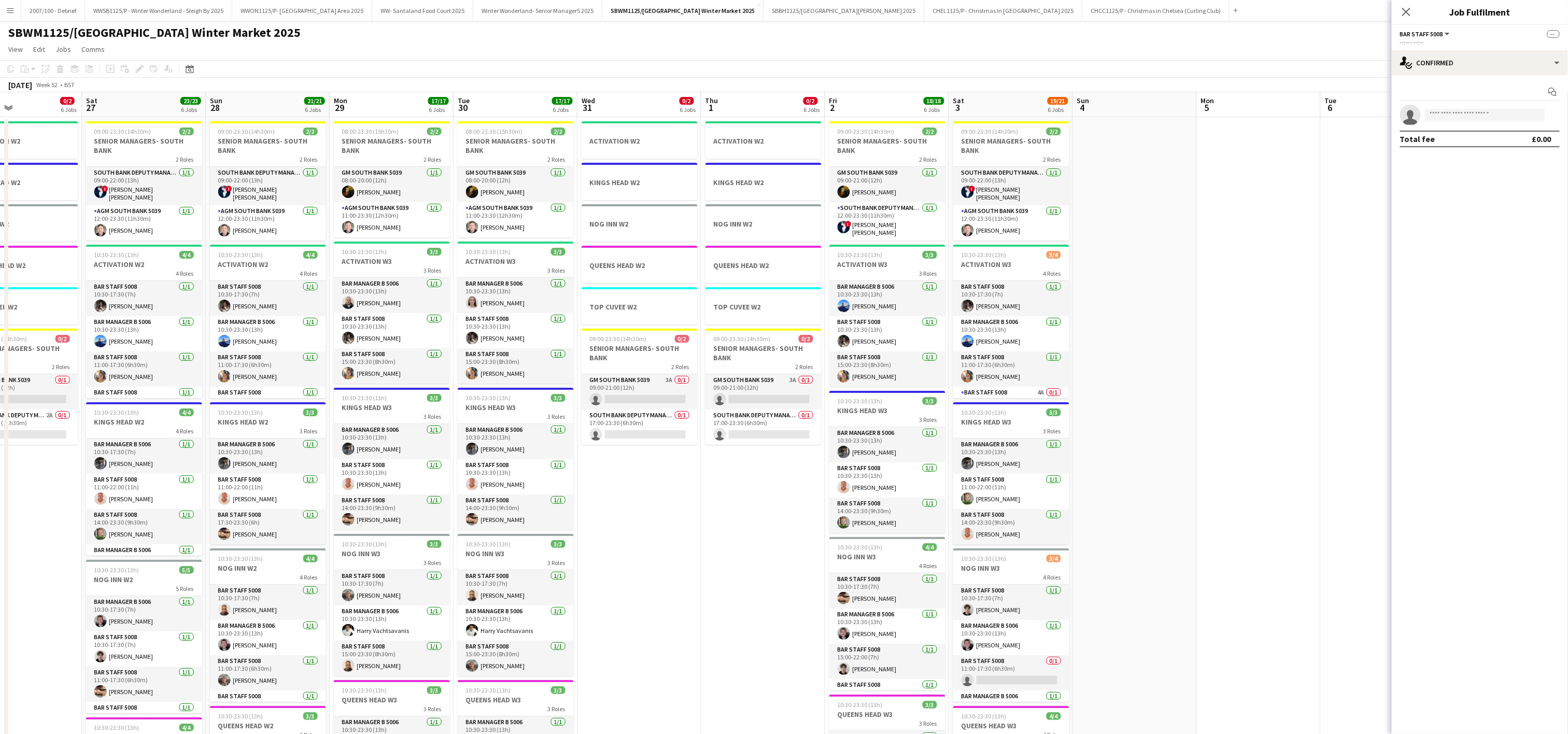
scroll to position [0, 290]
drag, startPoint x: 1089, startPoint y: 549, endPoint x: 600, endPoint y: 558, distance: 489.1
click at [600, 558] on app-calendar-viewport "Wed 24 0/2 6 Jobs Thu 25 Fri 26 0/2 6 Jobs Sat 27 23/23 6 Jobs Sun 28 21/21 6 J…" at bounding box center [784, 569] width 1568 height 954
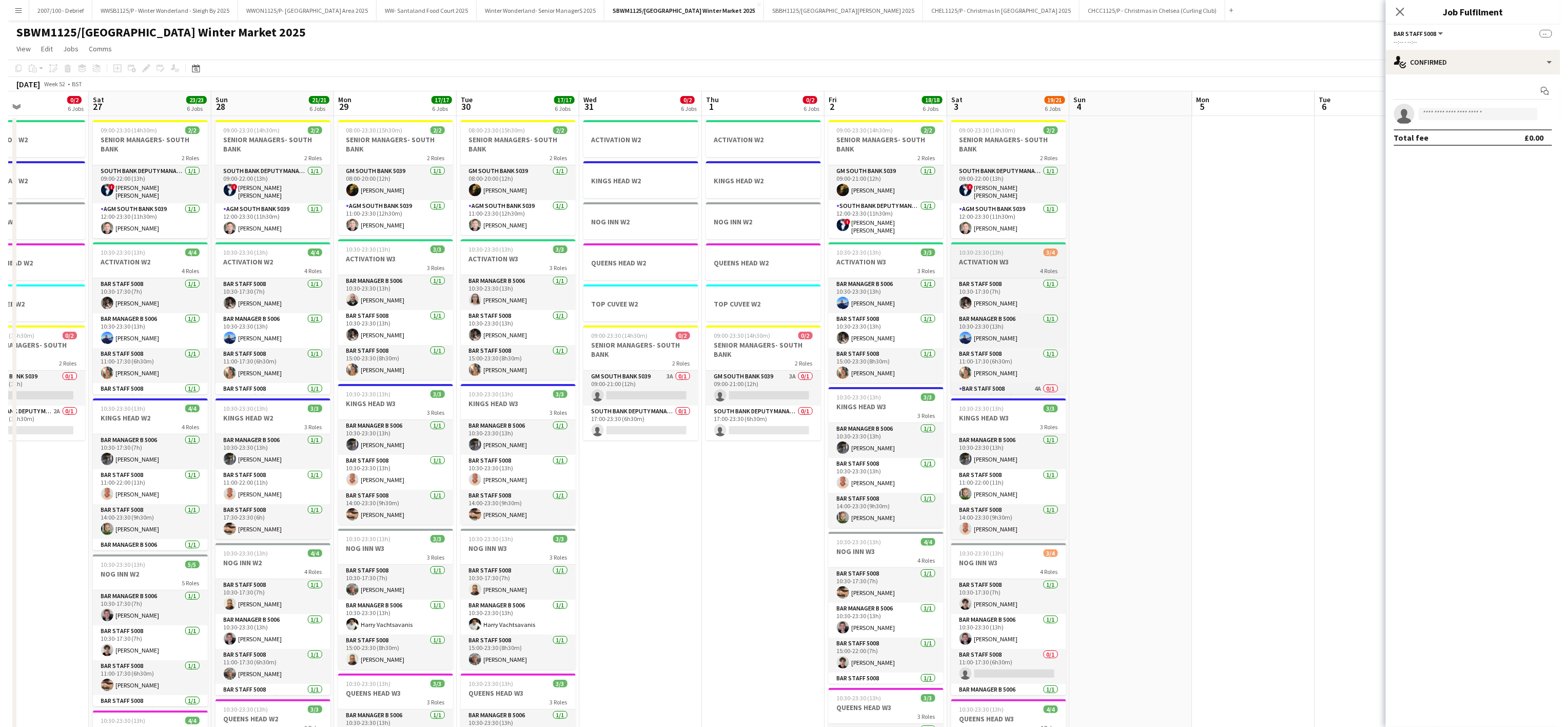
scroll to position [27, 0]
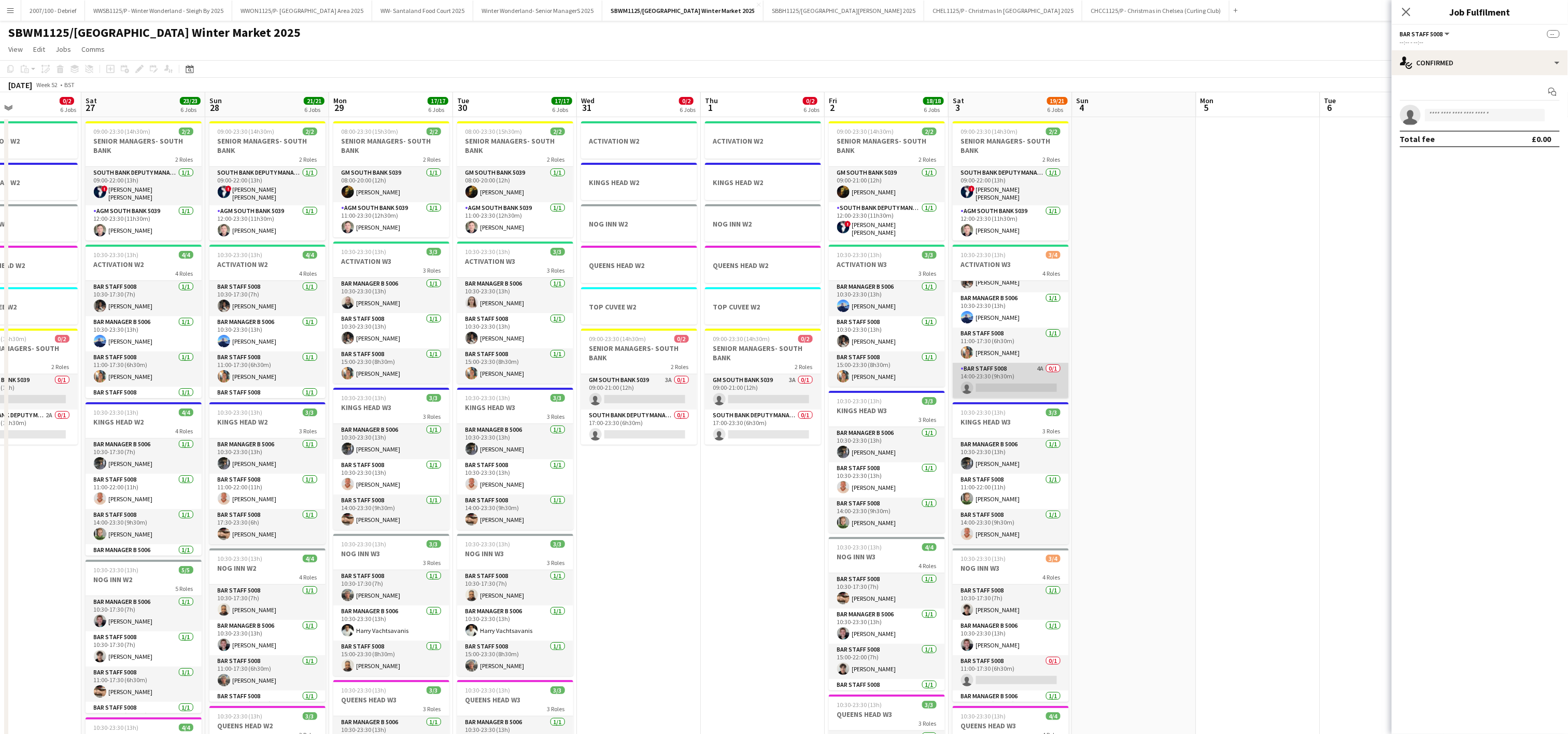
click at [1013, 377] on app-card-role "Bar Staff 5008 4A 0/1 14:00-23:30 (9h30m) single-neutral-actions" at bounding box center [1011, 380] width 116 height 35
click at [1444, 117] on input at bounding box center [1484, 115] width 120 height 12
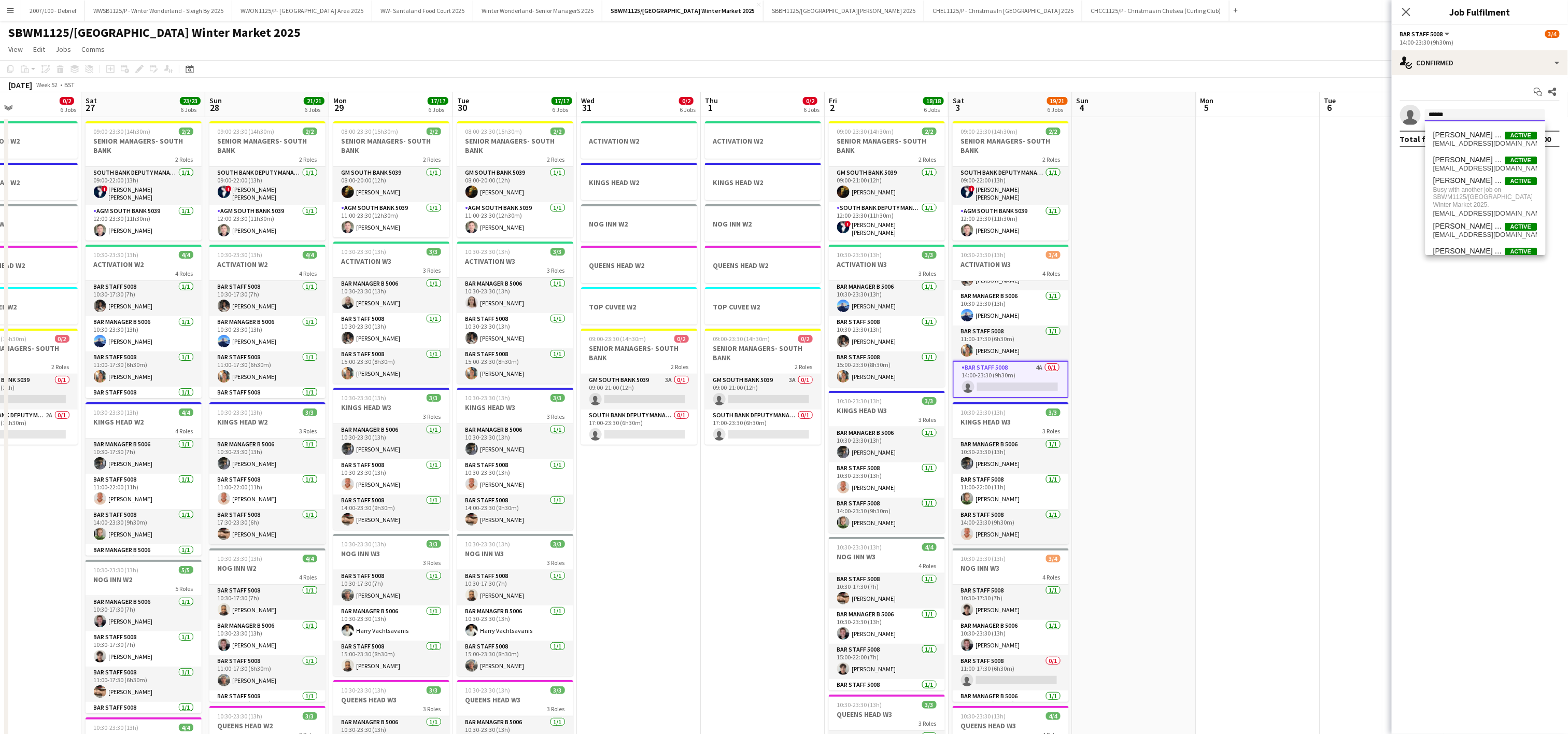
type input "******"
click at [1340, 204] on app-date-cell at bounding box center [1381, 582] width 124 height 929
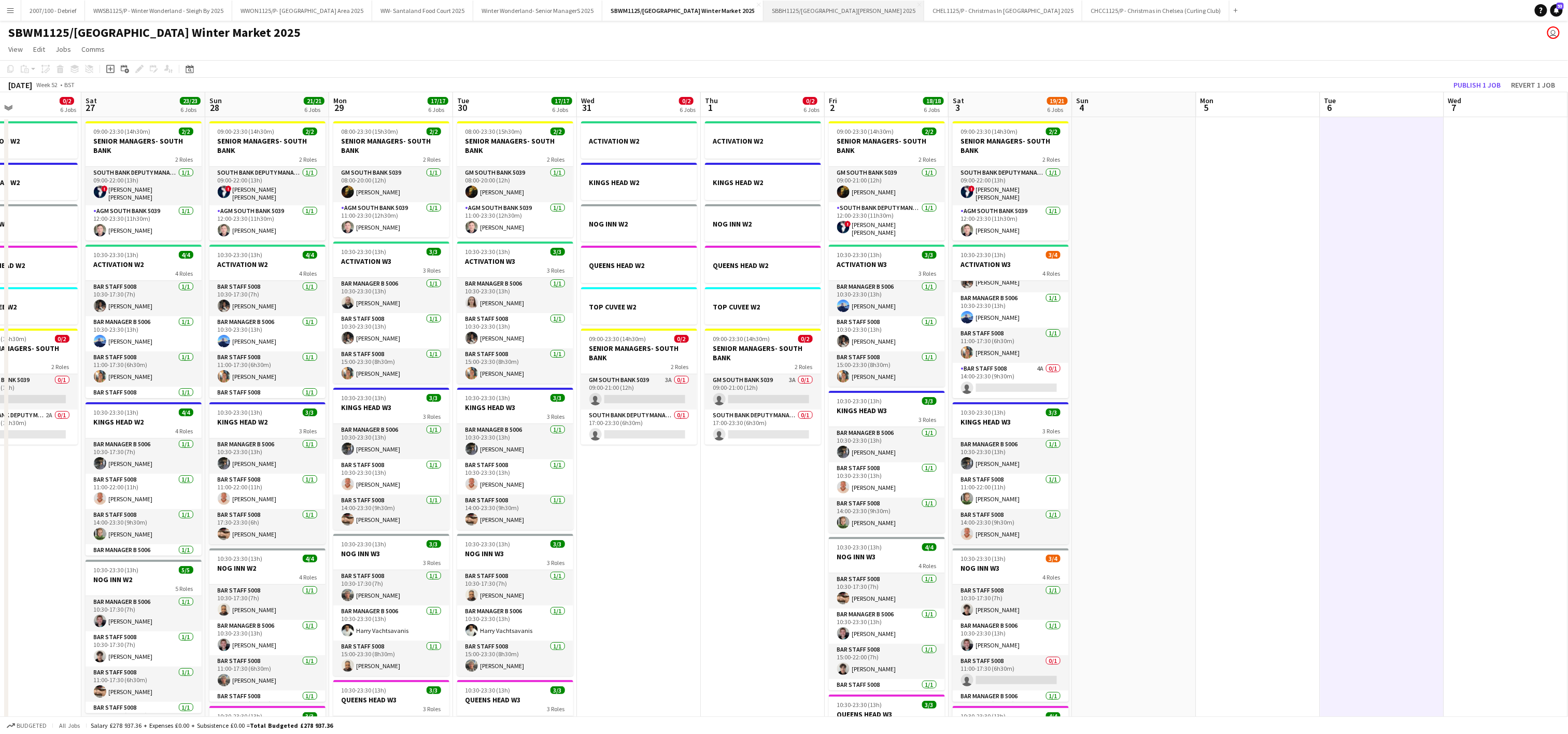
click at [860, 4] on button "SBBH1125/P Southbank Winter Market Berg Haus 2025 Close" at bounding box center [844, 10] width 161 height 20
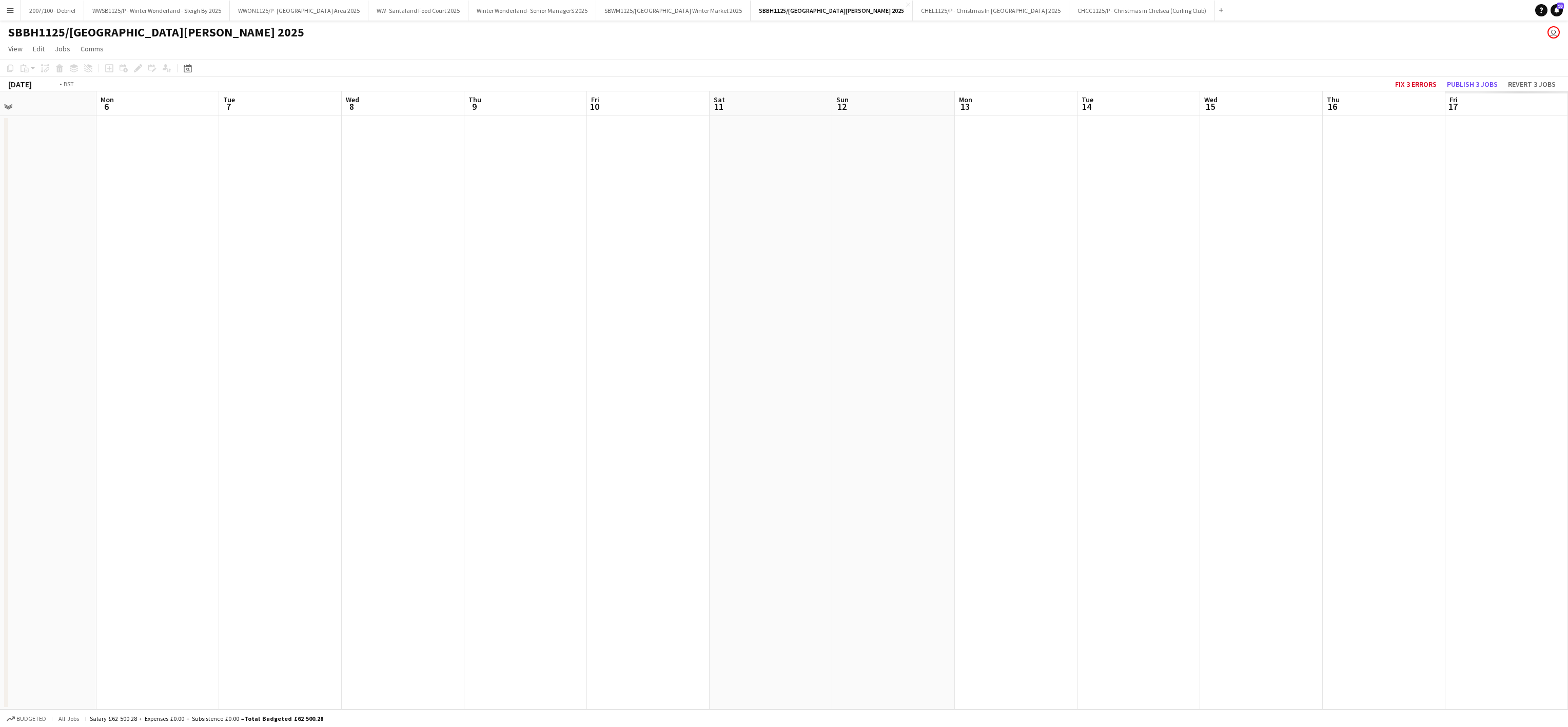
click at [0, 353] on app-calendar-viewport "Tue 30 Wed 1 Thu 2 Fri 3 Sat 4 Sun 5 Mon 6 Tue 7 Wed 8 Thu 9 Fri 10 Sat 11 Sun …" at bounding box center [784, 400] width 1568 height 618
click at [435, 363] on app-calendar-viewport "Wed 8 Thu 9 Fri 10 Sat 11 Sun 12 Mon 13 Tue 14 Wed 15 Thu 16 Fri 17 Sat 18 Sun …" at bounding box center [784, 400] width 1568 height 618
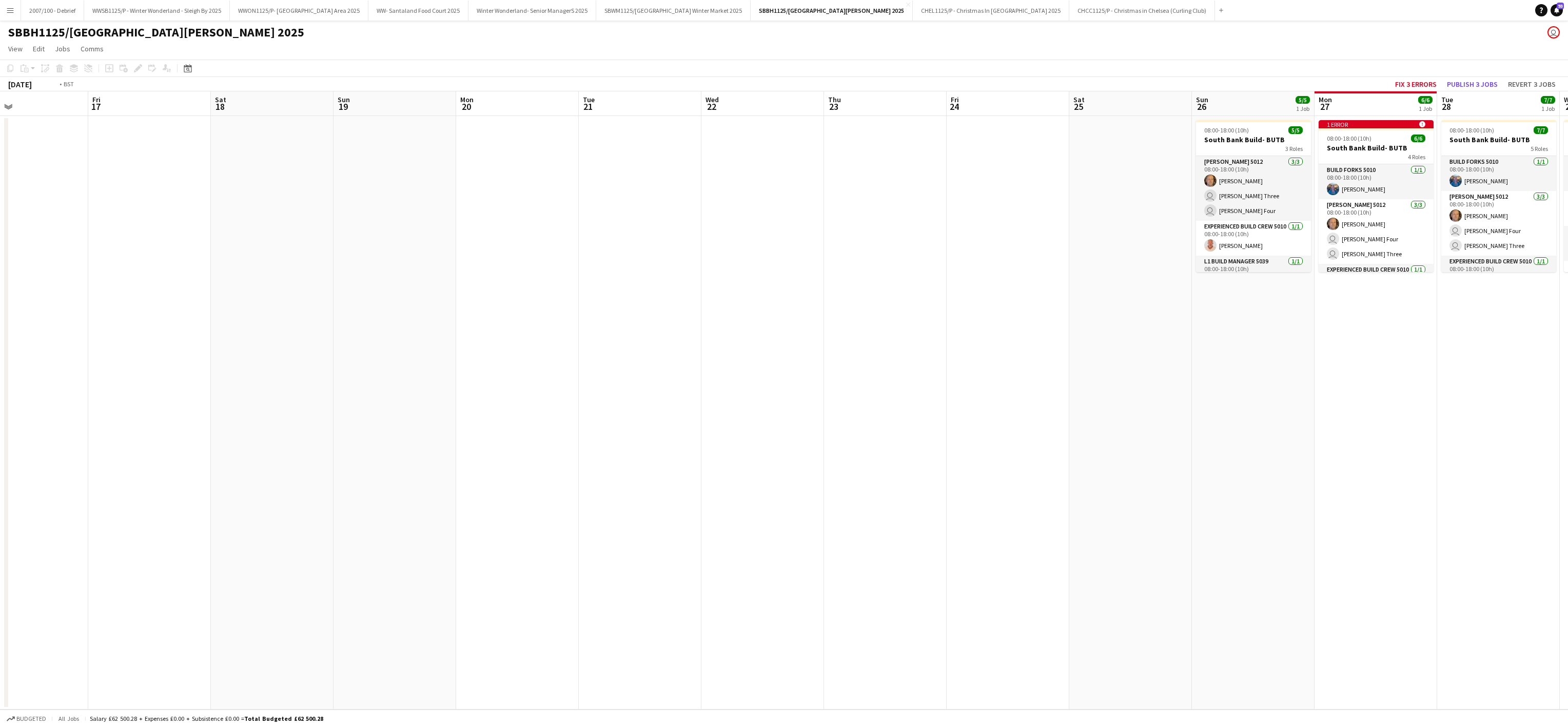
click at [328, 388] on app-calendar-viewport "Tue 14 Wed 15 Thu 16 Fri 17 Sat 18 Sun 19 Mon 20 Tue 21 Wed 22 Thu 23 Fri 24 Sa…" at bounding box center [784, 400] width 1568 height 618
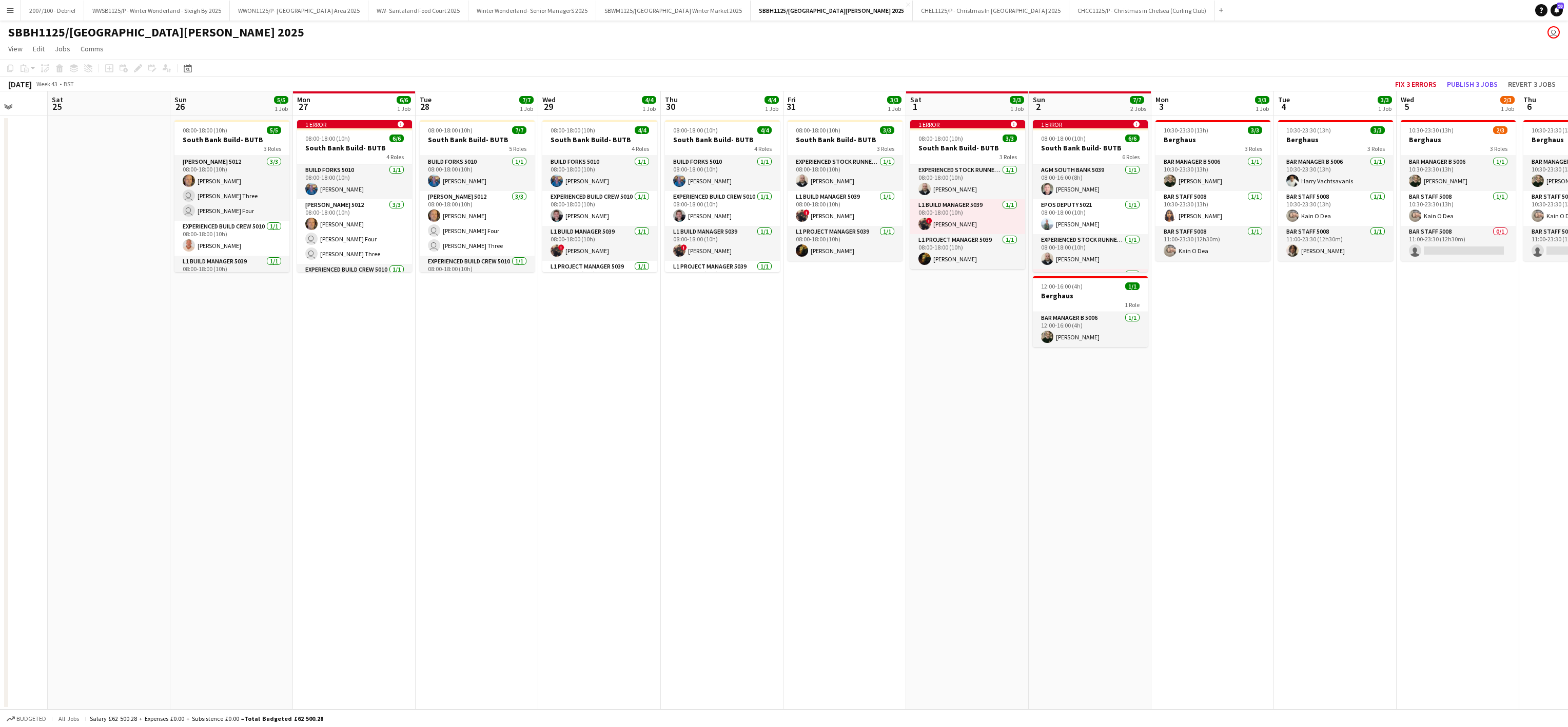
click at [186, 396] on app-calendar-viewport "Wed 22 Thu 23 Fri 24 Sat 25 Sun 26 5/5 1 Job Mon 27 6/6 1 Job Tue 28 7/7 1 Job …" at bounding box center [784, 400] width 1568 height 618
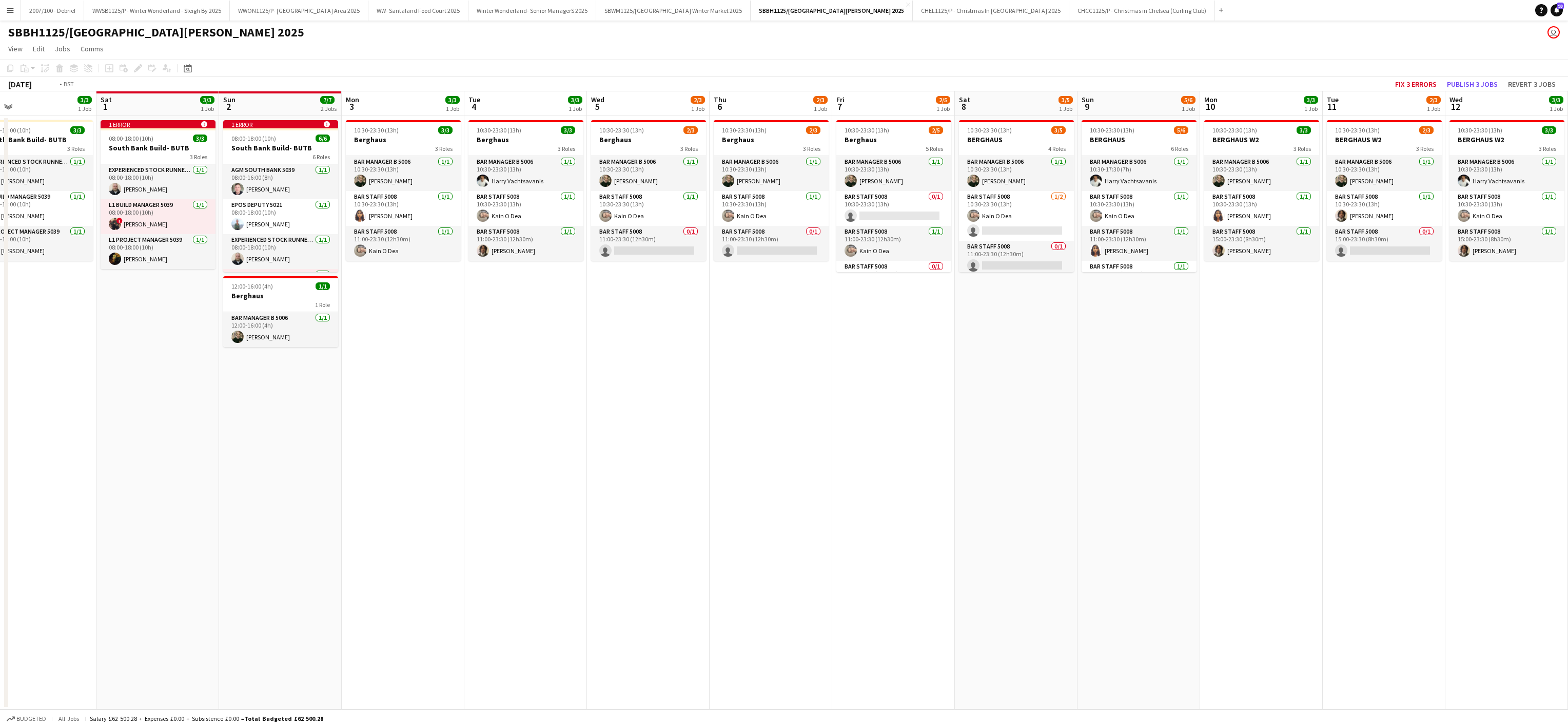
drag, startPoint x: -4, startPoint y: 472, endPoint x: 987, endPoint y: 508, distance: 991.7
click at [25, 470] on app-calendar-viewport "Wed 29 4/4 1 Job Thu 30 4/4 1 Job Fri 31 3/3 1 Job Sat 1 3/3 1 Job Sun 2 7/7 2 …" at bounding box center [784, 400] width 1568 height 618
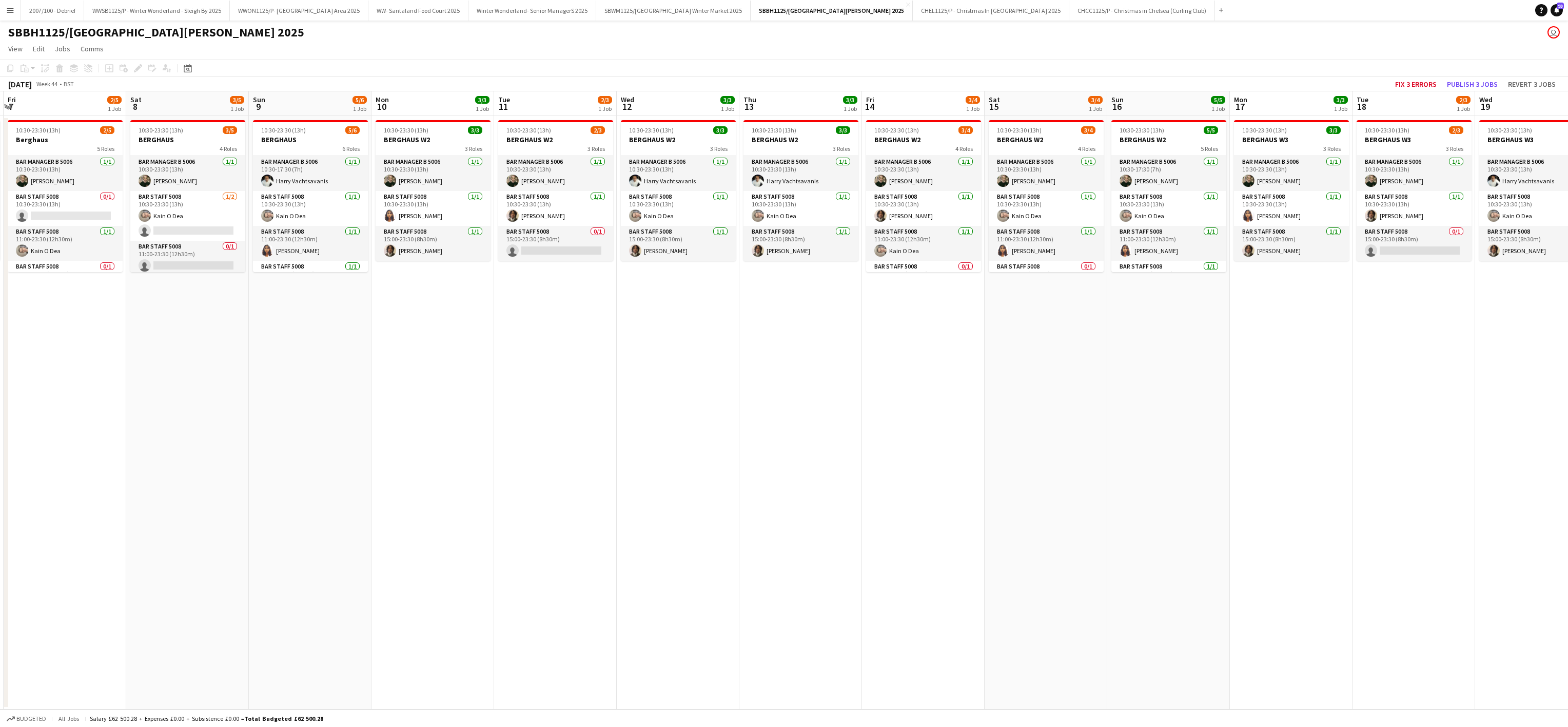
click at [291, 462] on app-calendar-viewport "Tue 4 3/3 1 Job Wed 5 2/3 1 Job Thu 6 2/3 1 Job Fri 7 2/5 1 Job Sat 8 3/5 1 Job…" at bounding box center [784, 400] width 1568 height 618
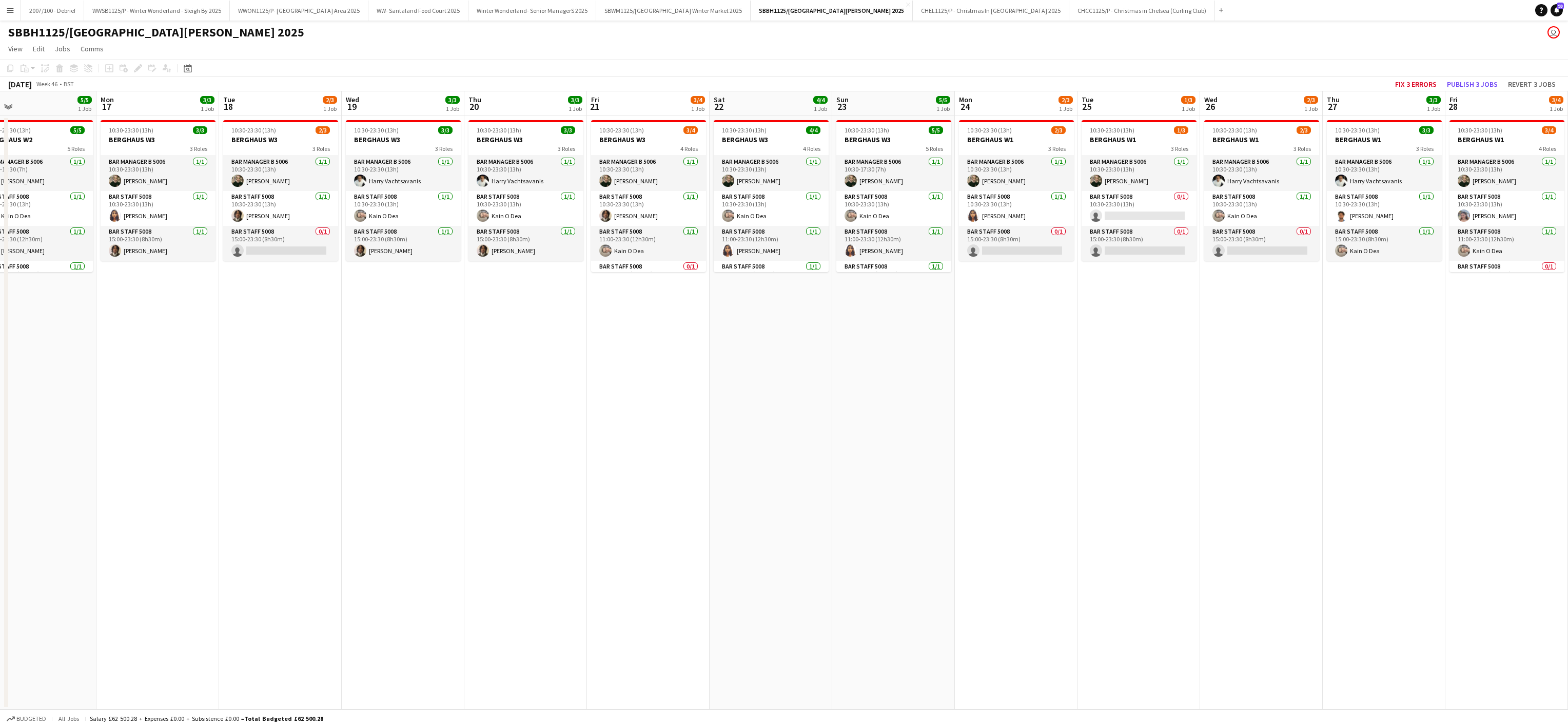
drag, startPoint x: 322, startPoint y: 484, endPoint x: 133, endPoint y: 484, distance: 189.0
click at [133, 484] on app-calendar-viewport "Fri 14 3/4 1 Job Sat 15 3/4 1 Job Sun 16 5/5 1 Job Mon 17 3/3 1 Job Tue 18 2/3 …" at bounding box center [784, 400] width 1568 height 618
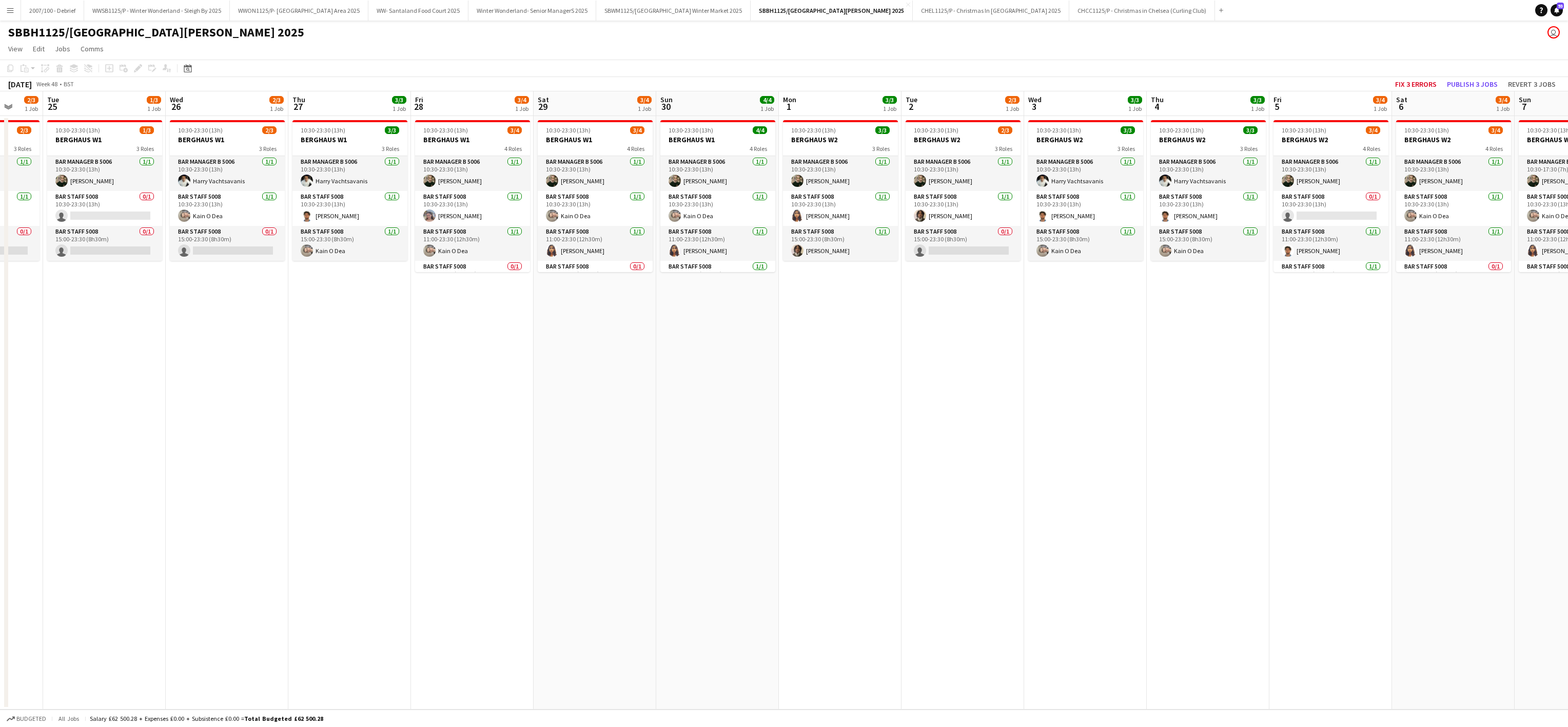
drag, startPoint x: 1182, startPoint y: 513, endPoint x: 162, endPoint y: 503, distance: 1020.0
click at [148, 511] on app-calendar-viewport "Sat 22 4/4 1 Job Sun 23 5/5 1 Job Mon 24 2/3 1 Job Tue 25 1/3 1 Job Wed 26 2/3 …" at bounding box center [784, 400] width 1568 height 618
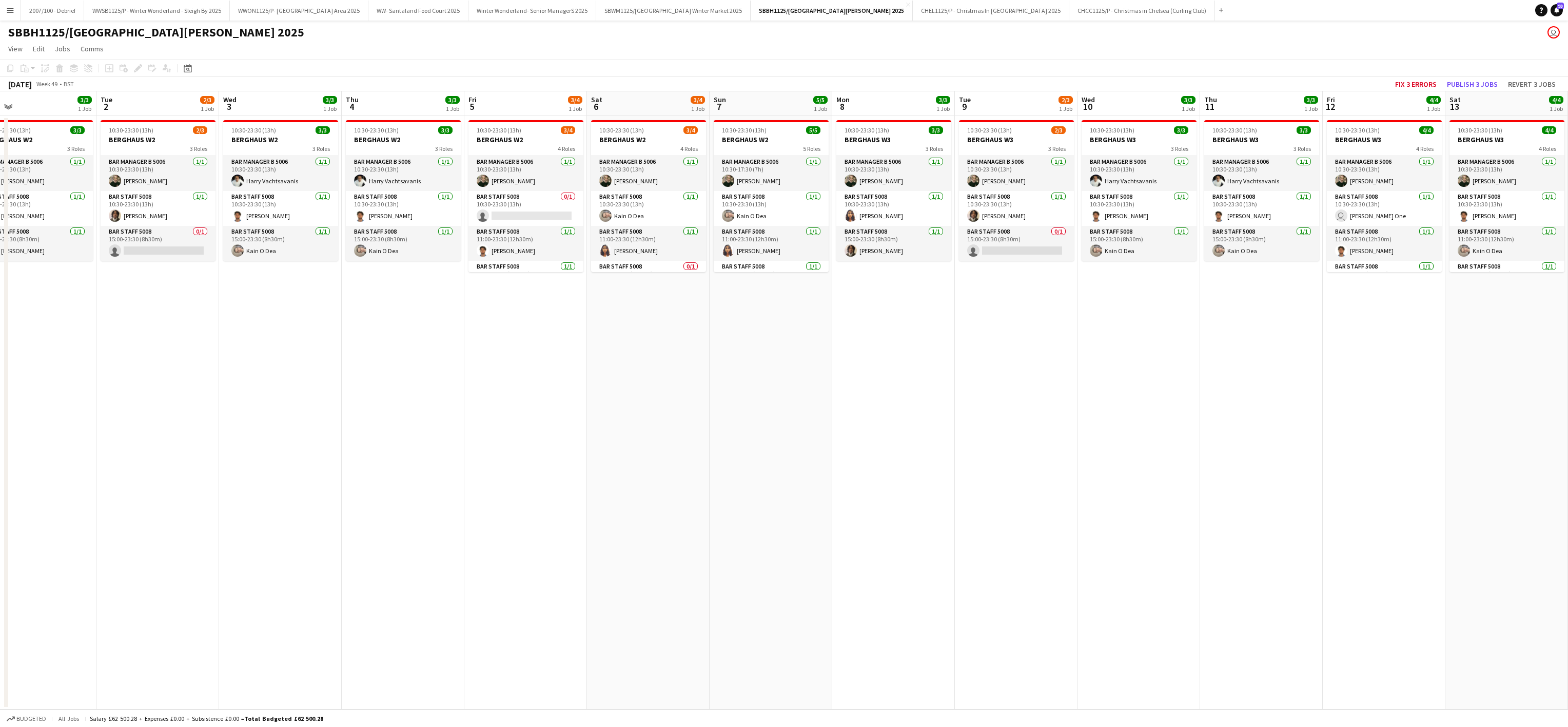
drag, startPoint x: 1128, startPoint y: 446, endPoint x: 1098, endPoint y: 461, distance: 33.5
click at [4, 470] on div "Sat 29 3/4 1 Job Sun 30 4/4 1 Job Mon 1 3/3 1 Job Tue 2 2/3 1 Job Wed 3 3/3 1 J…" at bounding box center [784, 400] width 1568 height 618
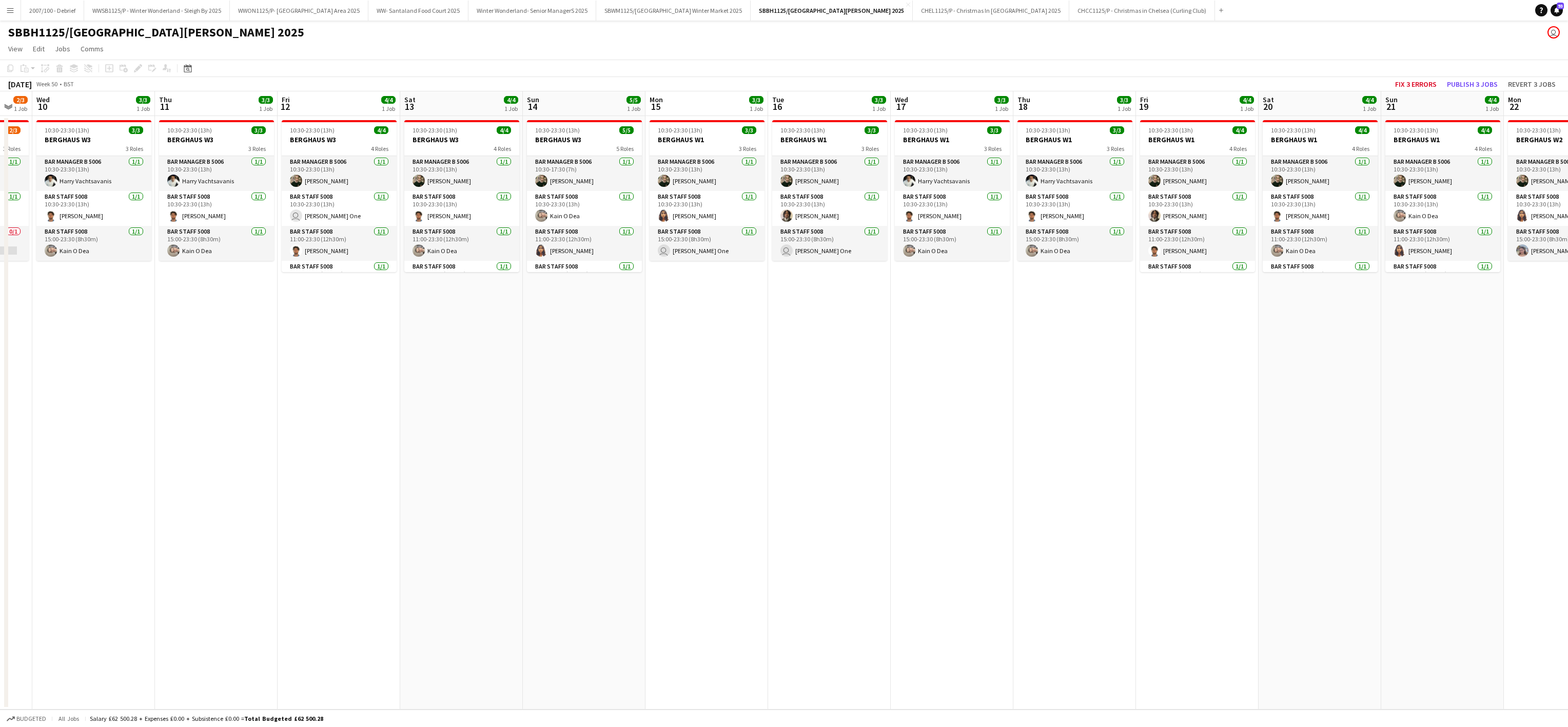
drag, startPoint x: 1095, startPoint y: 458, endPoint x: 50, endPoint y: 488, distance: 1045.4
click at [50, 488] on app-calendar-viewport "Sun 7 5/5 1 Job Mon 8 3/3 1 Job Tue 9 2/3 1 Job Wed 10 3/3 1 Job Thu 11 3/3 1 J…" at bounding box center [784, 400] width 1568 height 618
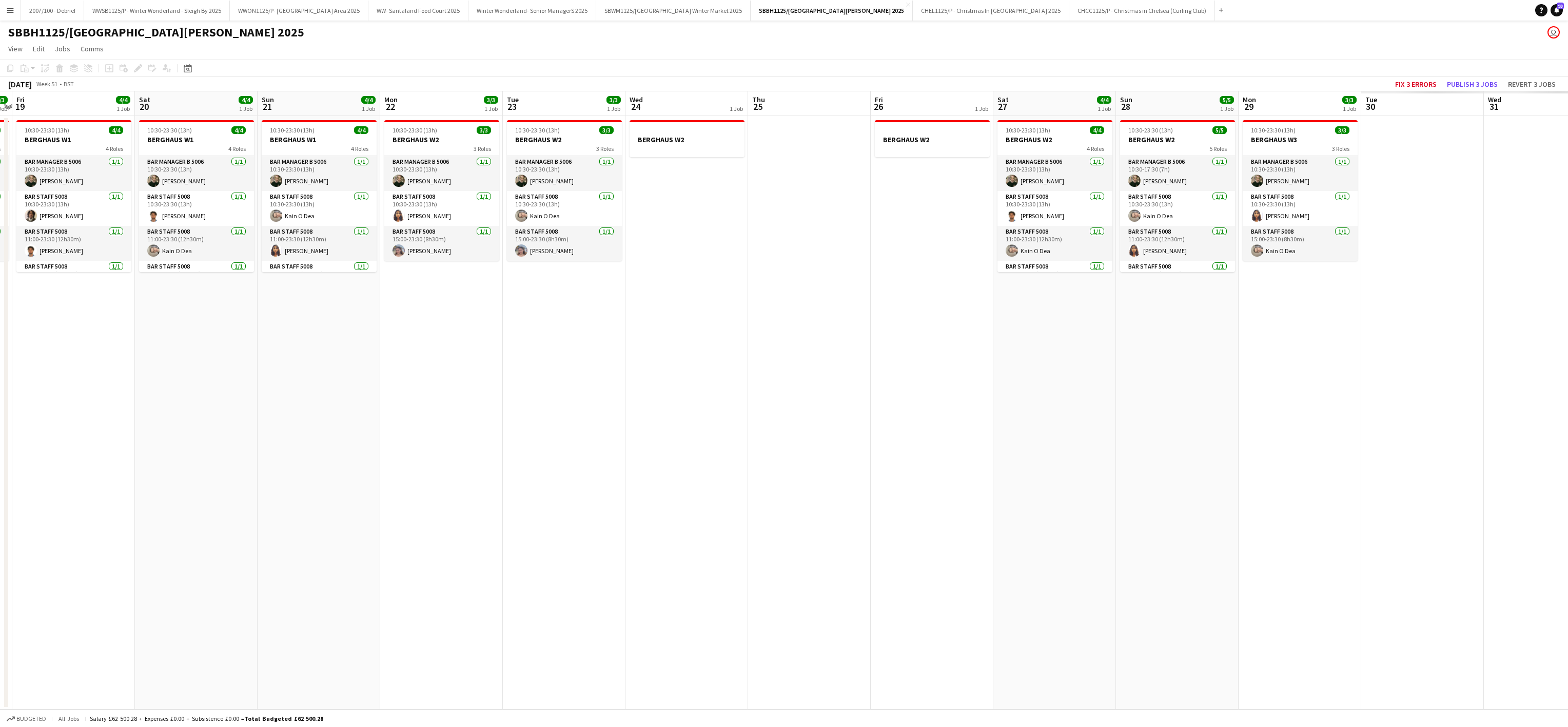
scroll to position [0, 356]
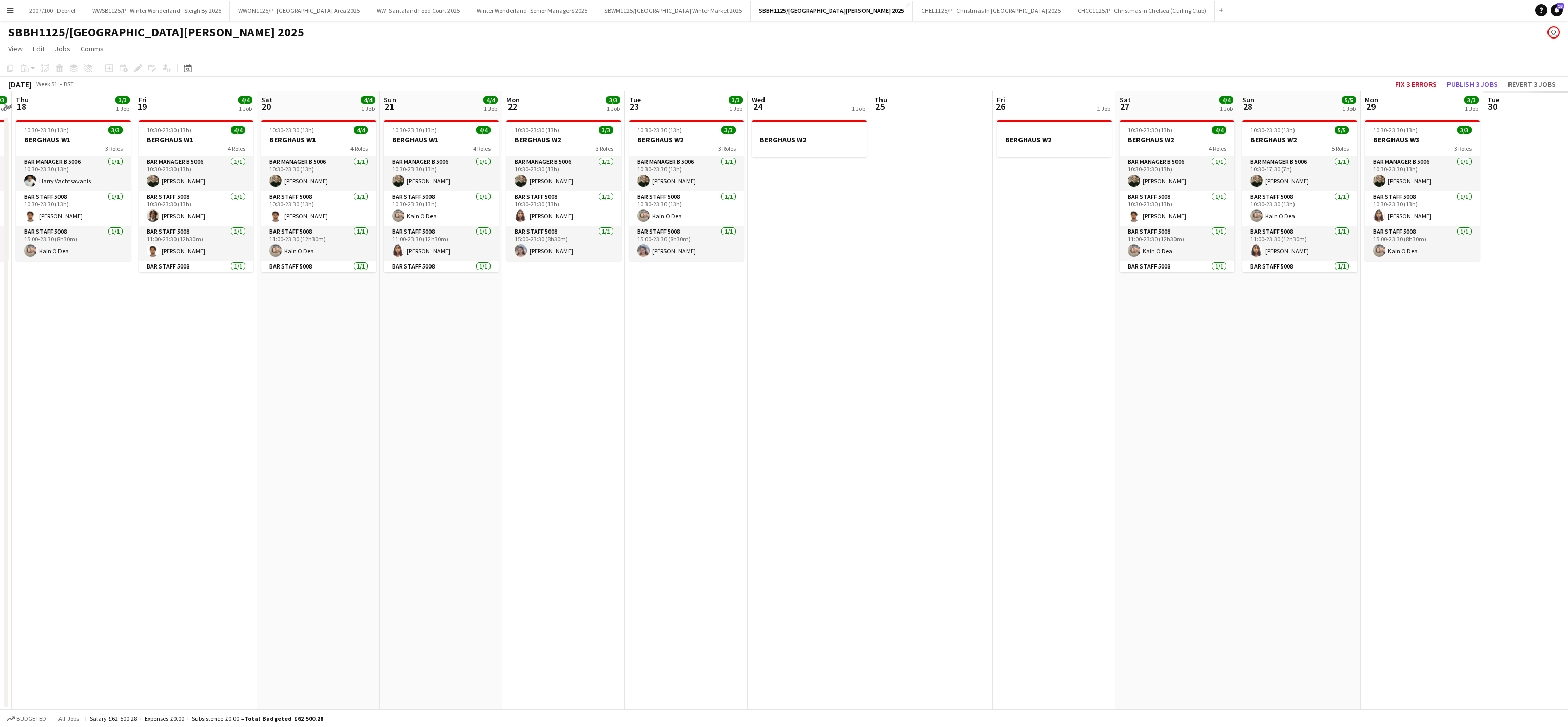
drag, startPoint x: 1091, startPoint y: 382, endPoint x: -4, endPoint y: 404, distance: 1095.2
click at [0, 404] on html "Menu Boards Boards Boards All jobs Status Workforce Workforce My Workforce Recr…" at bounding box center [784, 364] width 1568 height 727
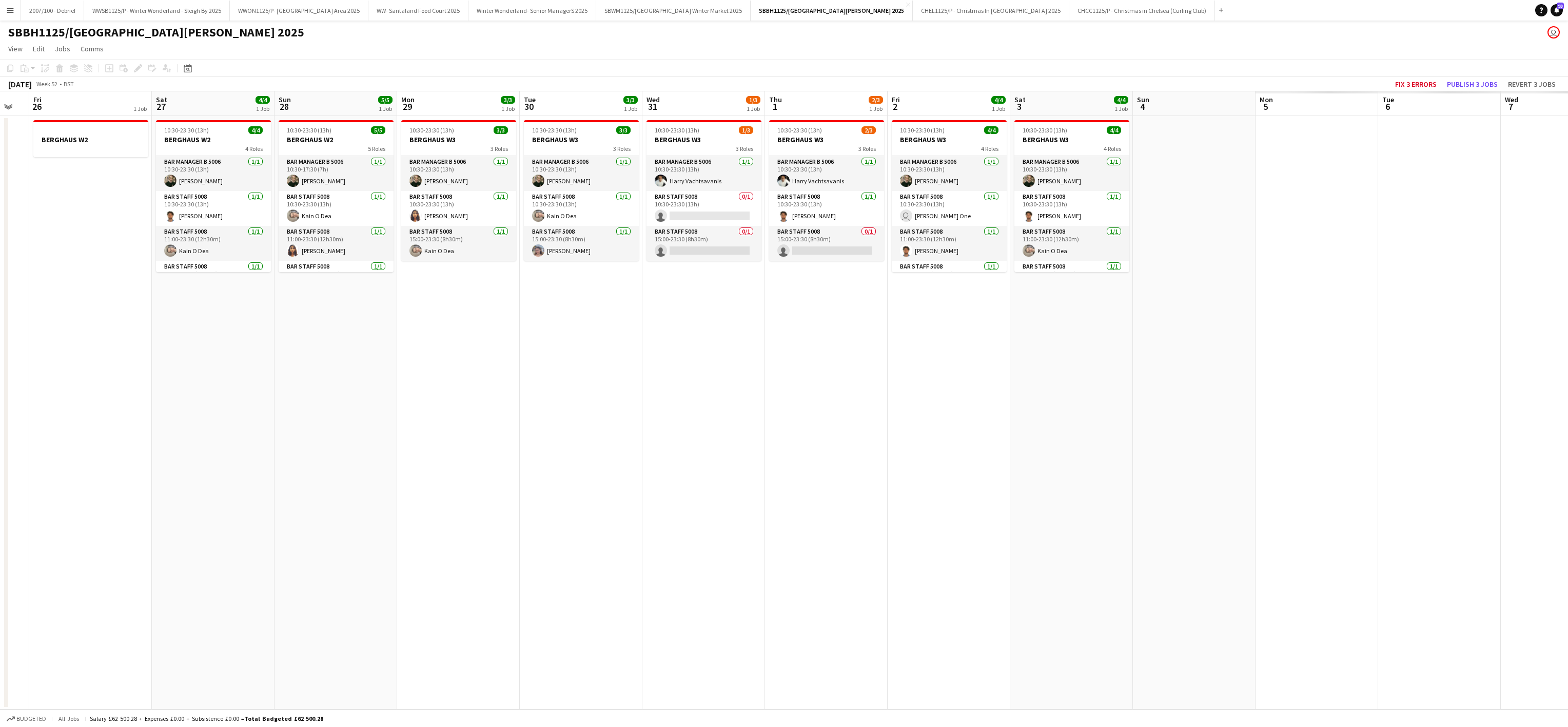
scroll to position [0, 348]
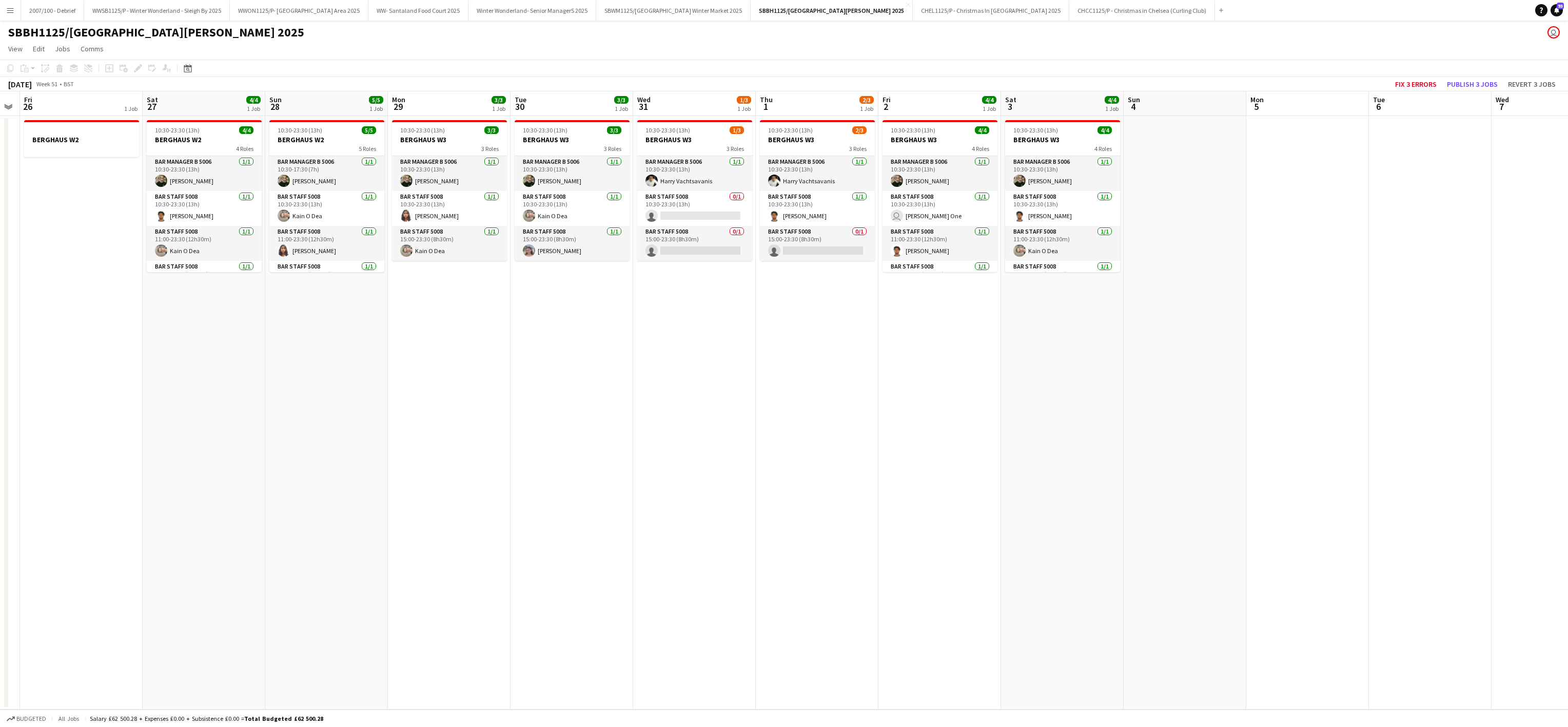
drag, startPoint x: 1399, startPoint y: 399, endPoint x: 426, endPoint y: 455, distance: 974.6
click at [426, 455] on app-calendar-viewport "Tue 23 3/3 1 Job Wed 24 1 Job Thu 25 Fri 26 1 Job Sat 27 4/4 1 Job Sun 28 5/5 1…" at bounding box center [784, 400] width 1568 height 618
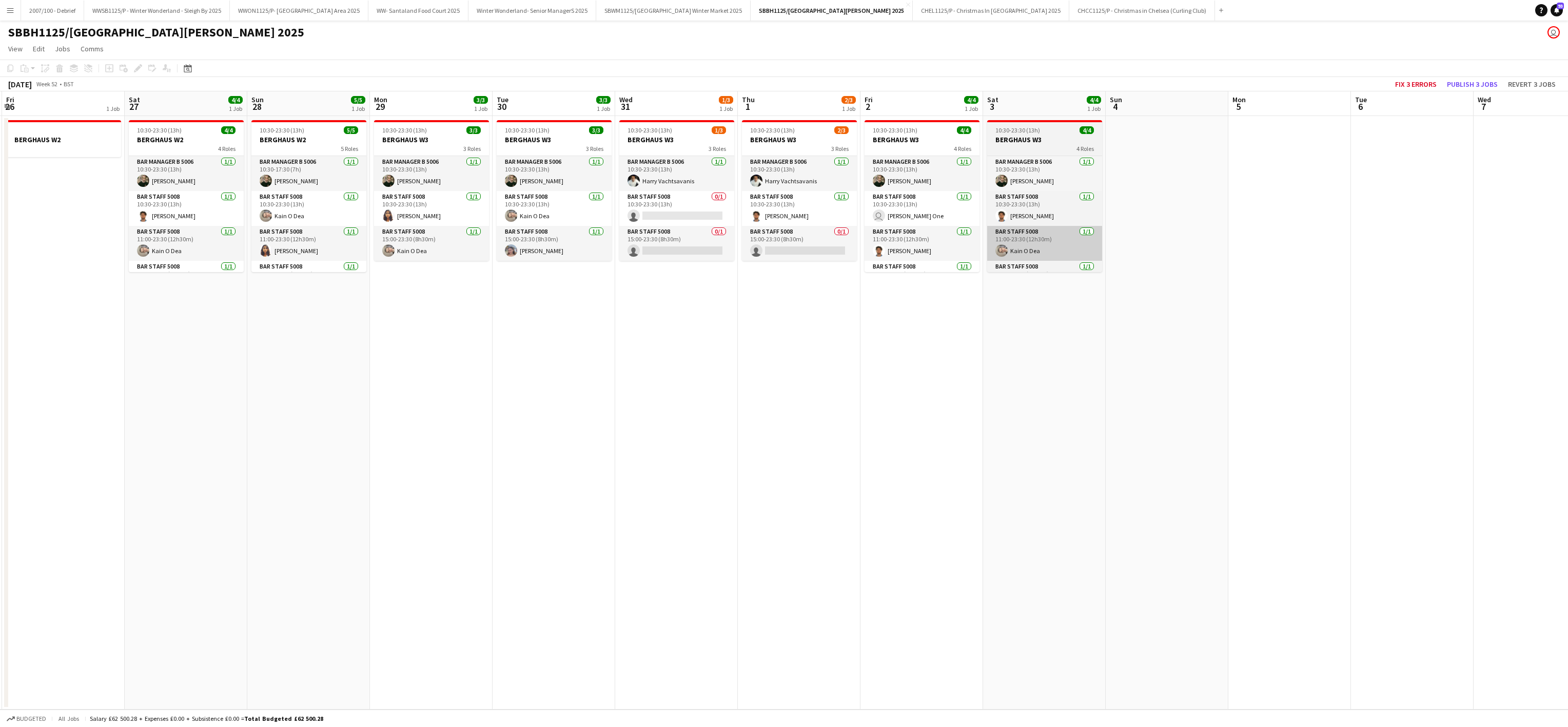
scroll to position [0, 369]
drag, startPoint x: 957, startPoint y: 292, endPoint x: 997, endPoint y: 251, distance: 57.3
click at [957, 293] on app-calendar-viewport "Tue 23 3/3 1 Job Wed 24 1 Job Thu 25 Fri 26 1 Job Sat 27 4/4 1 Job Sun 28 5/5 1…" at bounding box center [784, 400] width 1568 height 618
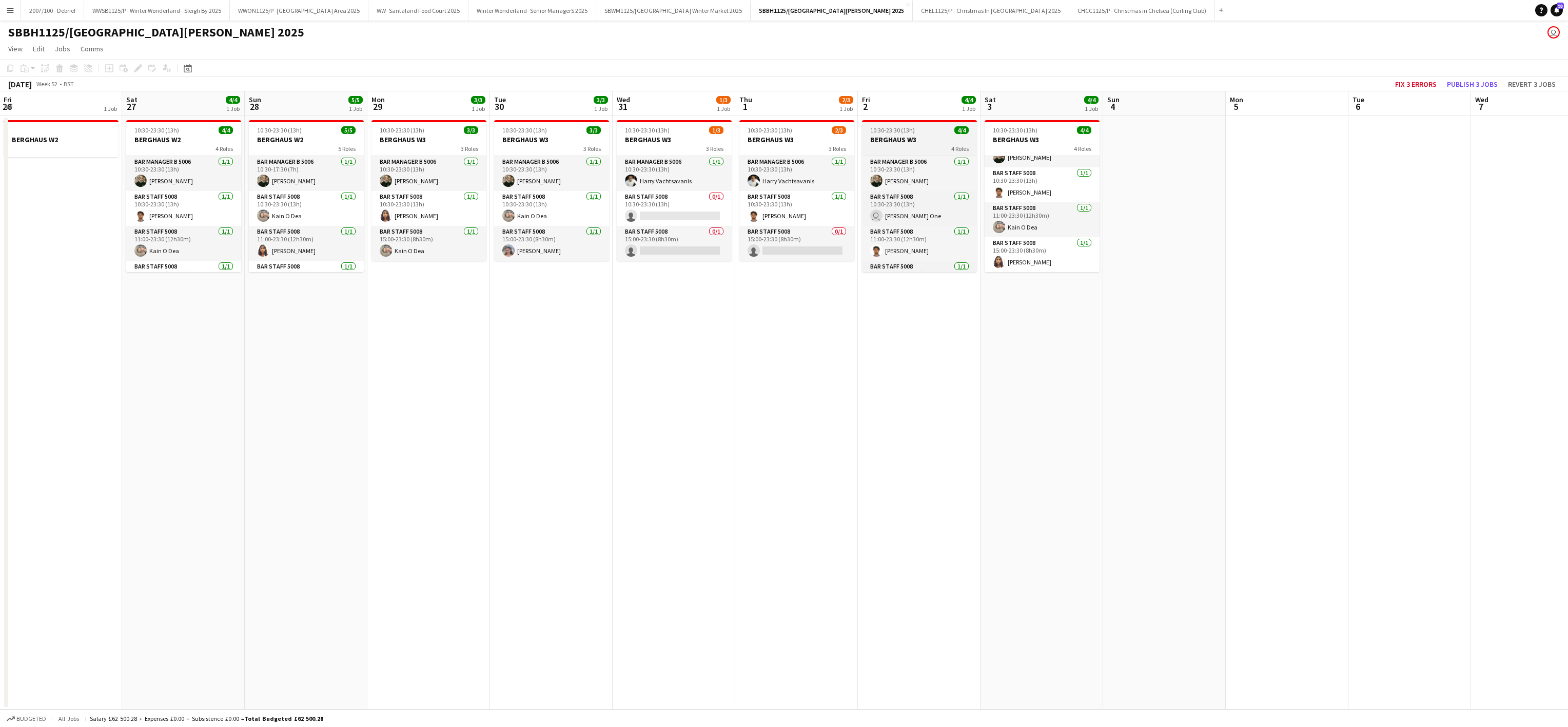
scroll to position [27, 0]
drag, startPoint x: 656, startPoint y: 380, endPoint x: 670, endPoint y: 351, distance: 32.2
click at [656, 378] on app-date-cell "10:30-23:30 (13h) 1/3 BERGHAUS W3 3 Roles Bar Manager B 5006 1/1 10:30-23:30 (1…" at bounding box center [673, 413] width 122 height 594
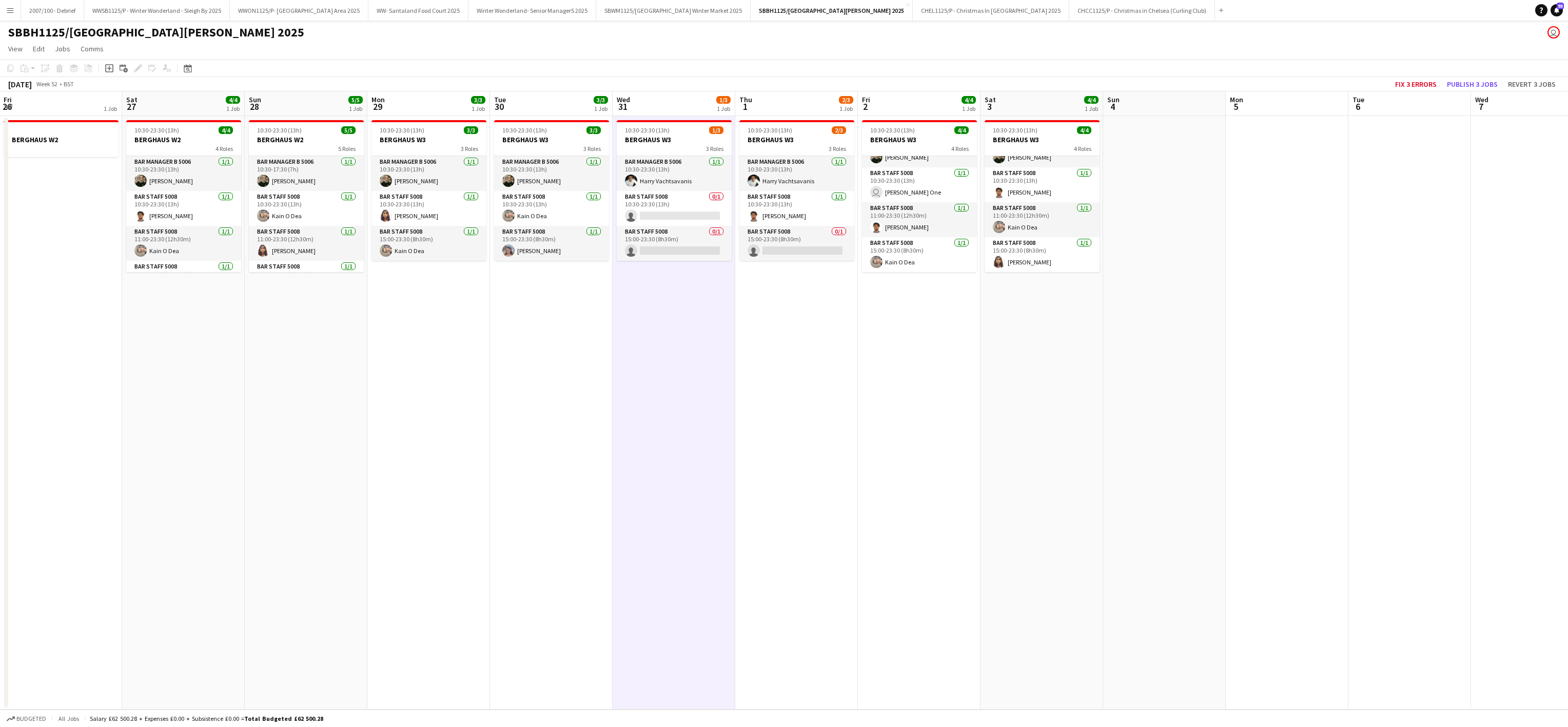
scroll to position [0, 0]
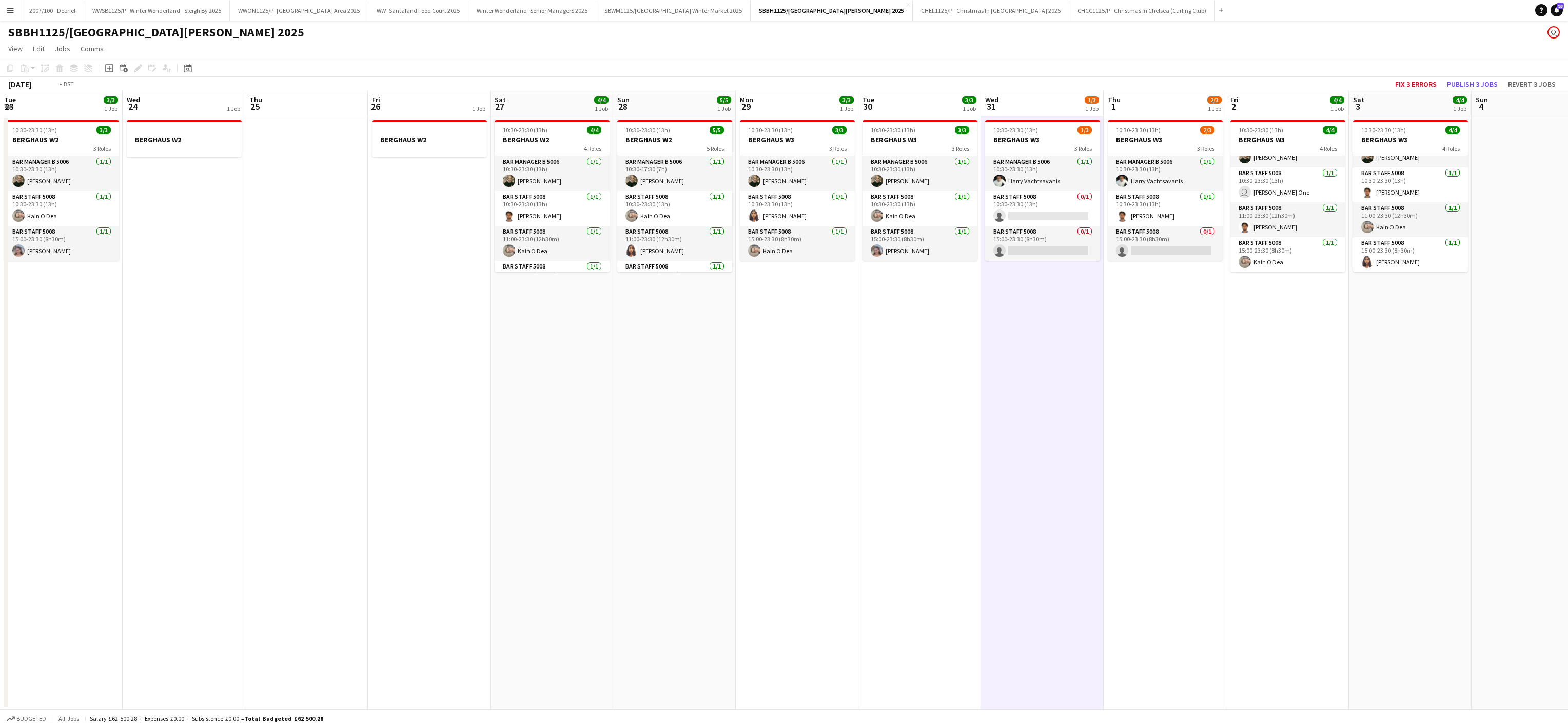
drag, startPoint x: 470, startPoint y: 560, endPoint x: 825, endPoint y: 473, distance: 365.5
click at [1355, 471] on app-calendar-viewport "Tue 23 3/3 1 Job Wed 24 1 Job Thu 25 Fri 26 1 Job Sat 27 4/4 1 Job Sun 28 5/5 1…" at bounding box center [784, 400] width 1568 height 618
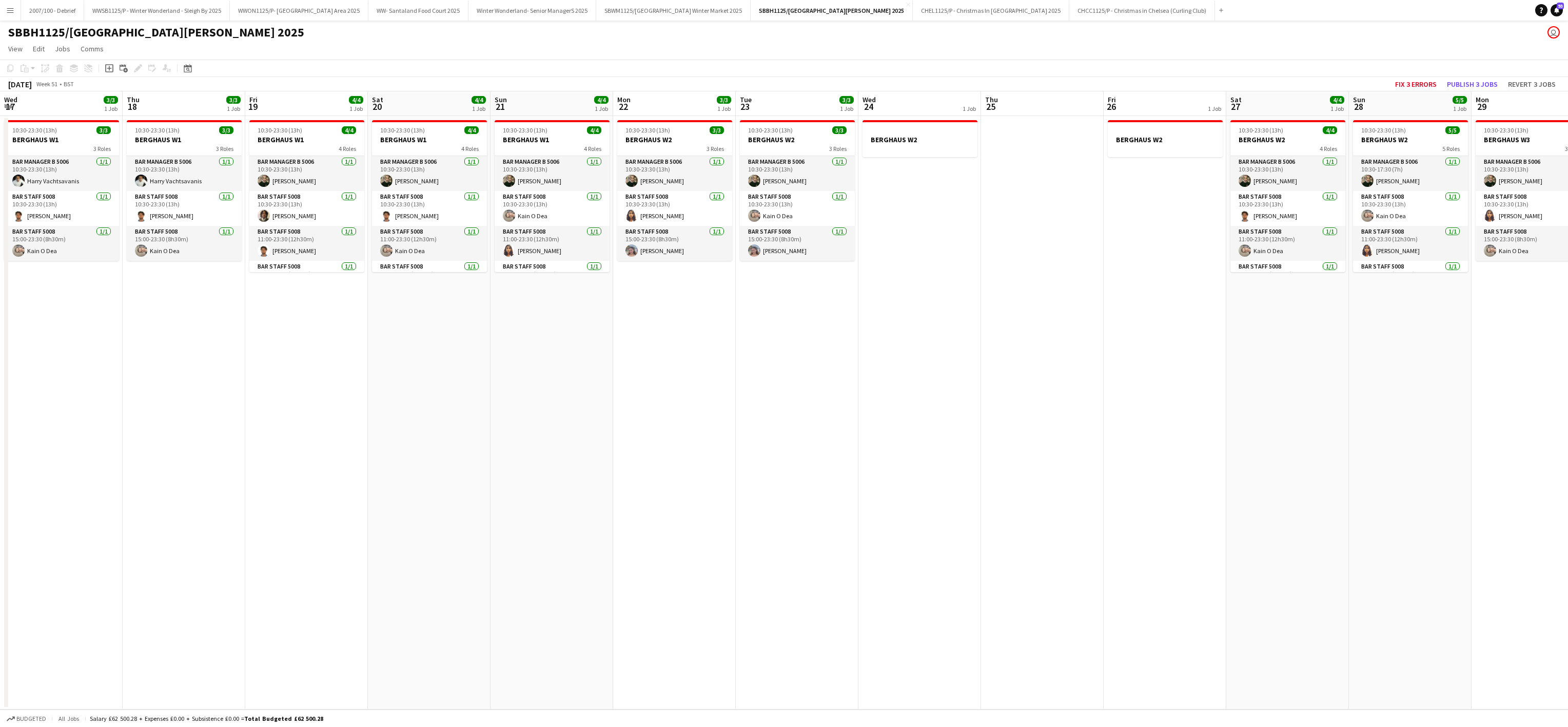
click at [960, 453] on app-calendar-viewport "Mon 15 3/3 1 Job Tue 16 3/3 1 Job Wed 17 3/3 1 Job Thu 18 3/3 1 Job Fri 19 4/4 …" at bounding box center [784, 400] width 1568 height 618
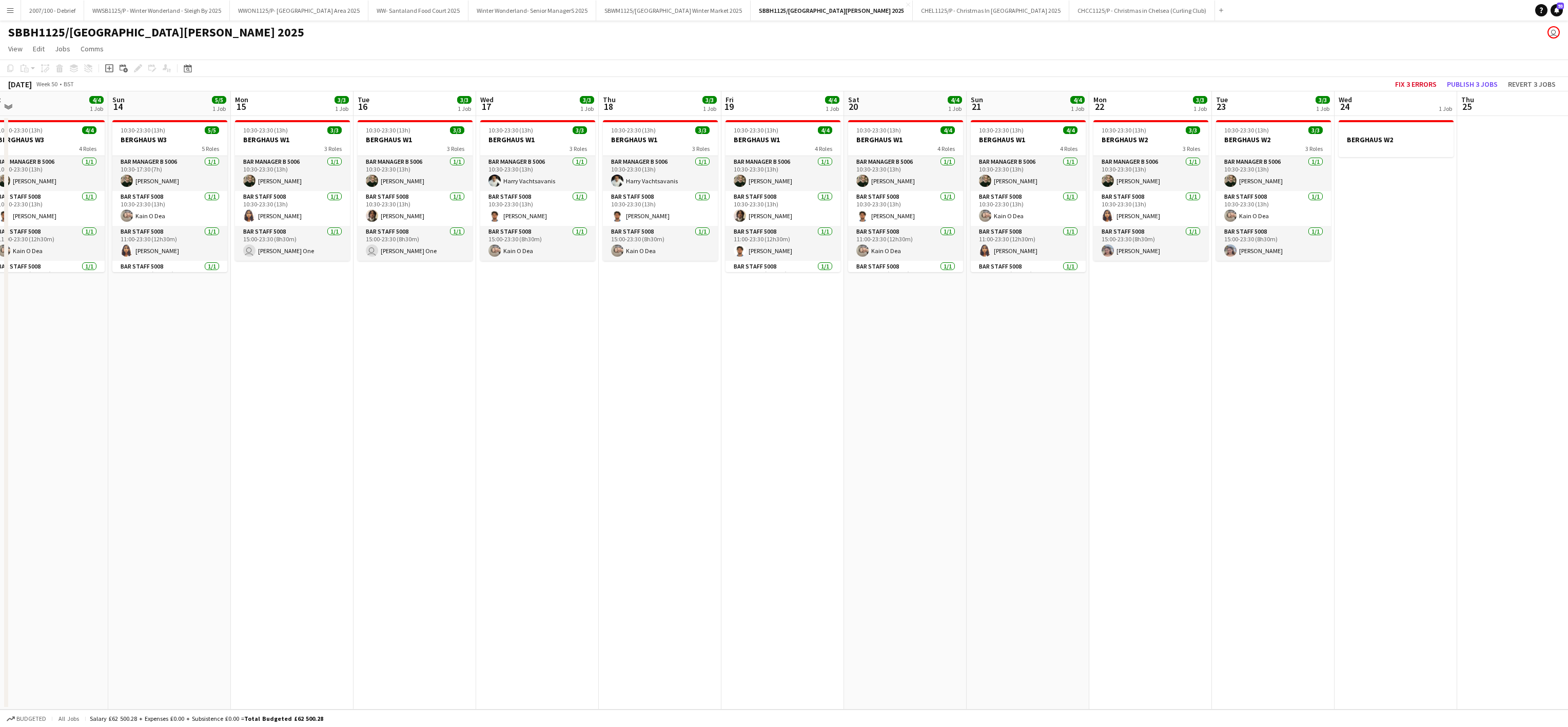
drag, startPoint x: 932, startPoint y: 460, endPoint x: 997, endPoint y: 425, distance: 73.8
click at [867, 458] on app-calendar-viewport "Wed 10 3/3 1 Job Thu 11 3/3 1 Job Fri 12 4/4 1 Job Sat 13 4/4 1 Job Sun 14 5/5 …" at bounding box center [784, 400] width 1568 height 618
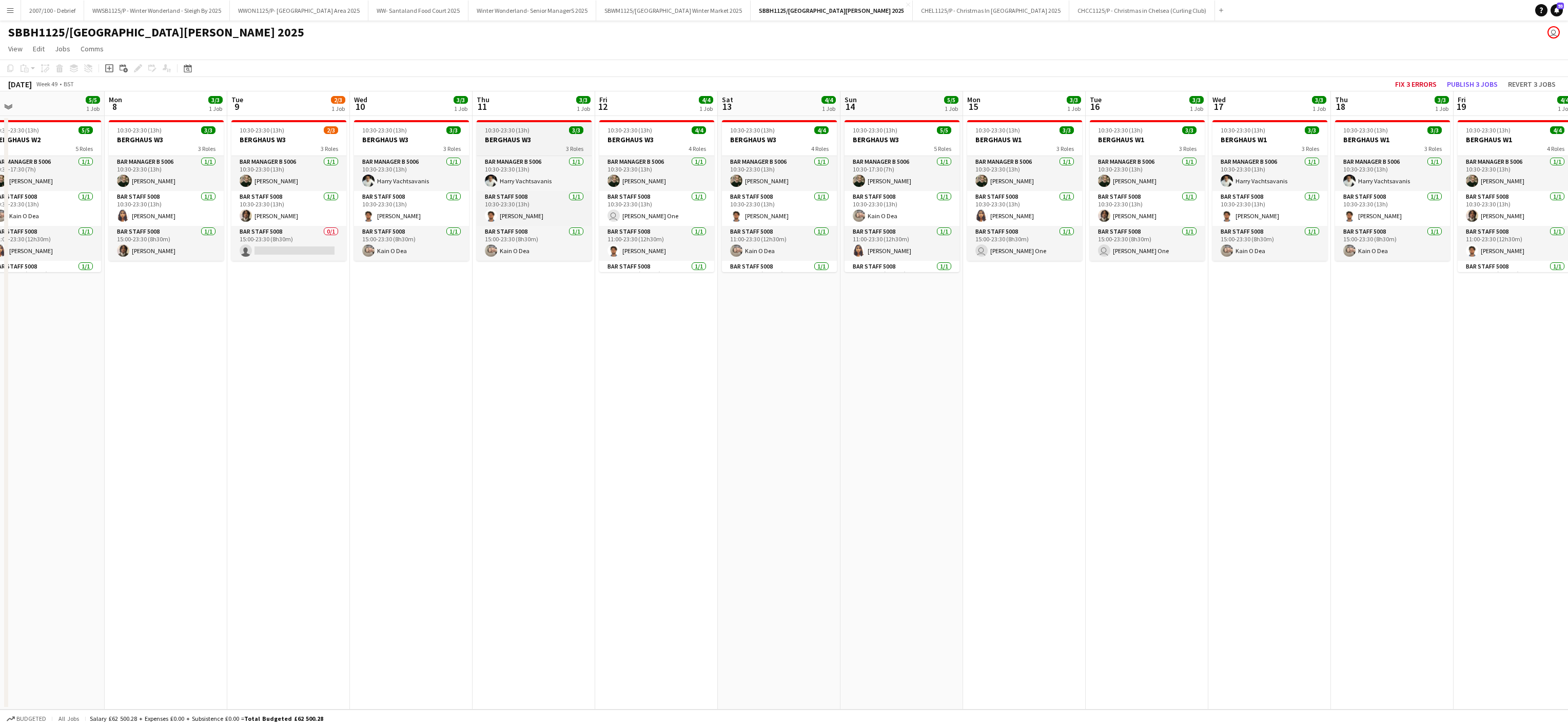
drag, startPoint x: 997, startPoint y: 425, endPoint x: 839, endPoint y: 132, distance: 332.9
click at [1033, 366] on app-calendar-viewport "Thu 4 3/3 1 Job Fri 5 3/4 1 Job Sat 6 3/4 1 Job Sun 7 5/5 1 Job Mon 8 3/3 1 Job…" at bounding box center [784, 400] width 1568 height 618
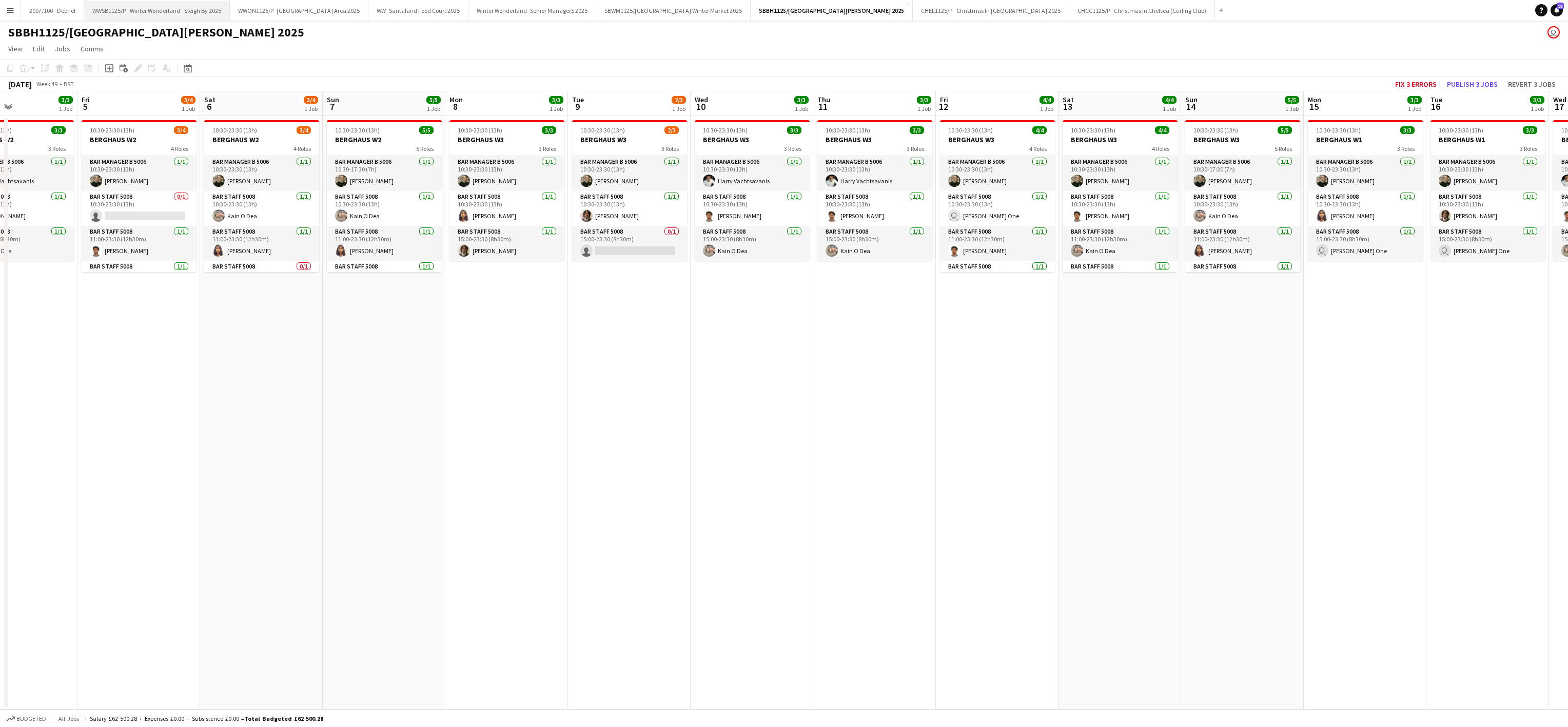
click at [140, 12] on button "WWSB1125/P - Winter Wonderland - Sleigh By 2025 Close" at bounding box center [157, 10] width 145 height 20
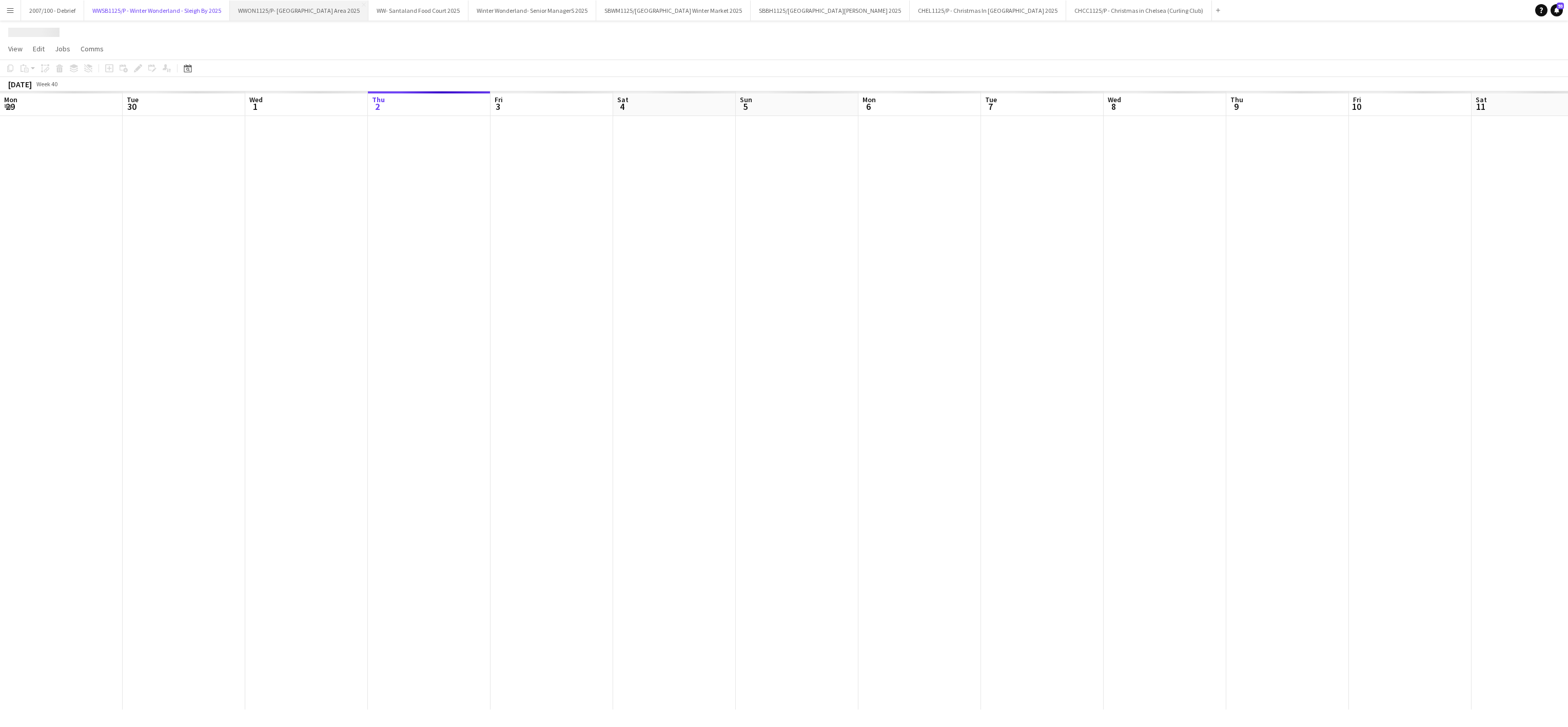
scroll to position [0, 246]
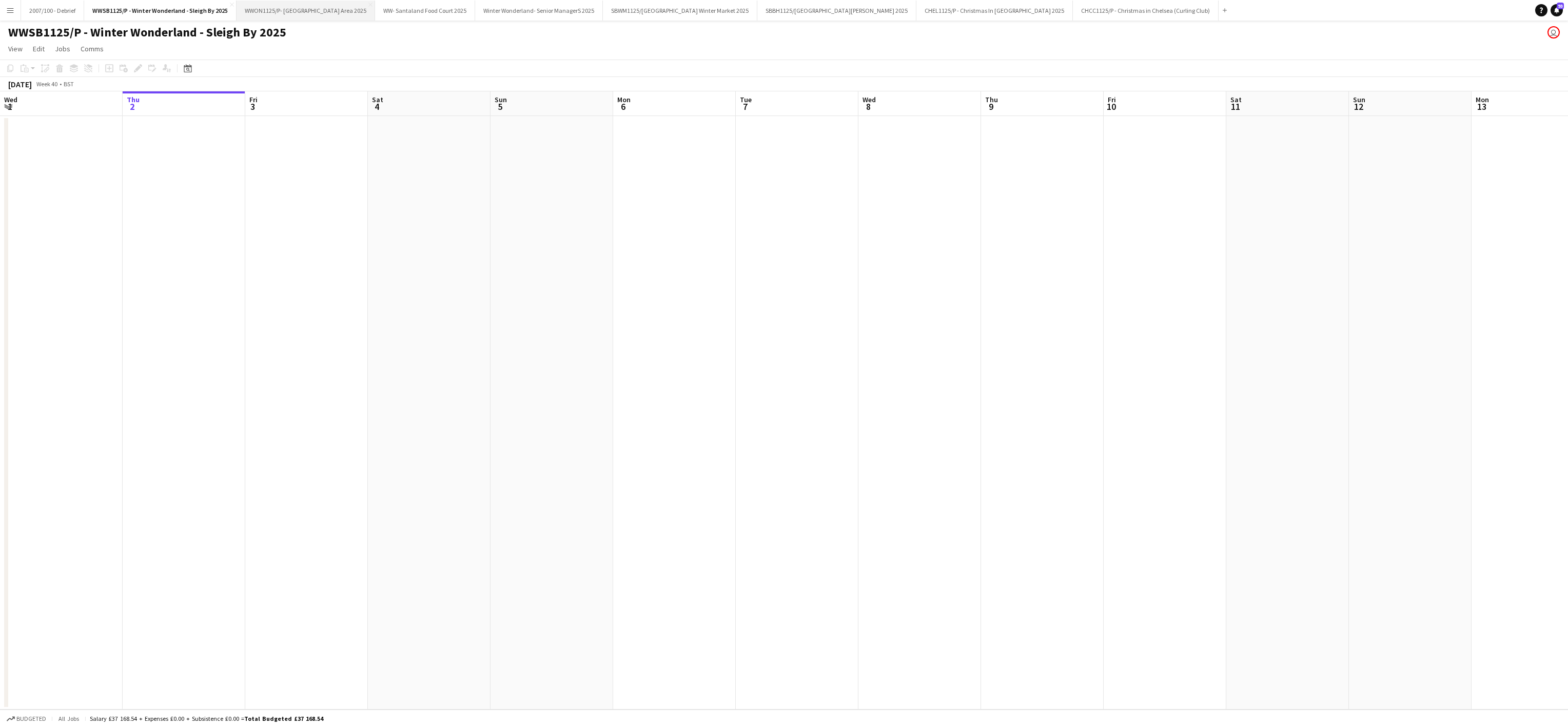
click at [339, 6] on button "WWON1125/P- Winter Wonderland- Streetfood Area 2025 Close" at bounding box center [306, 10] width 139 height 20
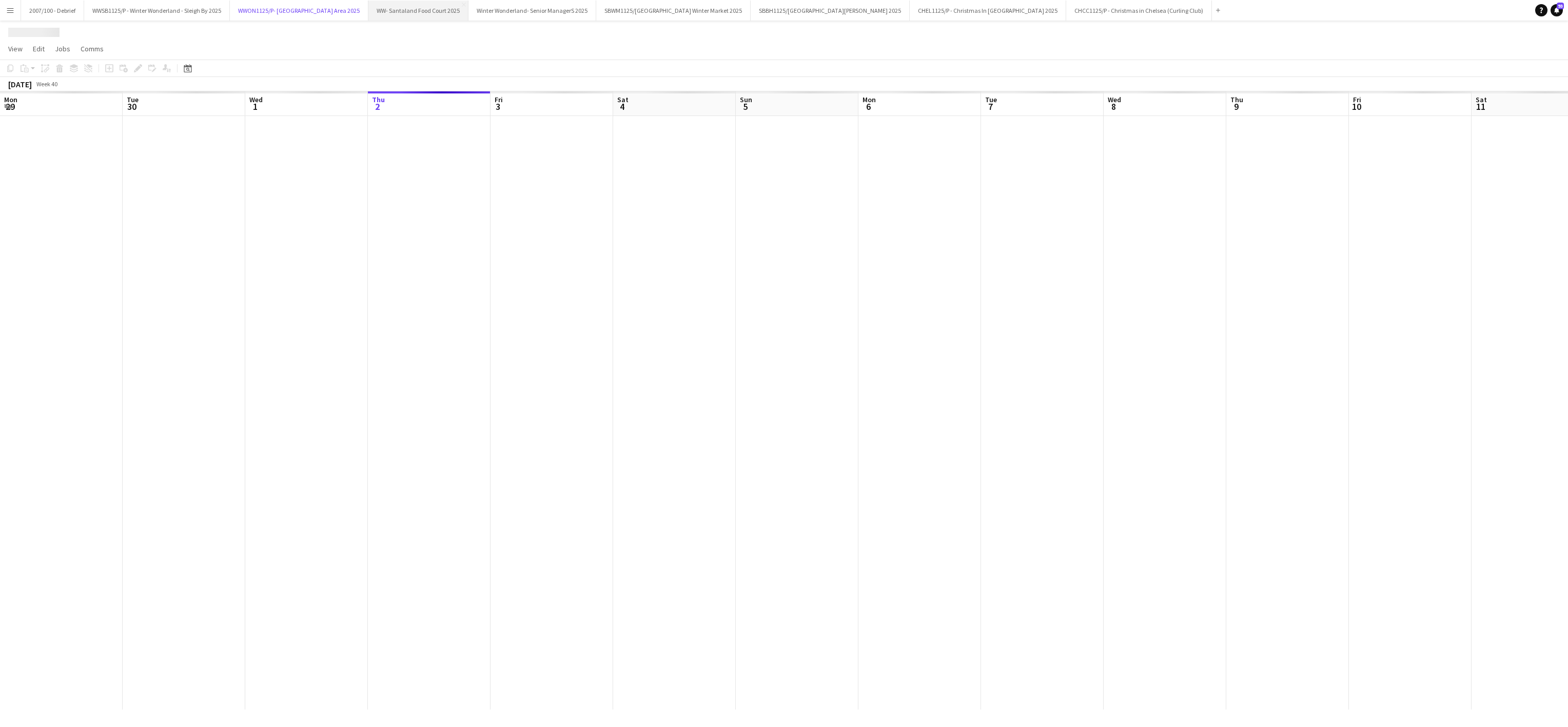
scroll to position [0, 246]
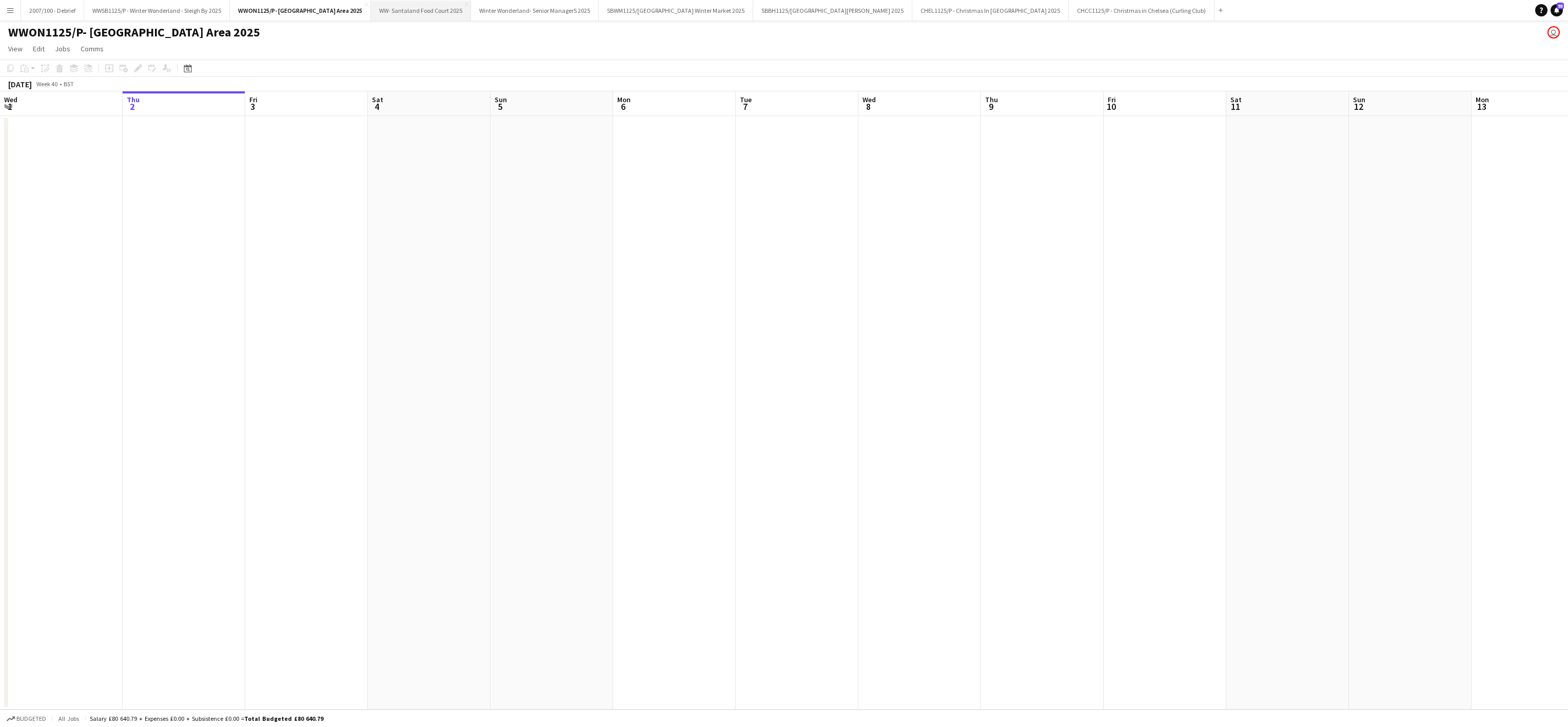
click at [458, 7] on button "WW- Santaland Food Court 2025 Close" at bounding box center [421, 10] width 100 height 20
click at [559, 9] on button "Winter Wonderland- Senior ManagerS 2025 Close" at bounding box center [535, 10] width 127 height 20
click at [732, 4] on button "SBWM1125/P Southbank Centre Winter Market 2025 Close" at bounding box center [678, 10] width 155 height 20
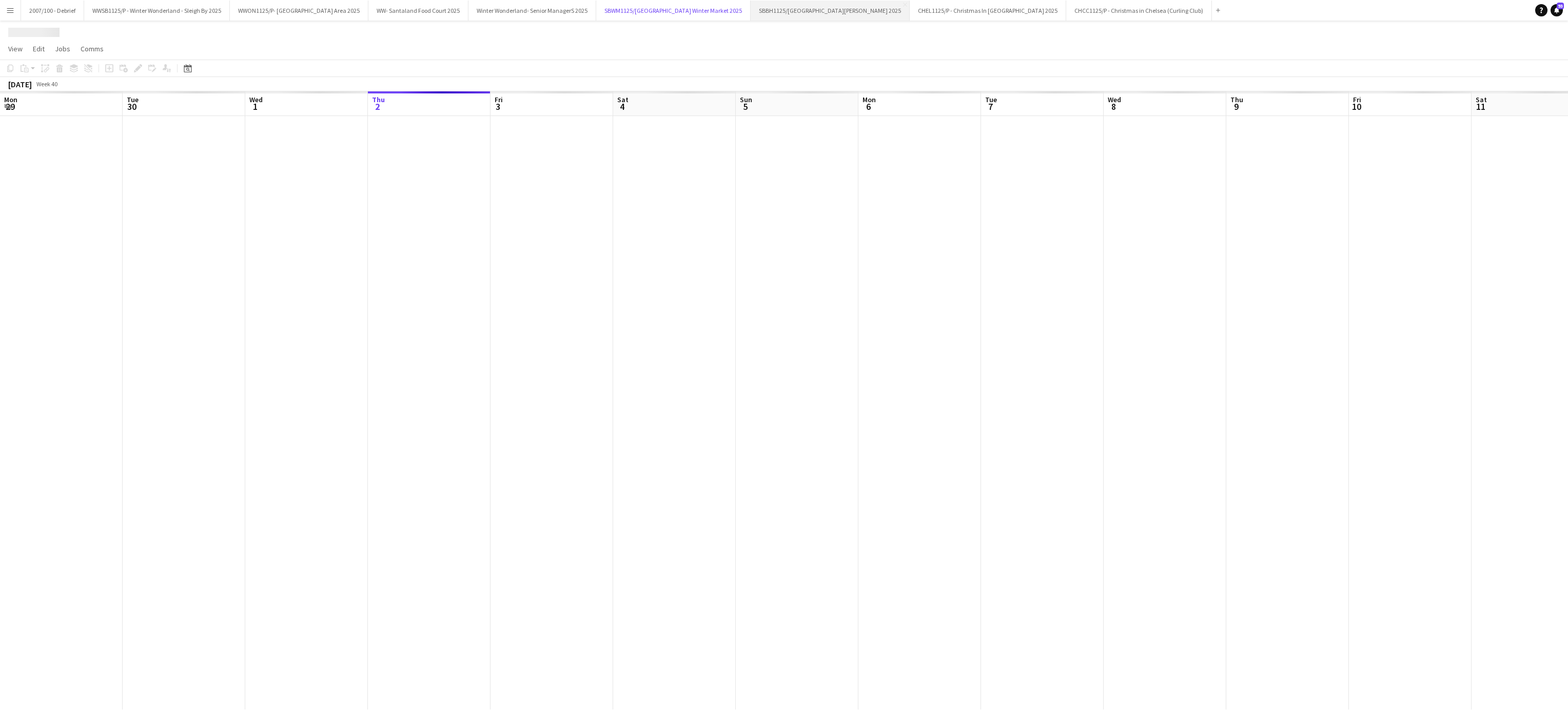
scroll to position [0, 246]
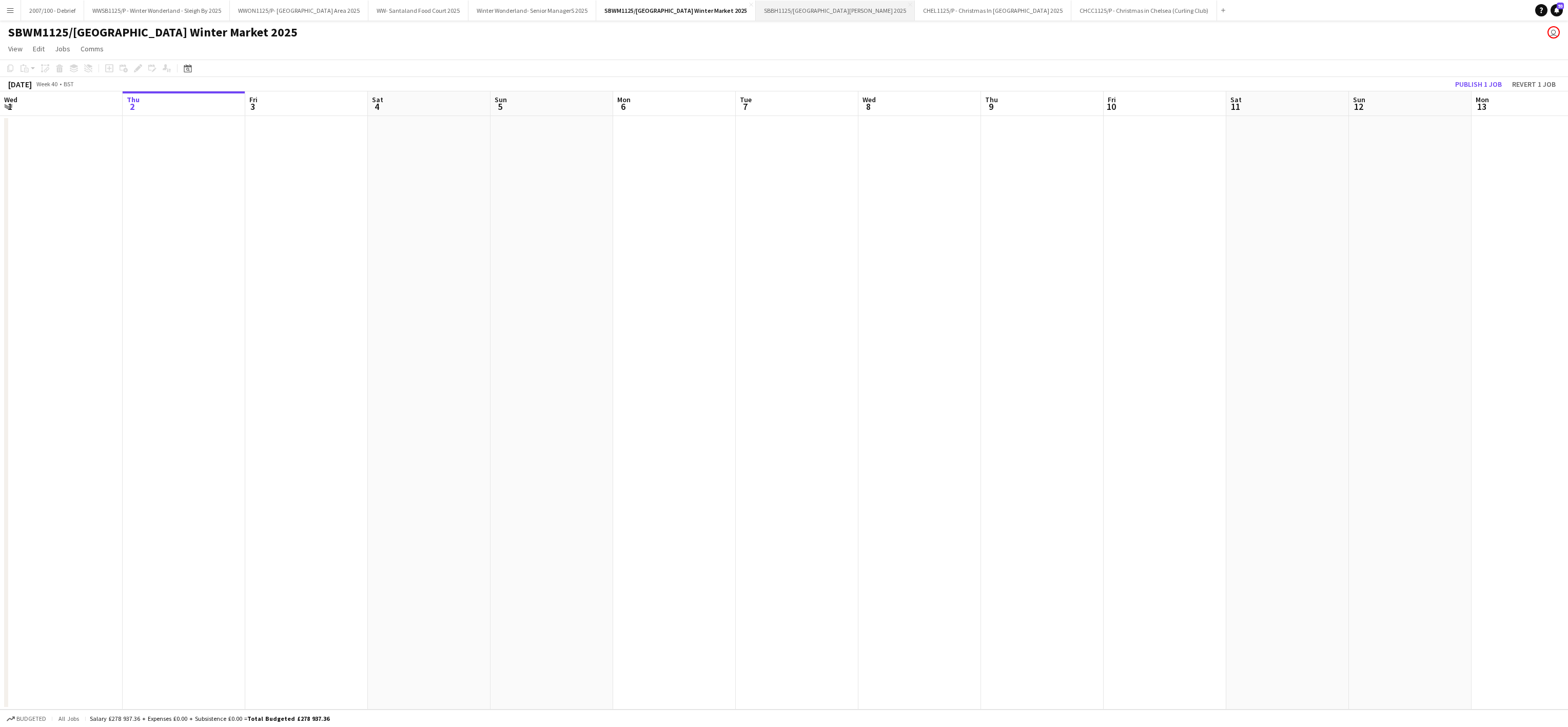
click at [850, 4] on button "SBBH1125/P Southbank Winter Market Berg Haus 2025 Close" at bounding box center [836, 10] width 159 height 20
click at [991, 9] on button "CHEL1125/P - Christmas In Chelsea 2025 Close" at bounding box center [991, 10] width 157 height 20
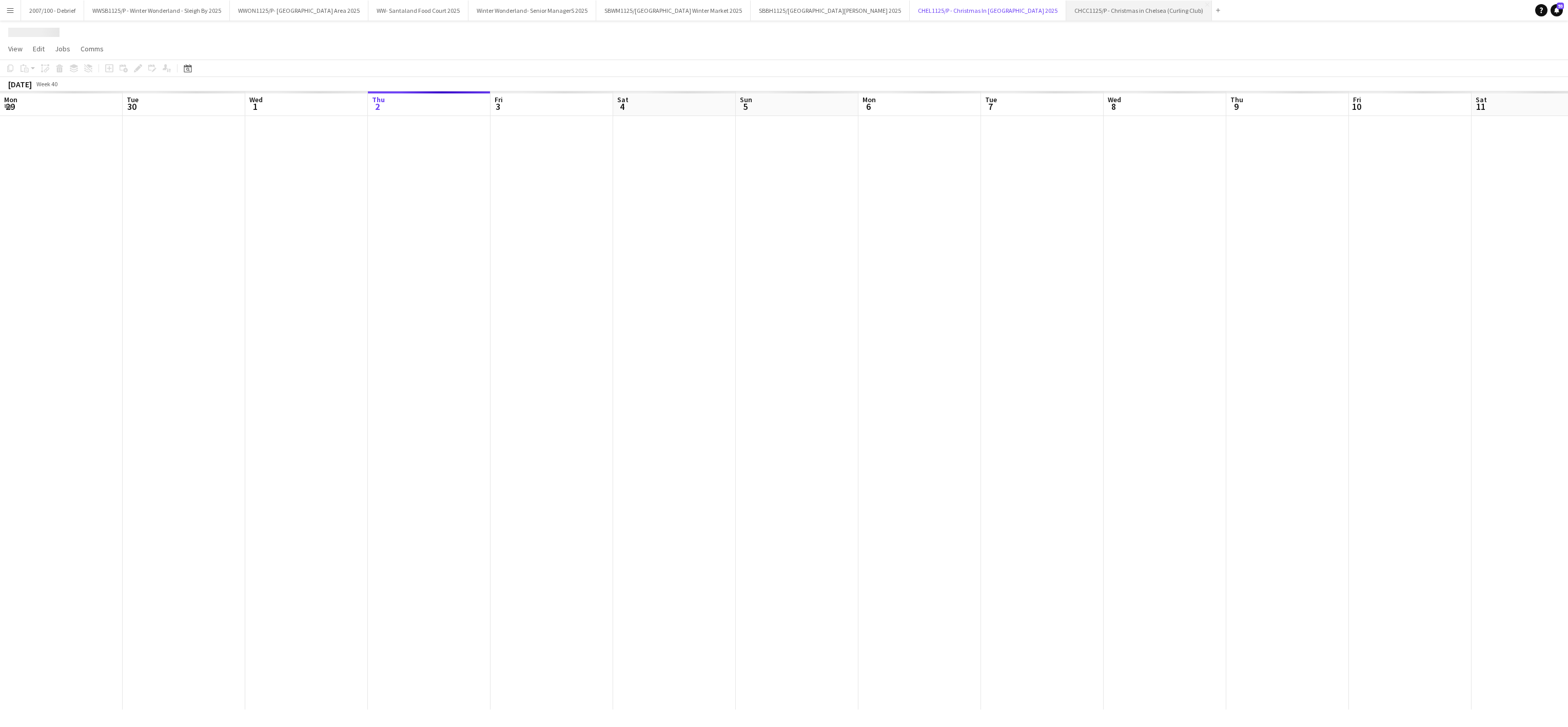
scroll to position [0, 246]
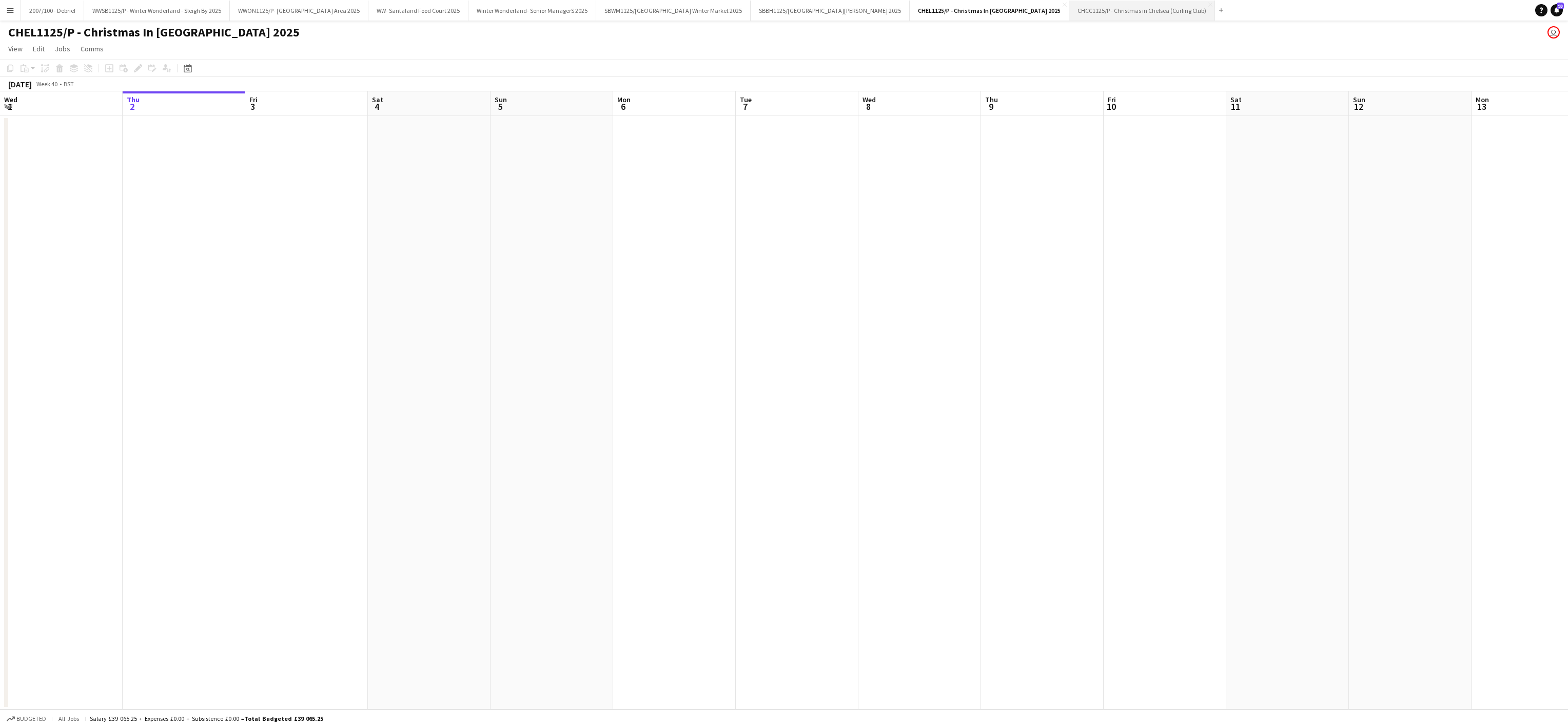
click at [1080, 9] on button "CHCC1125/P - Christmas in Chelsea (Curling Club) Close" at bounding box center [1142, 10] width 145 height 20
drag, startPoint x: 310, startPoint y: 363, endPoint x: 519, endPoint y: 590, distance: 308.6
click at [309, 359] on app-date-cell at bounding box center [306, 413] width 122 height 594
